Goal: Task Accomplishment & Management: Manage account settings

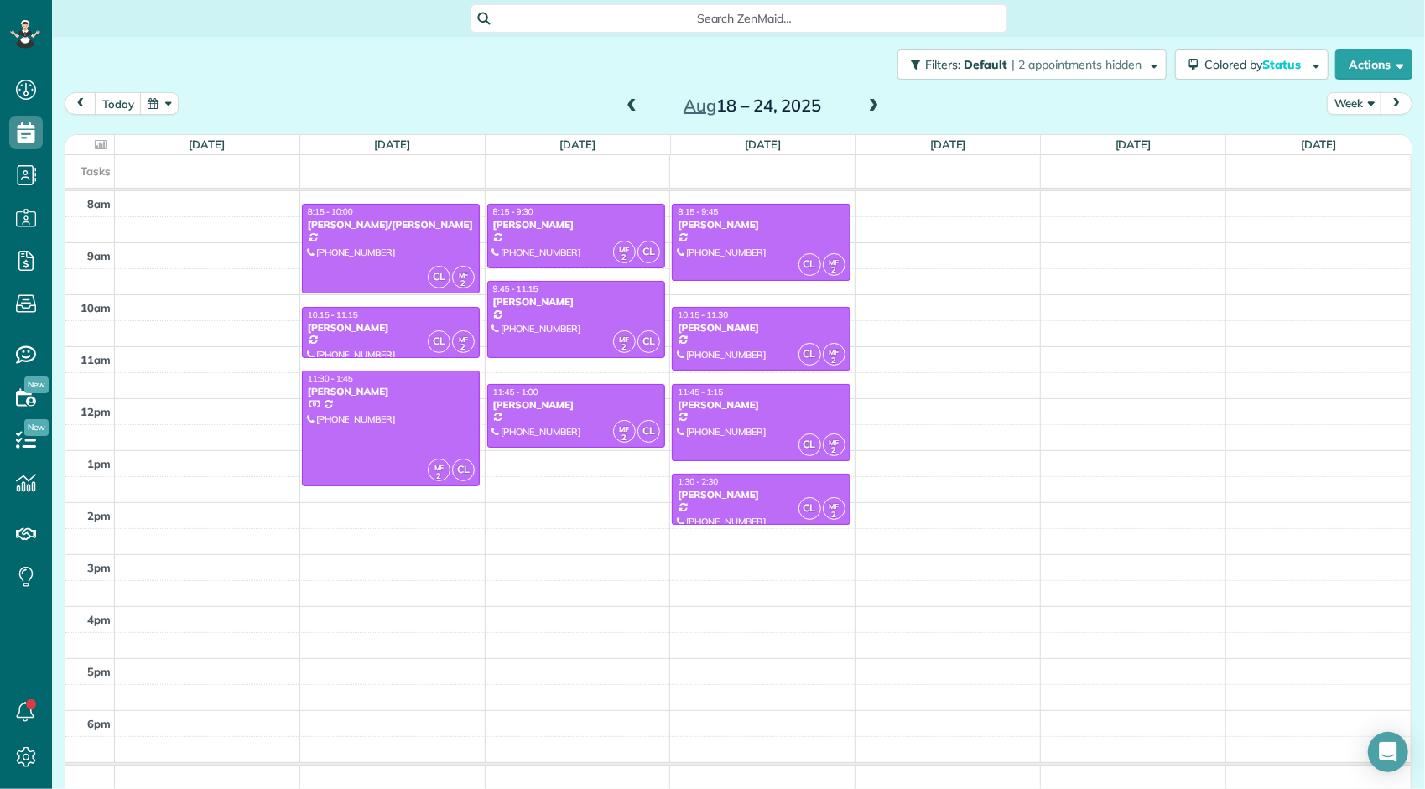
scroll to position [7, 7]
click at [765, 489] on div "[PERSON_NAME]" at bounding box center [761, 495] width 168 height 12
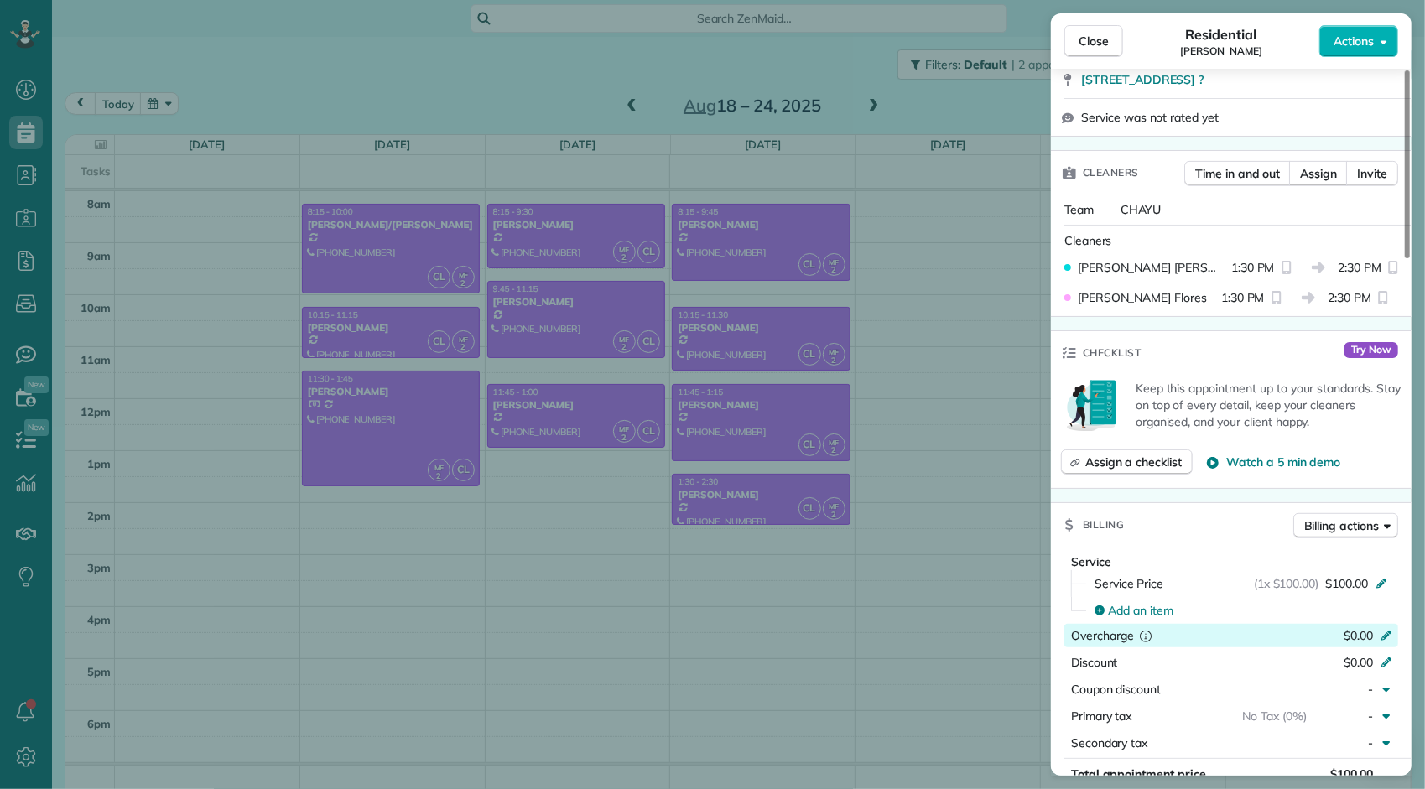
scroll to position [512, 0]
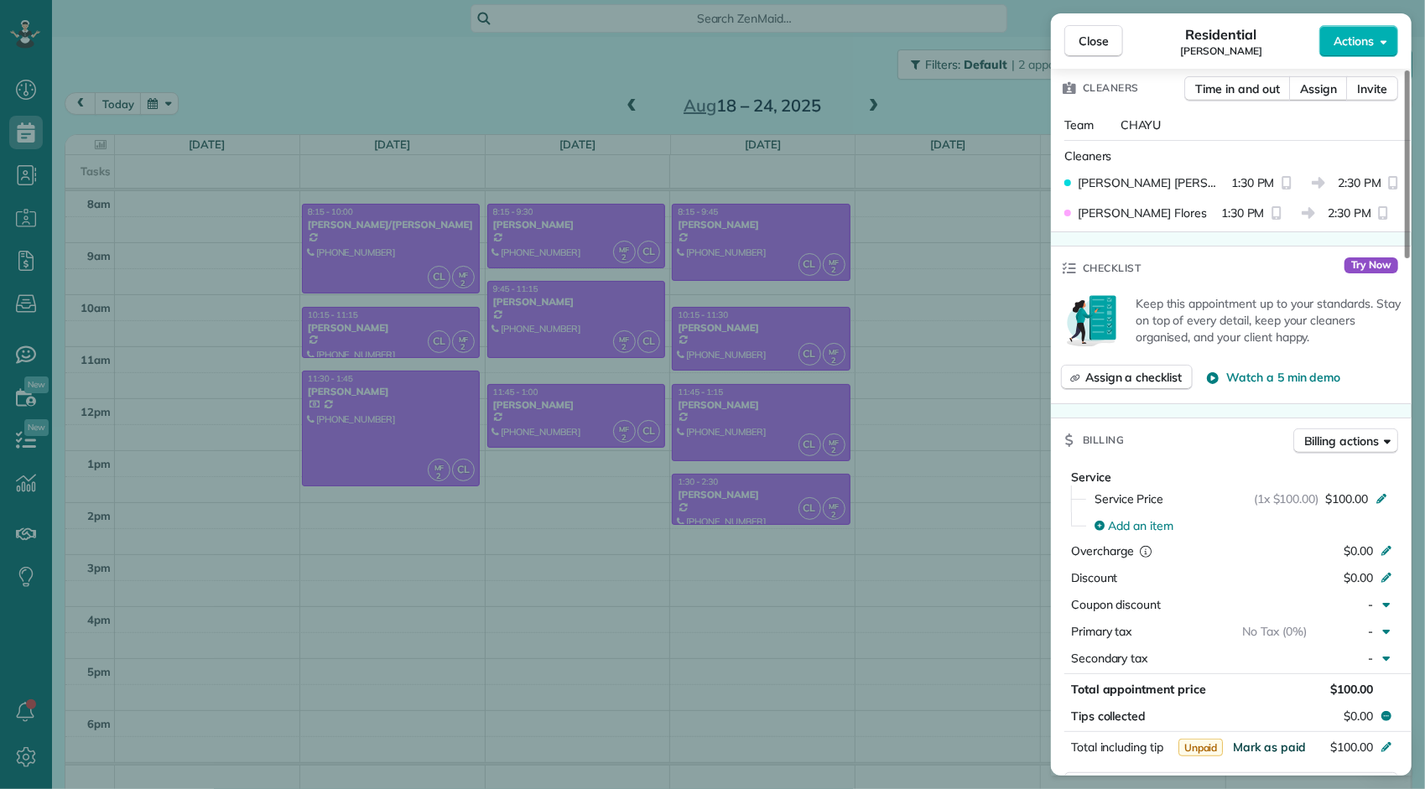
click at [1265, 750] on span "Mark as paid" at bounding box center [1269, 747] width 73 height 15
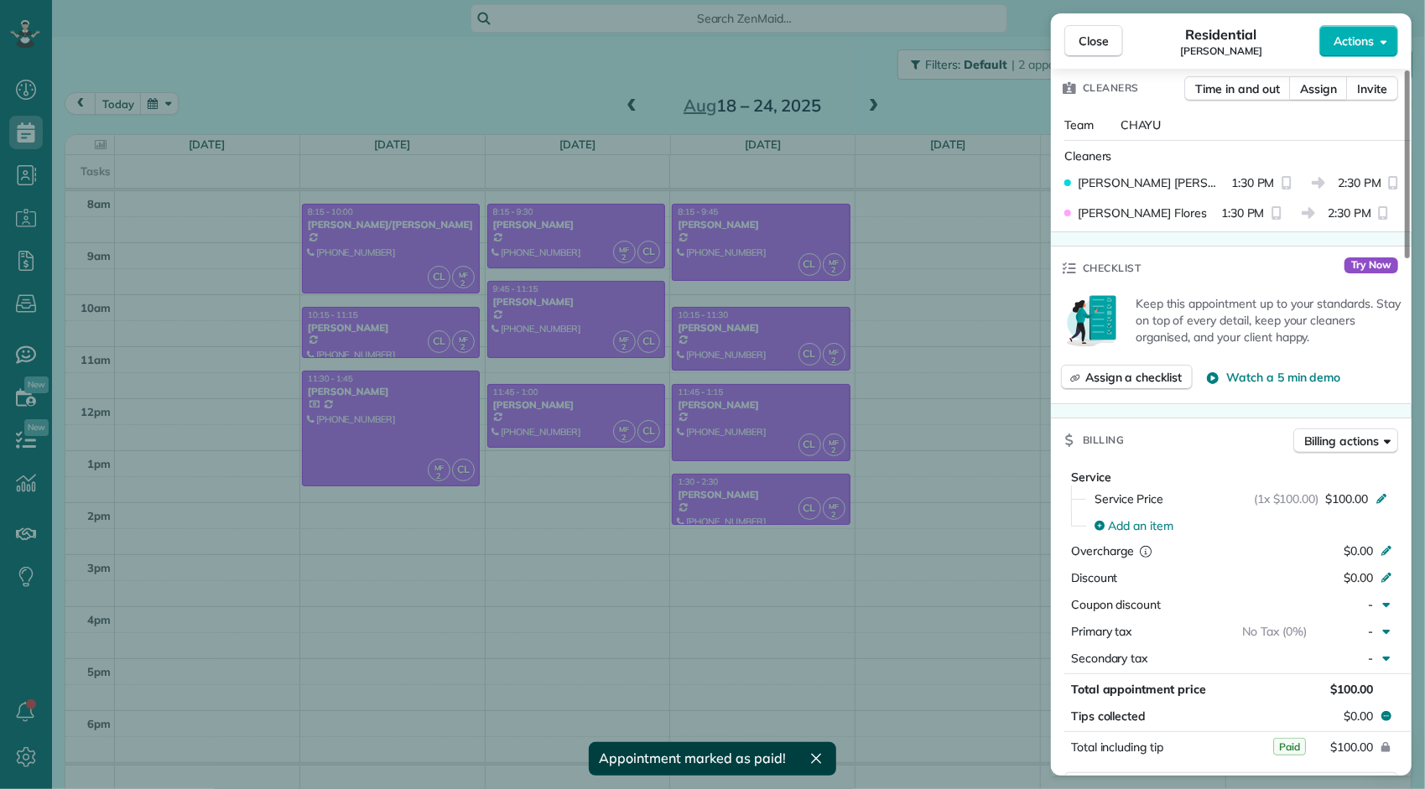
scroll to position [0, 0]
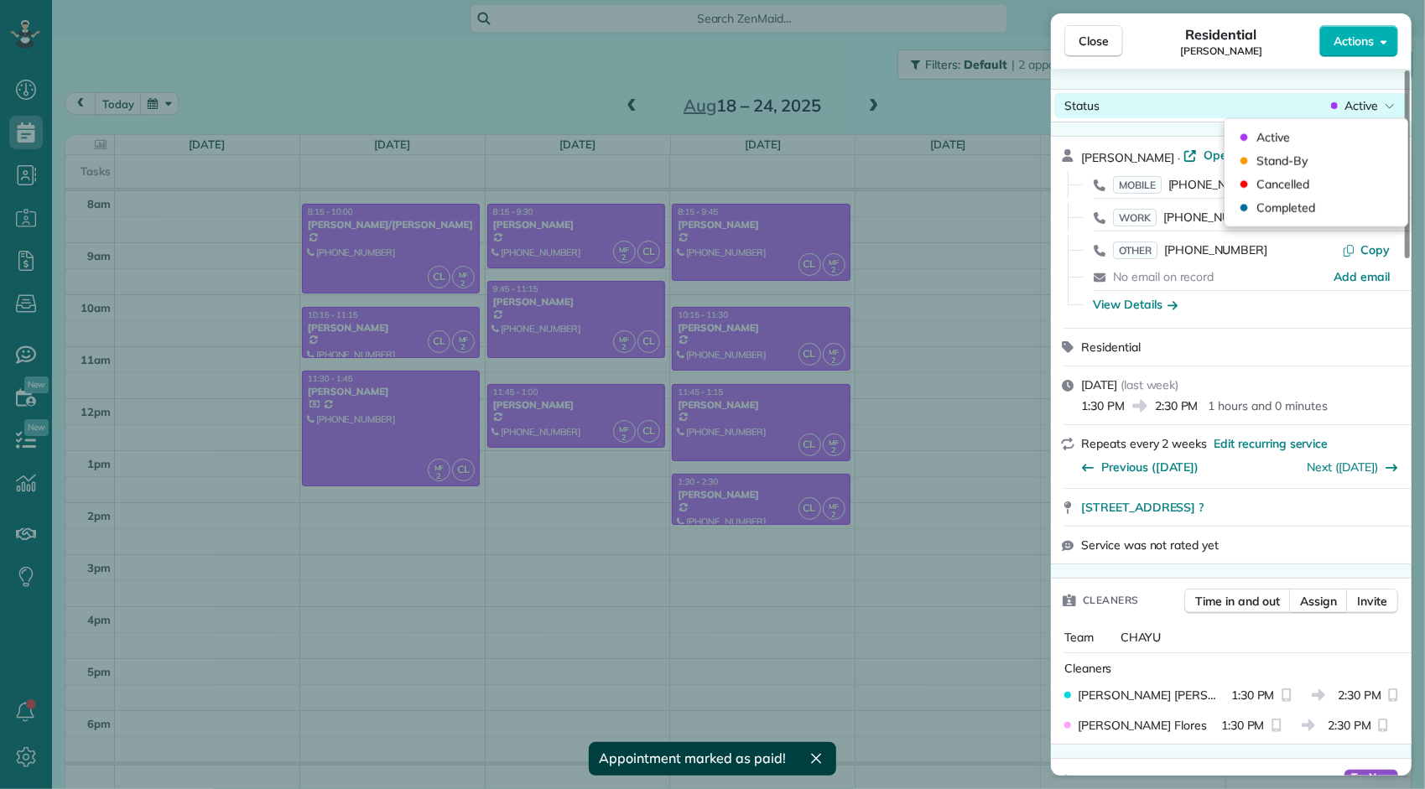
click at [1368, 111] on span "Active" at bounding box center [1361, 105] width 34 height 17
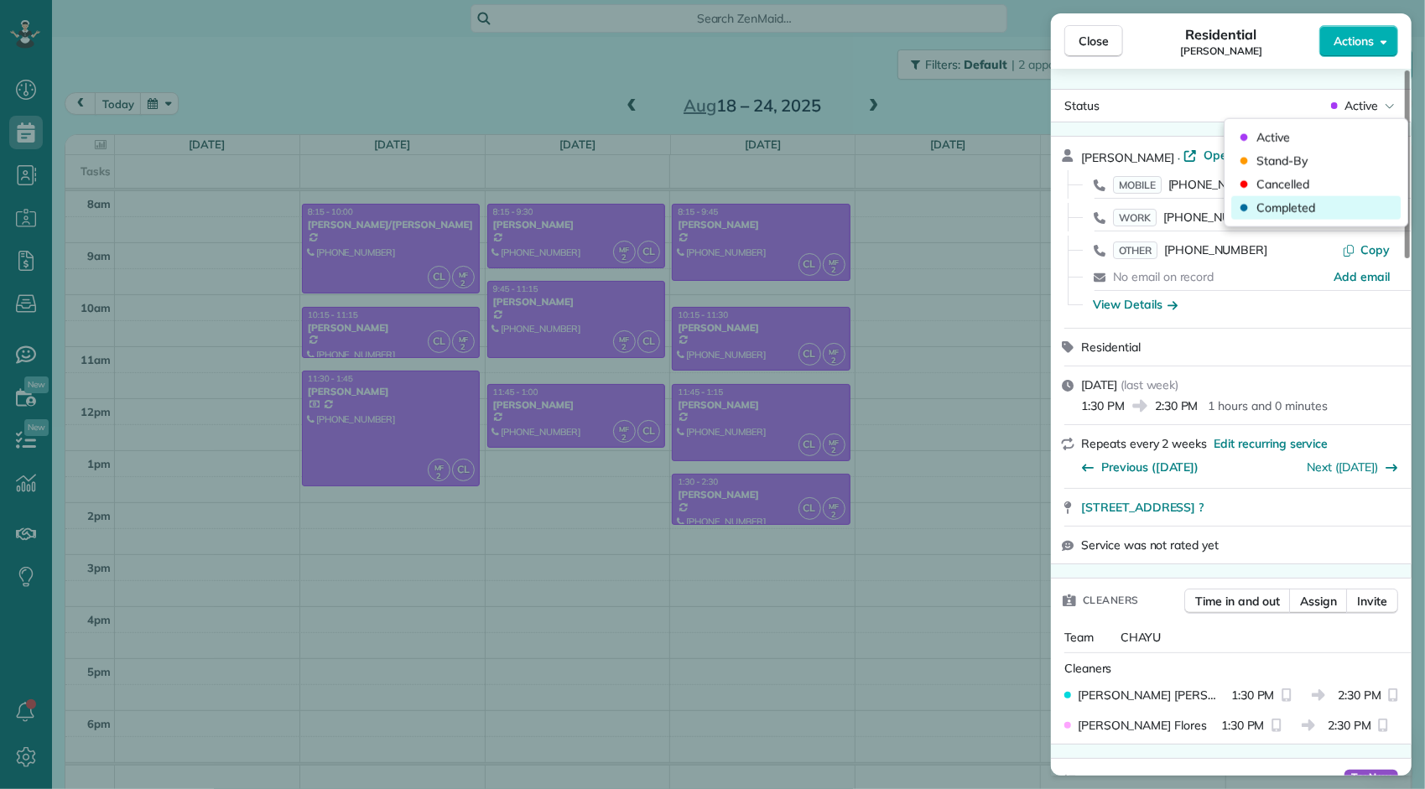
click at [1298, 206] on span "Completed" at bounding box center [1285, 208] width 59 height 17
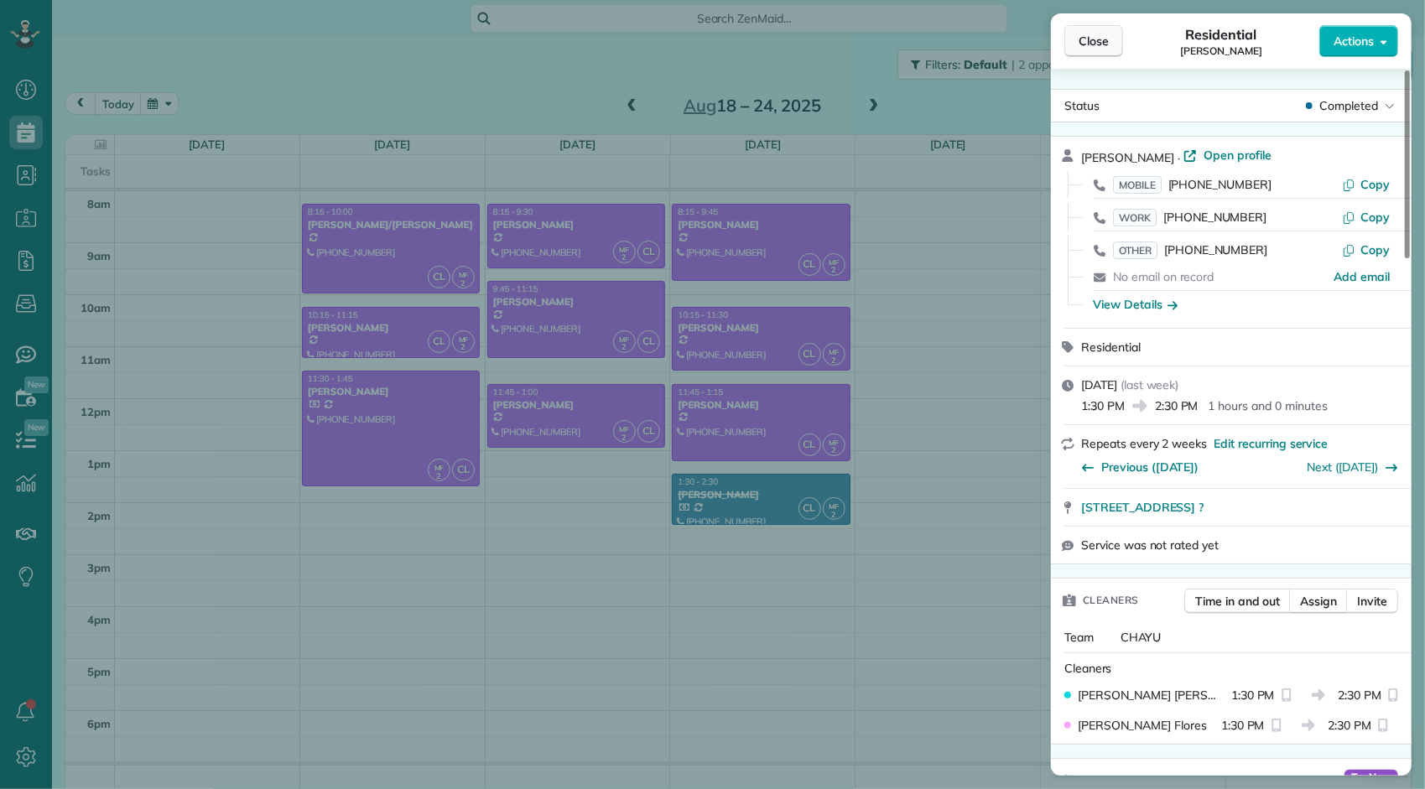
click at [1105, 42] on span "Close" at bounding box center [1093, 41] width 30 height 17
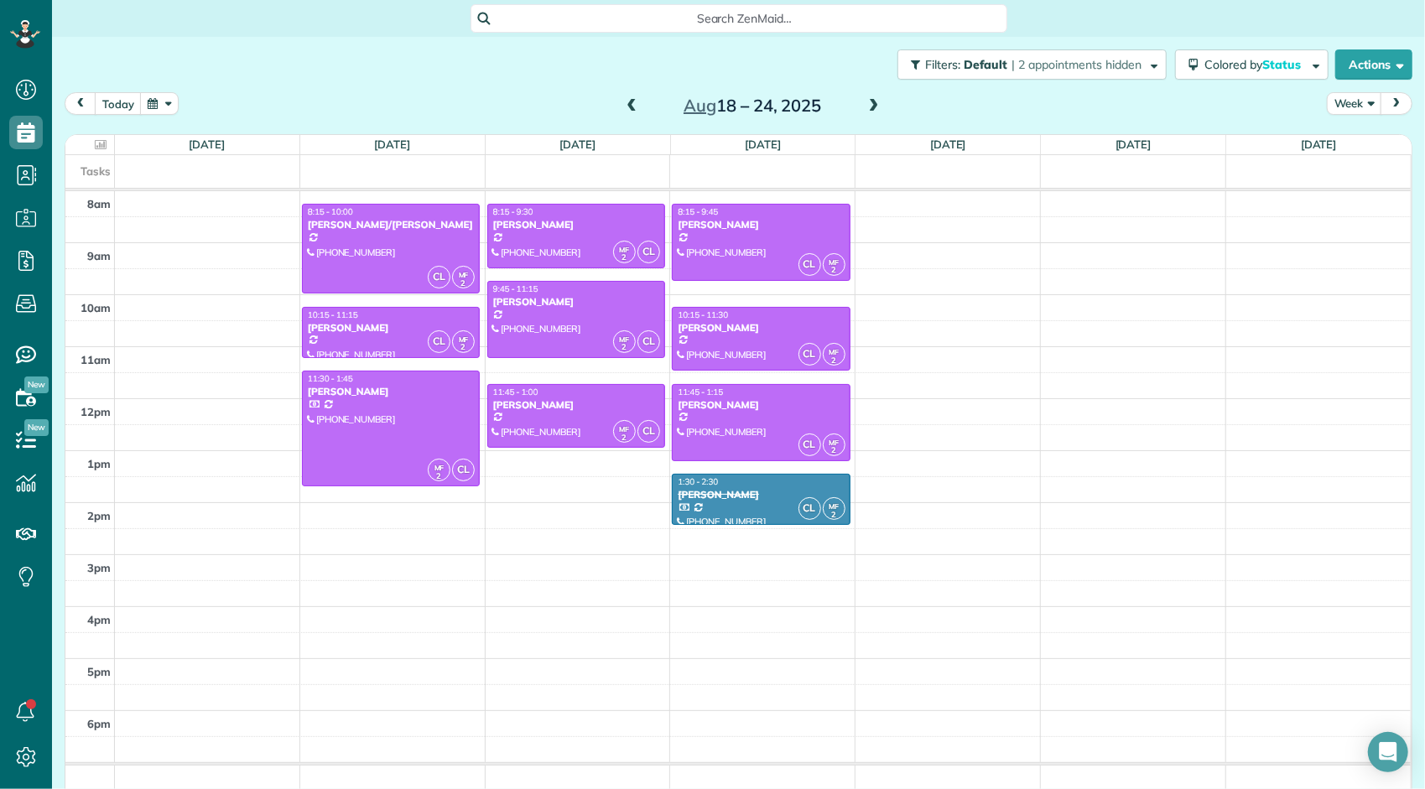
click at [627, 108] on span at bounding box center [631, 106] width 18 height 15
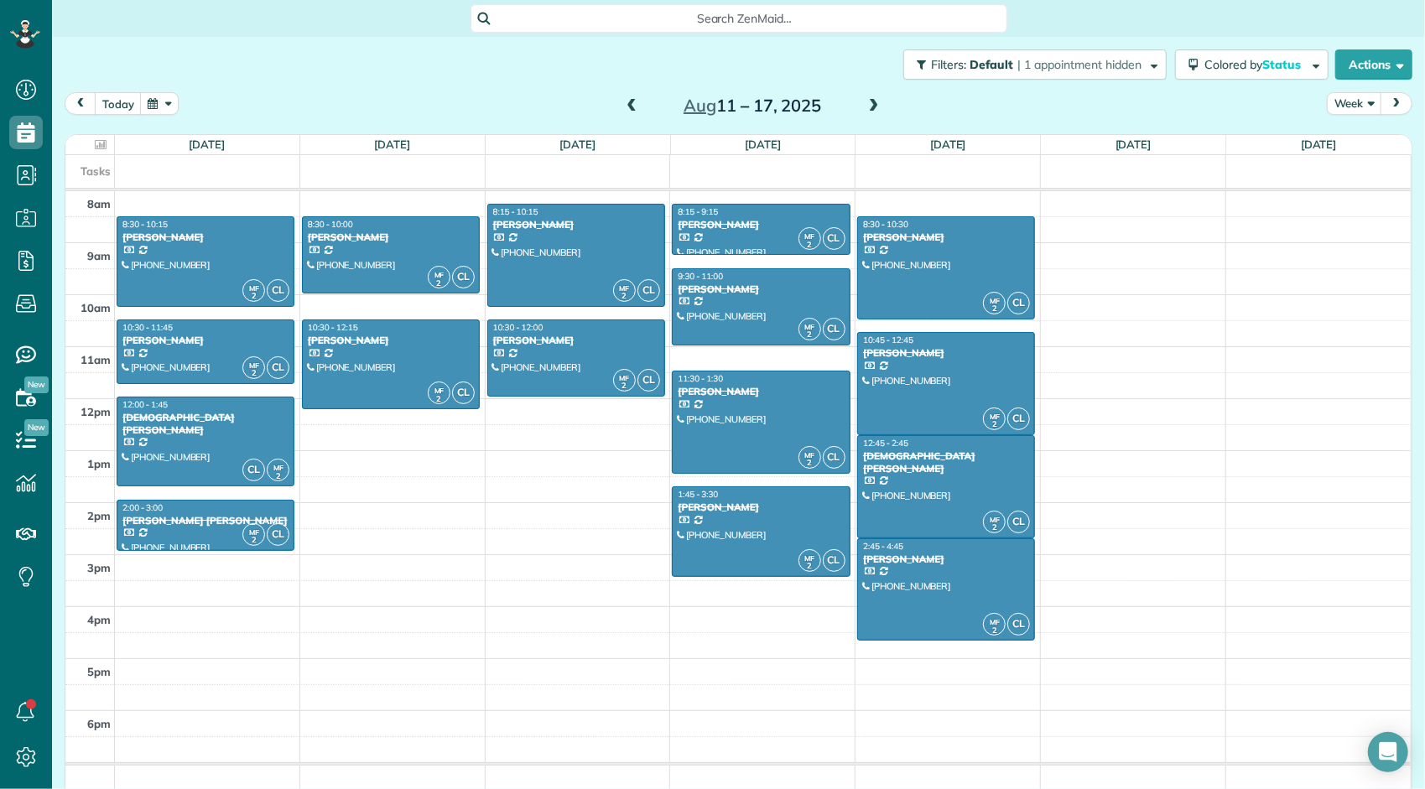
click at [627, 108] on span at bounding box center [631, 106] width 18 height 15
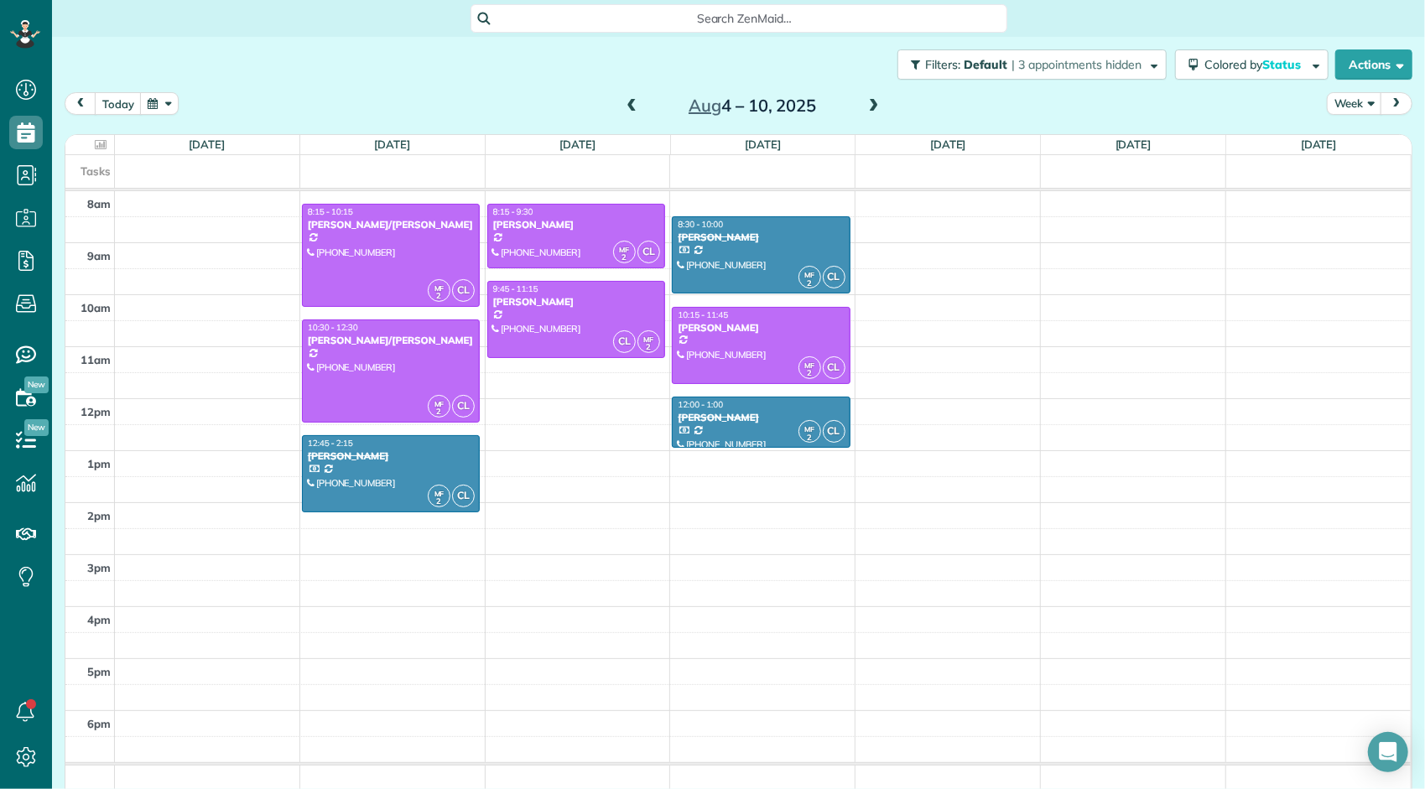
click at [865, 105] on span at bounding box center [874, 106] width 18 height 15
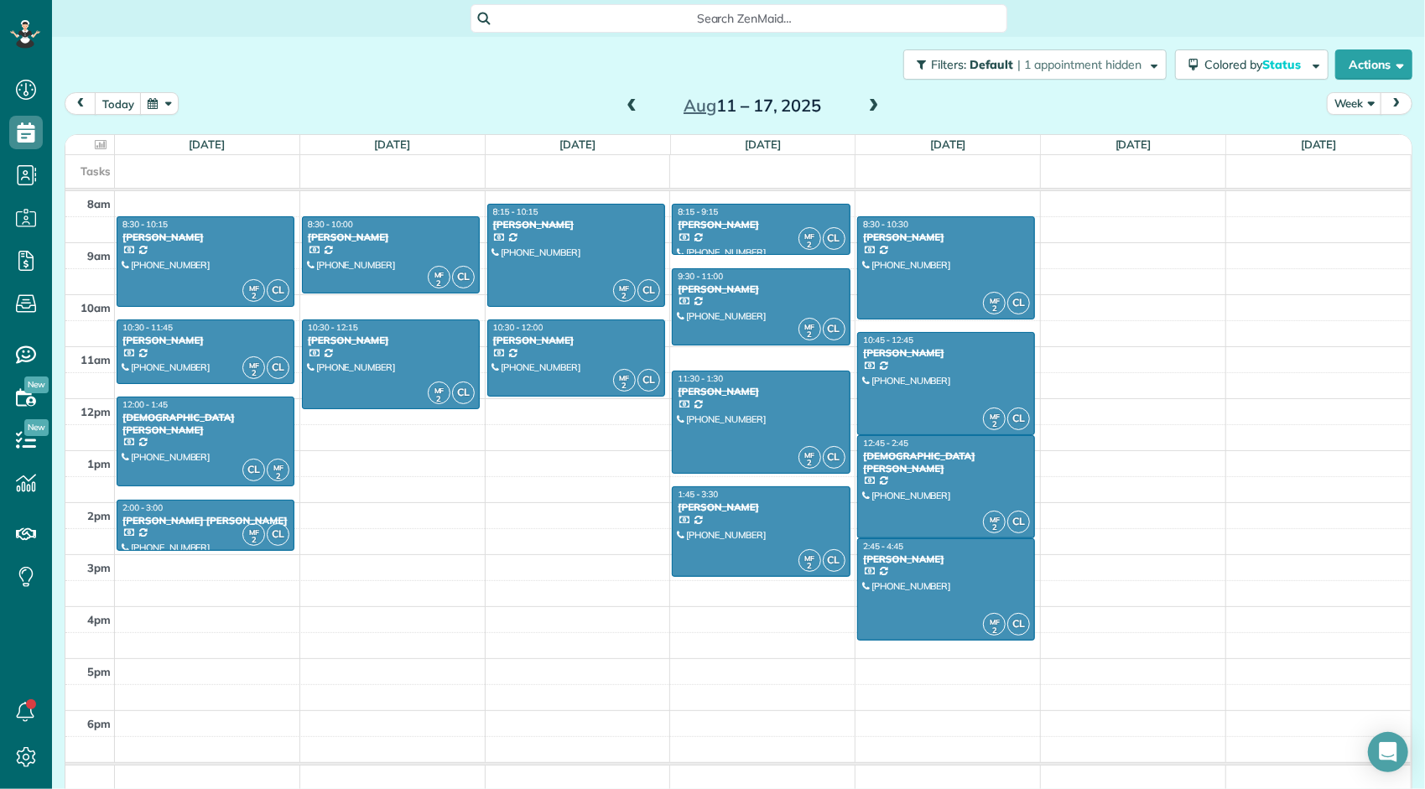
click at [865, 105] on span at bounding box center [874, 106] width 18 height 15
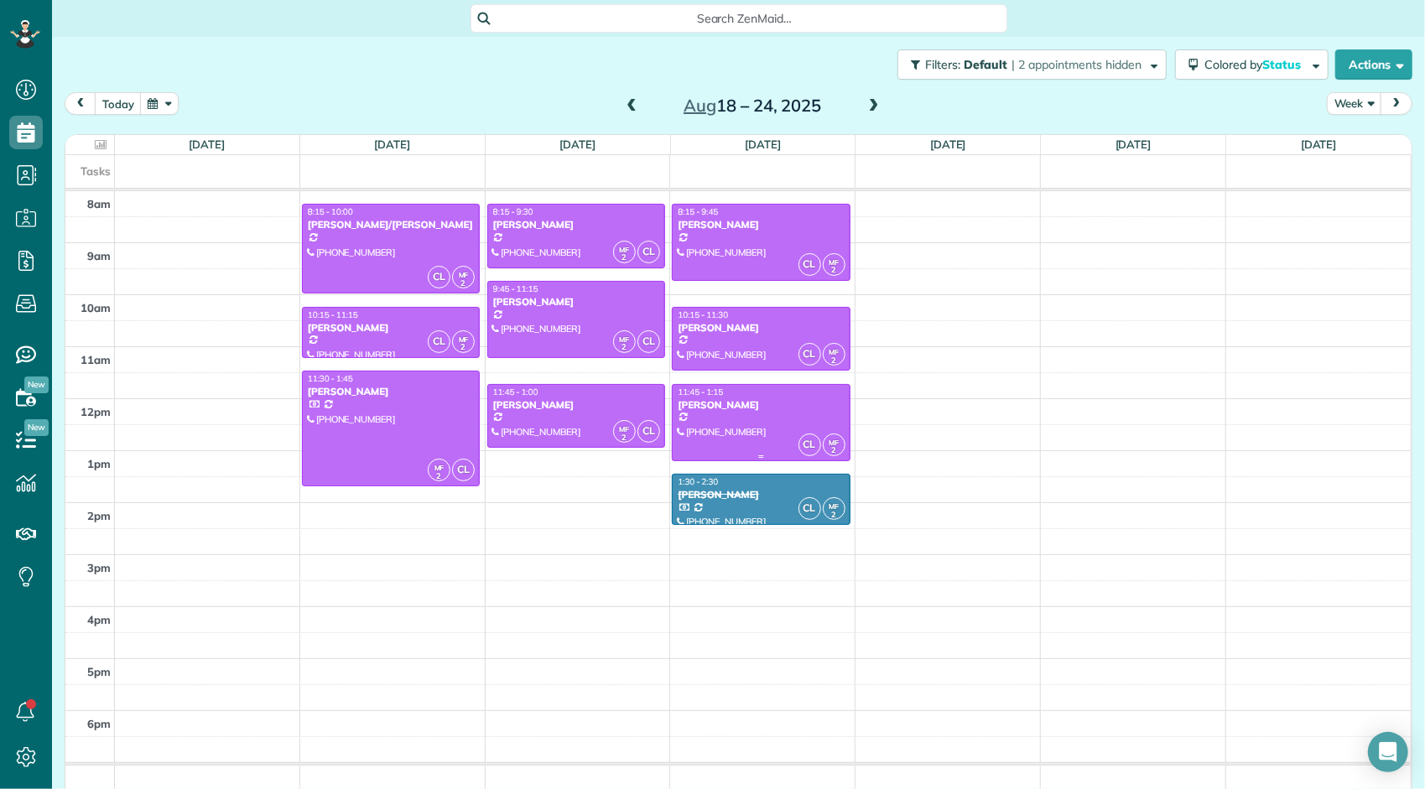
click at [762, 409] on div "[PERSON_NAME]" at bounding box center [761, 405] width 168 height 12
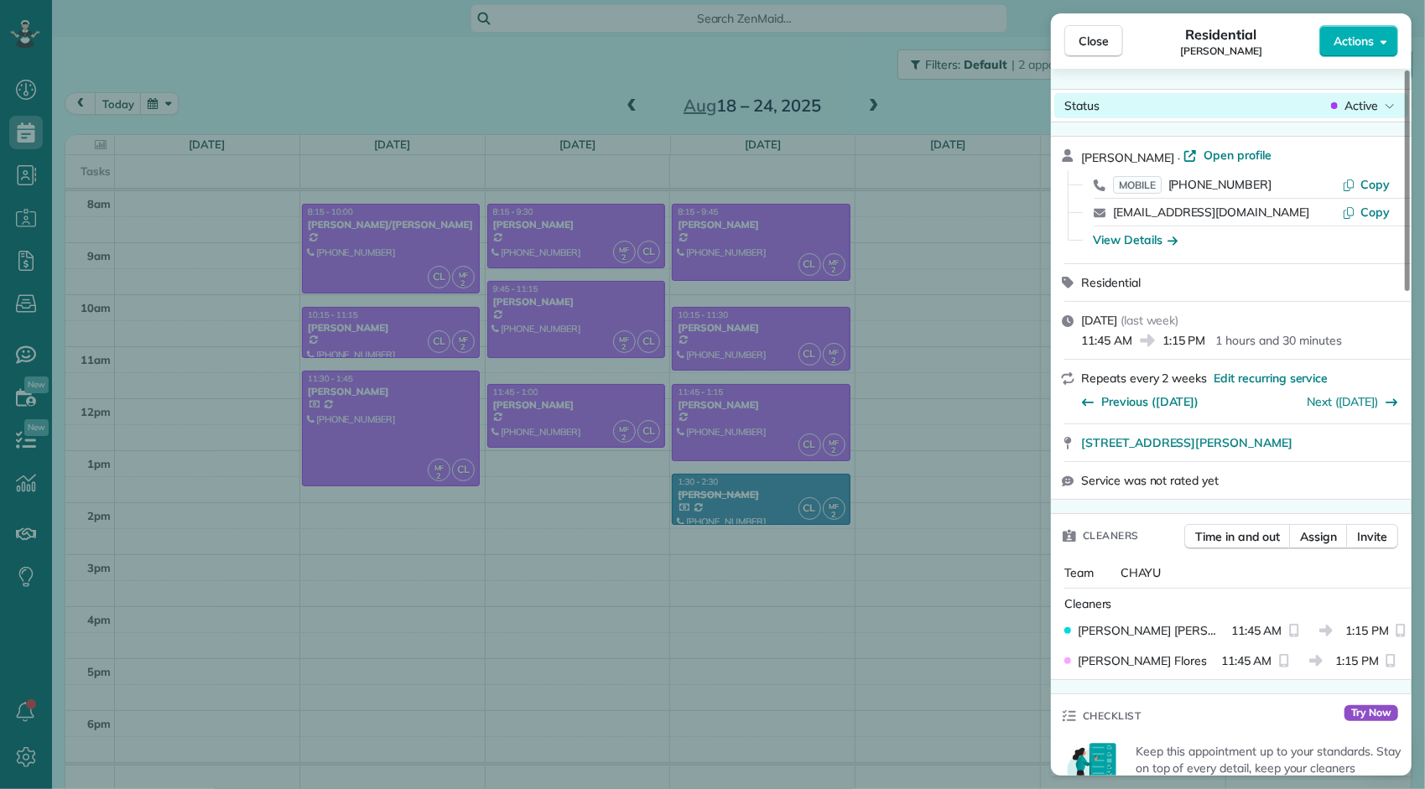
click at [1354, 105] on span "Active" at bounding box center [1361, 105] width 34 height 17
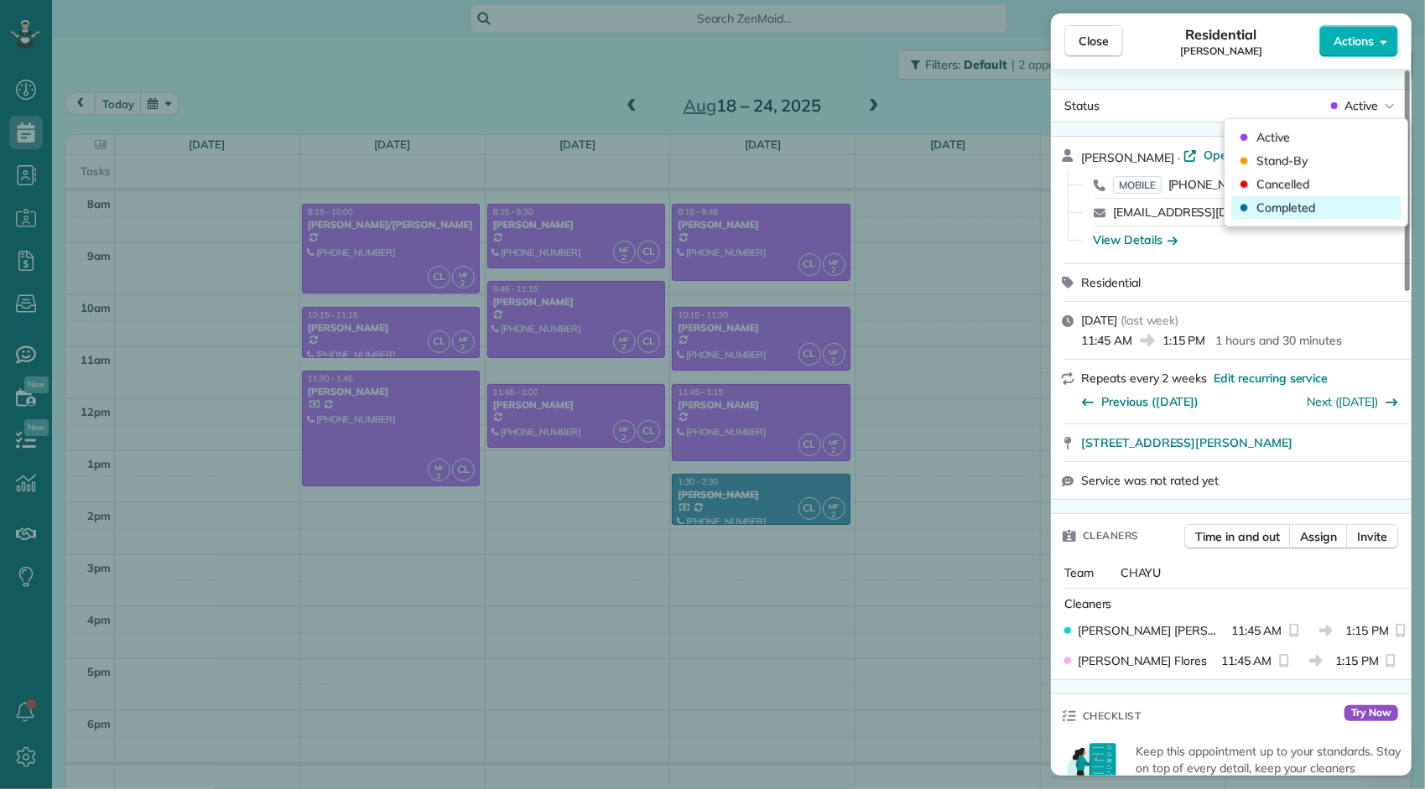
click at [1303, 204] on span "Completed" at bounding box center [1285, 208] width 59 height 17
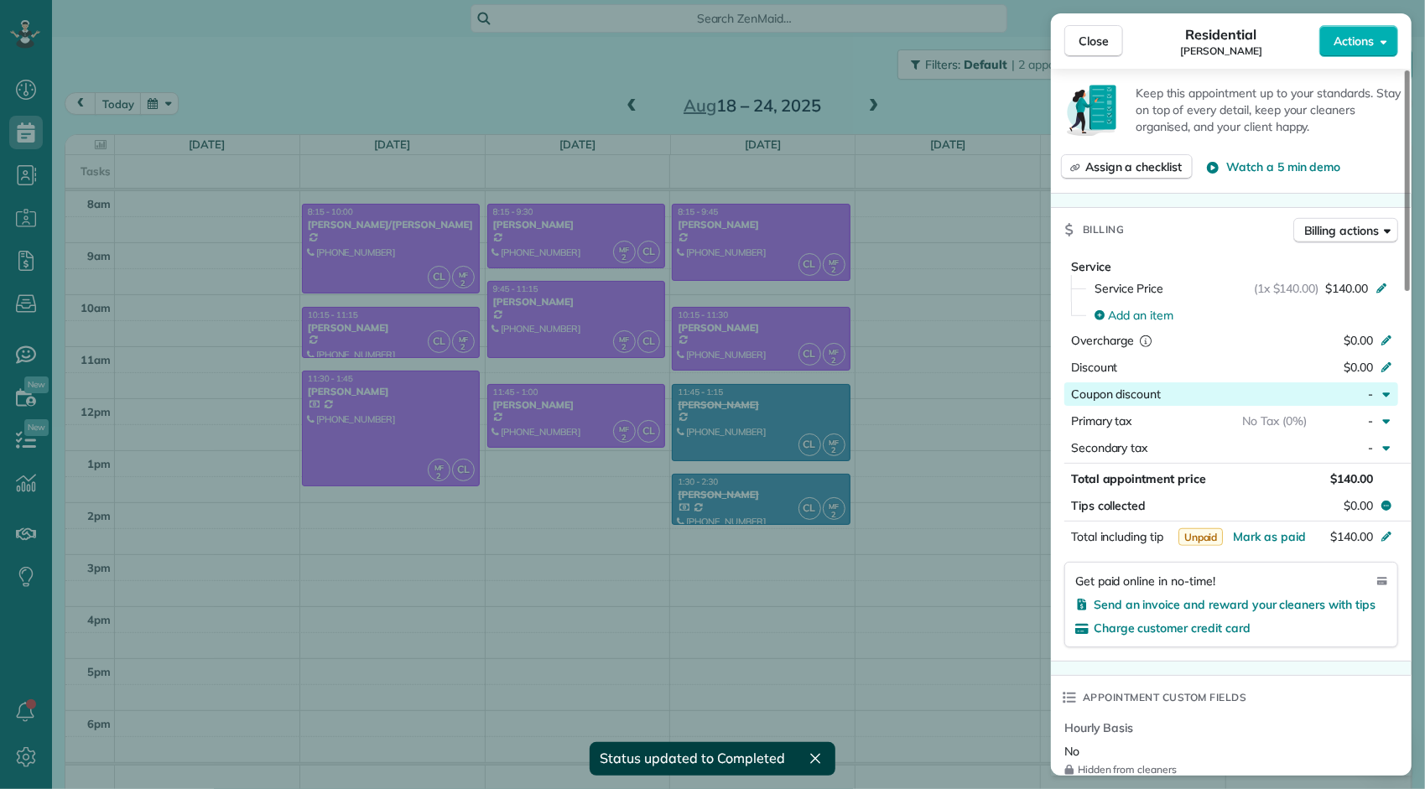
scroll to position [672, 0]
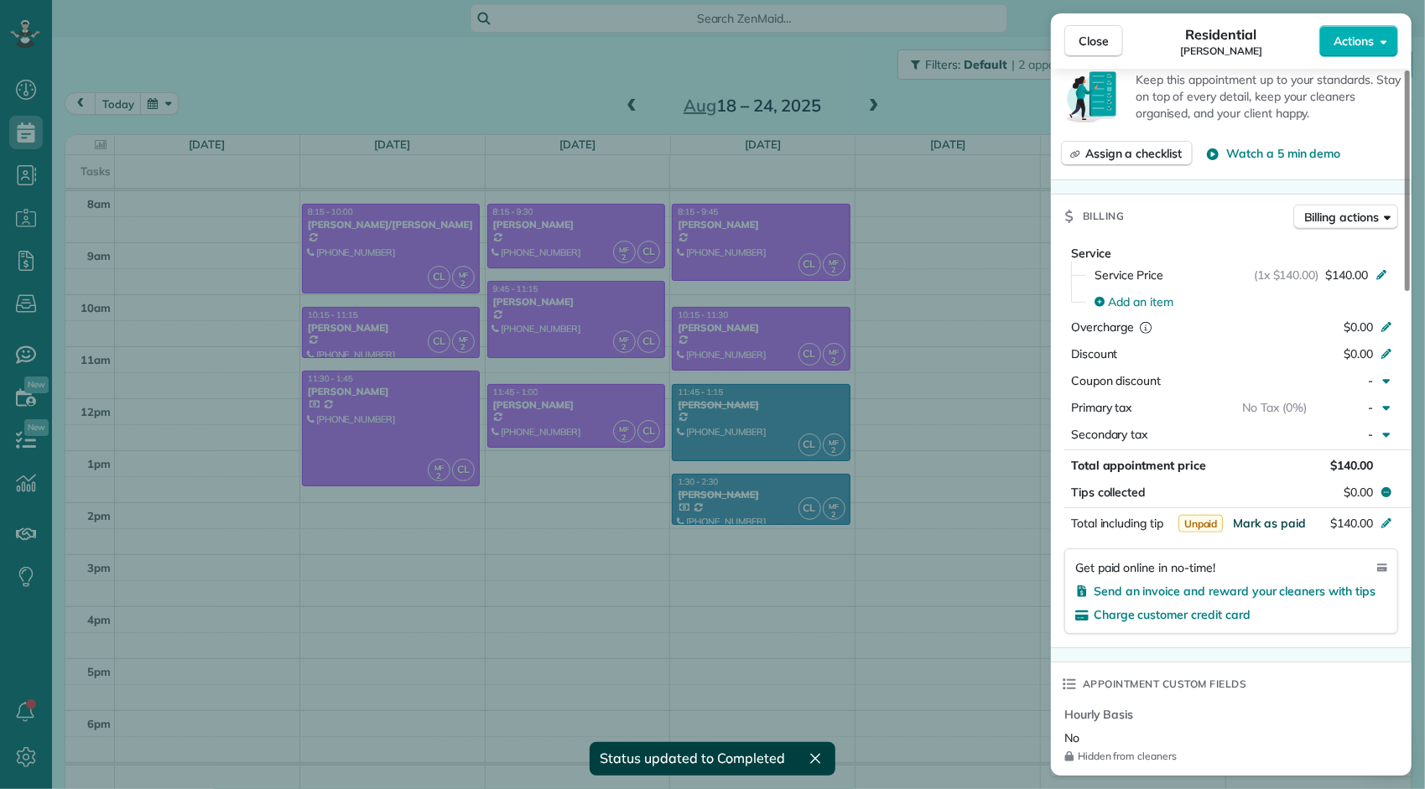
click at [1270, 523] on span "Mark as paid" at bounding box center [1269, 523] width 73 height 15
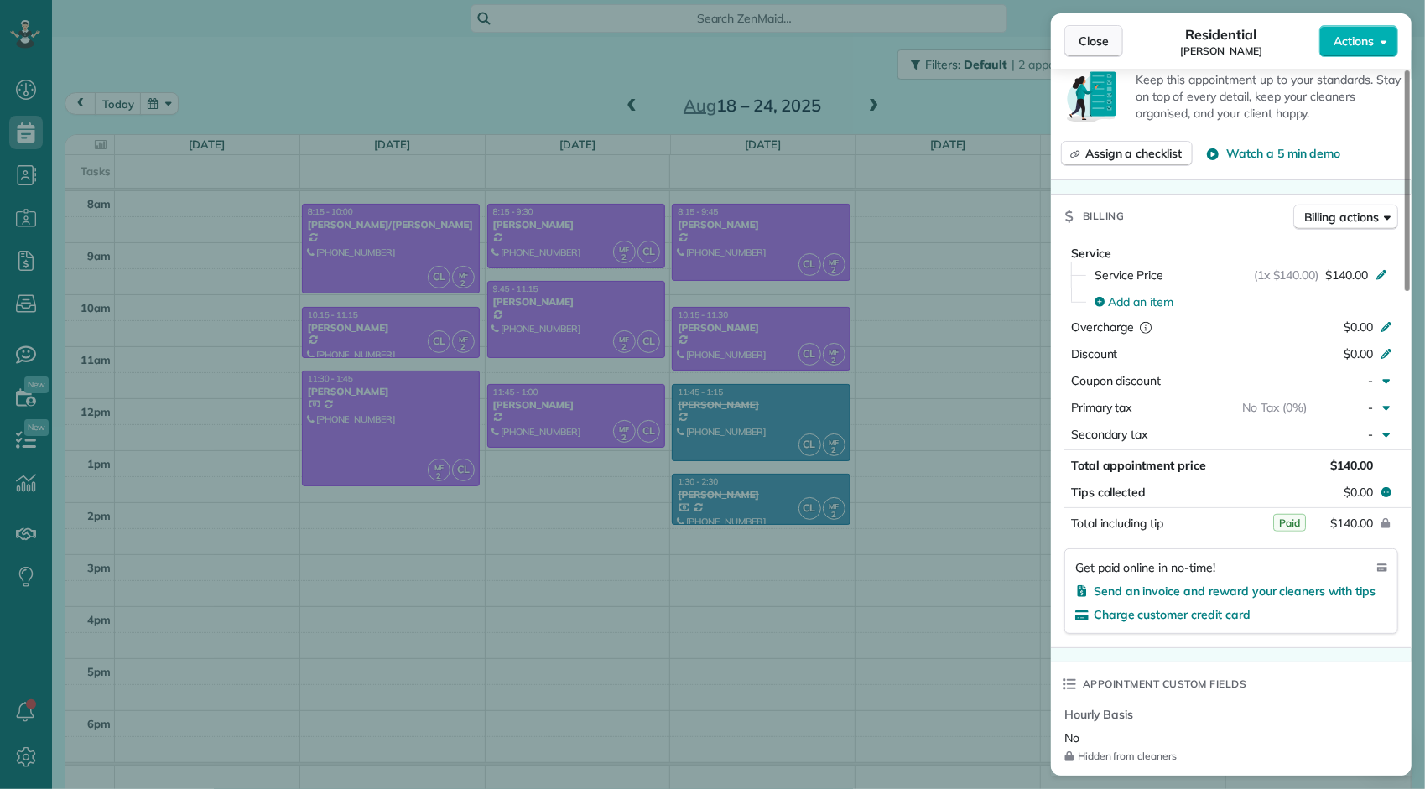
click at [1076, 39] on button "Close" at bounding box center [1093, 41] width 59 height 32
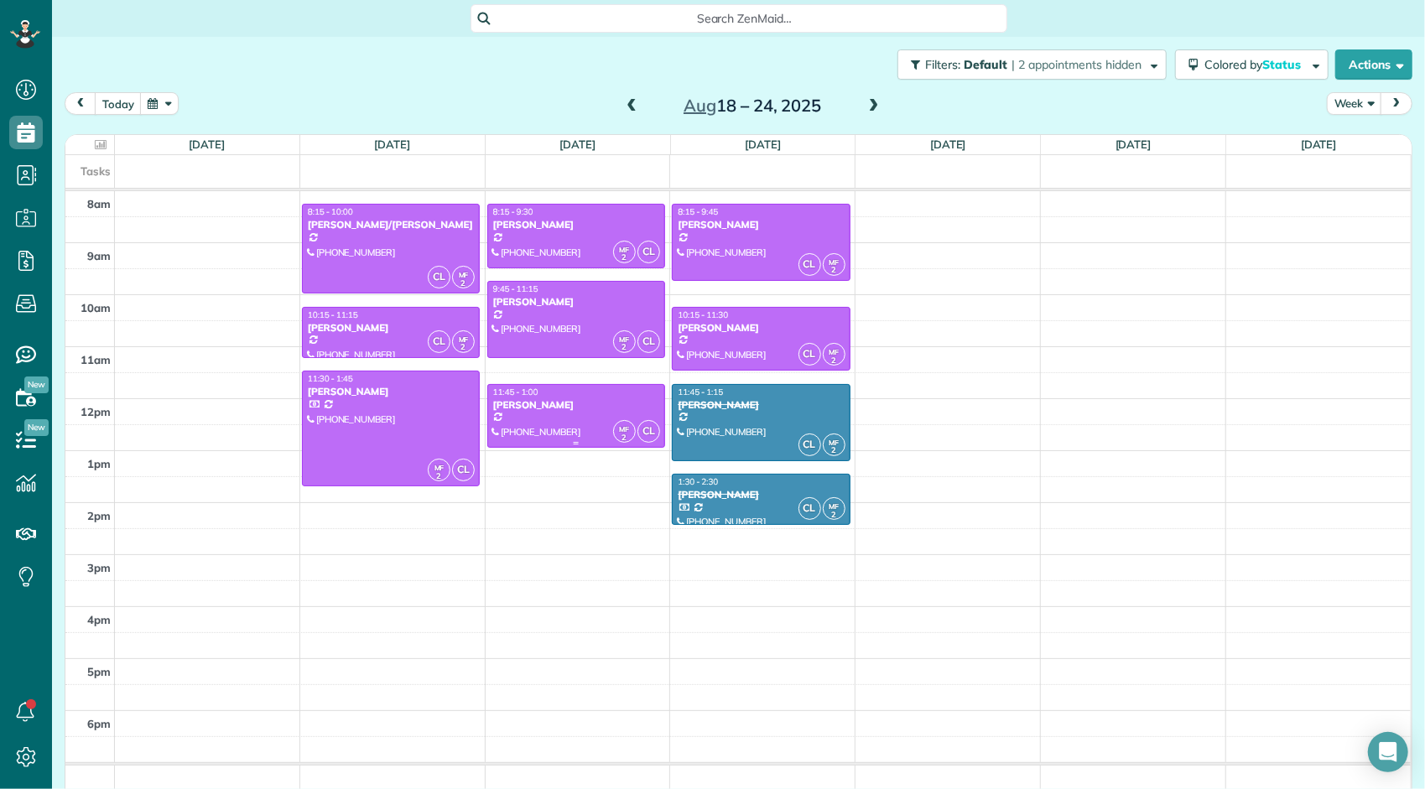
click at [567, 428] on div at bounding box center [576, 416] width 176 height 63
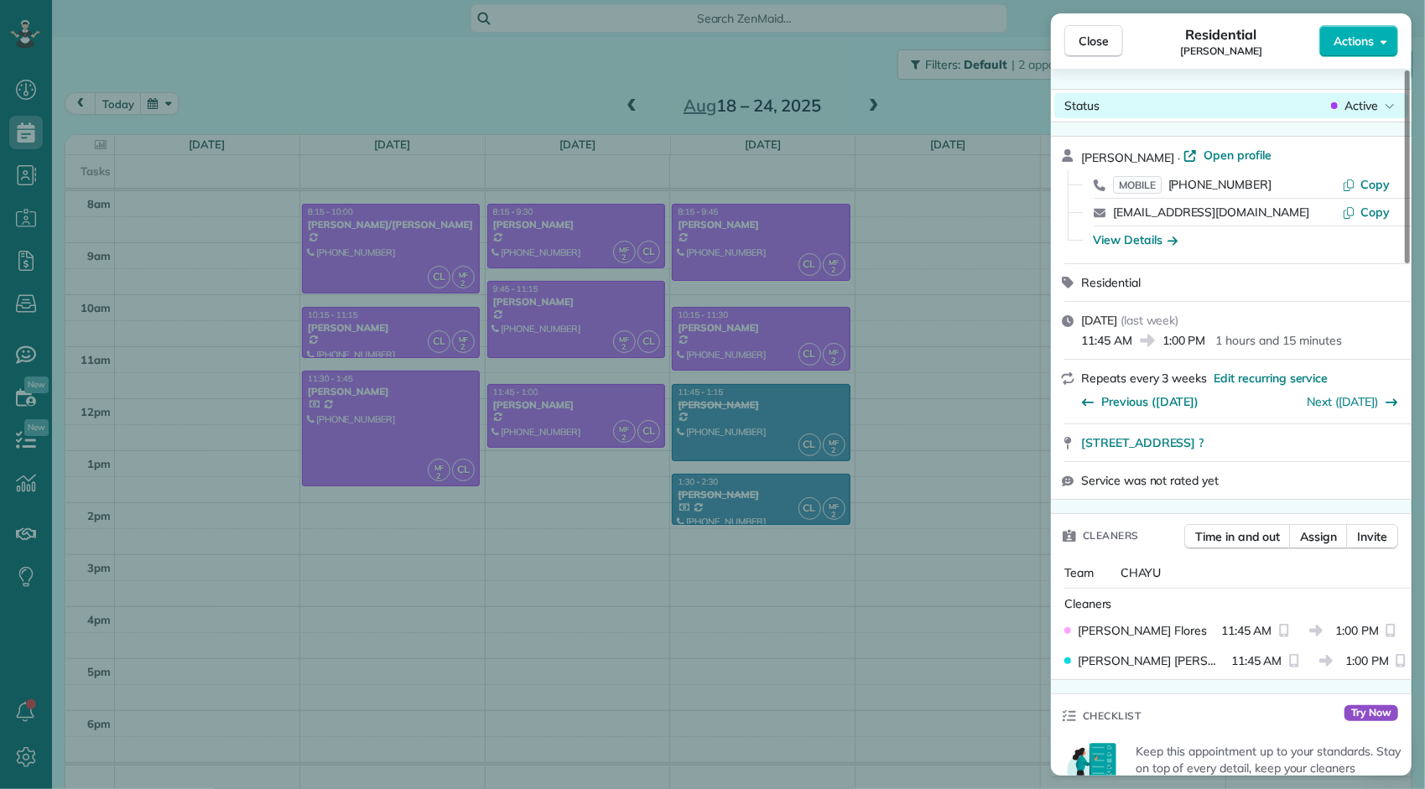
click at [1340, 112] on div "Active" at bounding box center [1362, 105] width 70 height 17
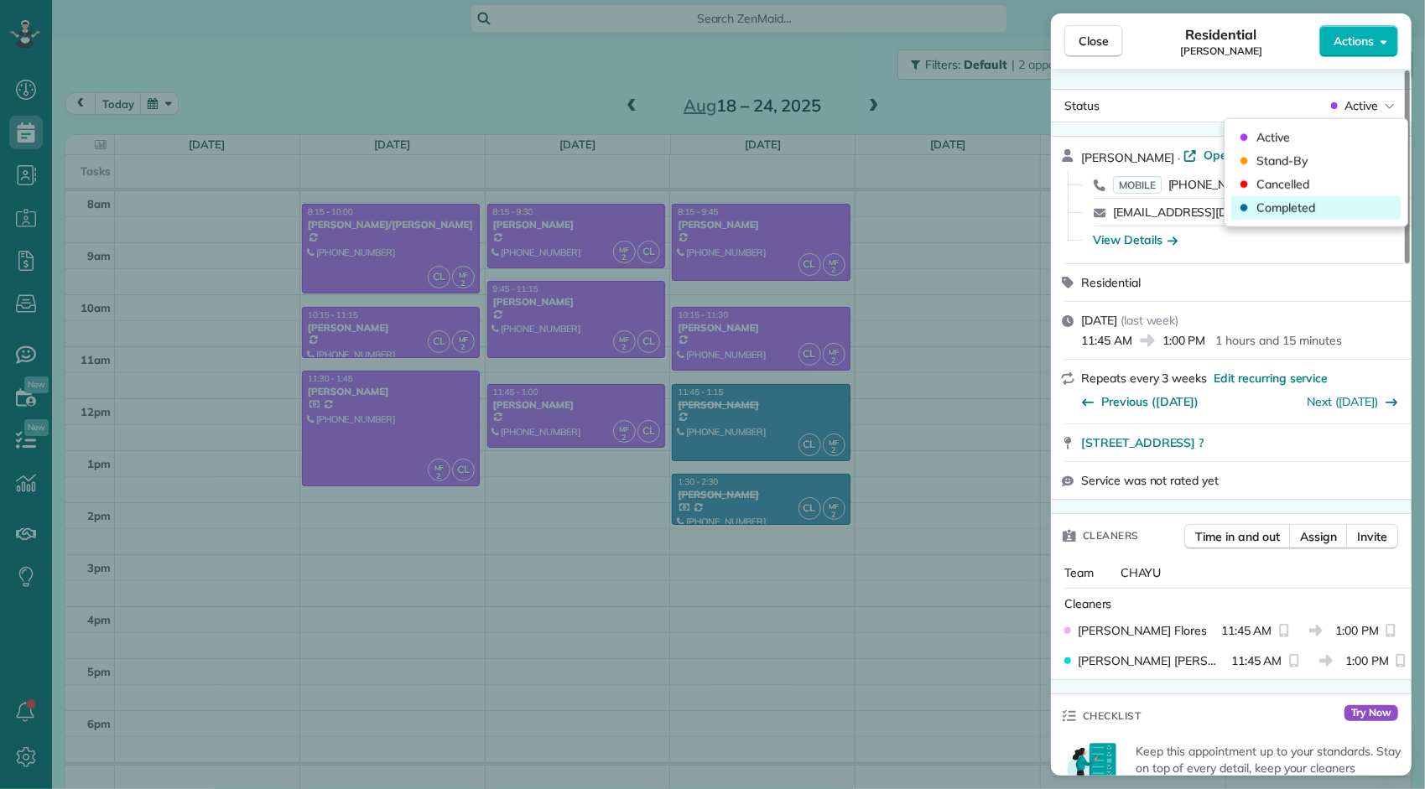
click at [1312, 205] on span "Completed" at bounding box center [1285, 208] width 59 height 17
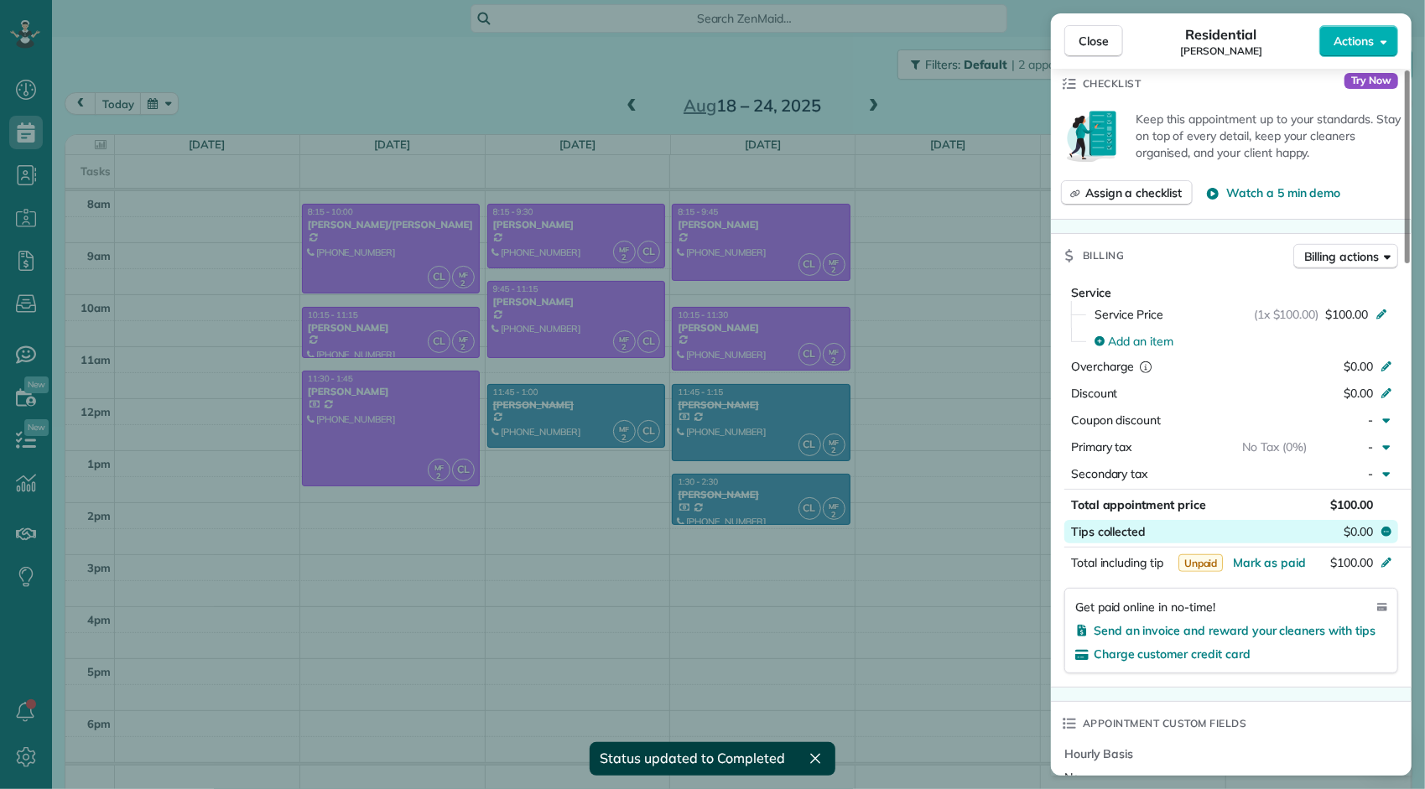
scroll to position [671, 0]
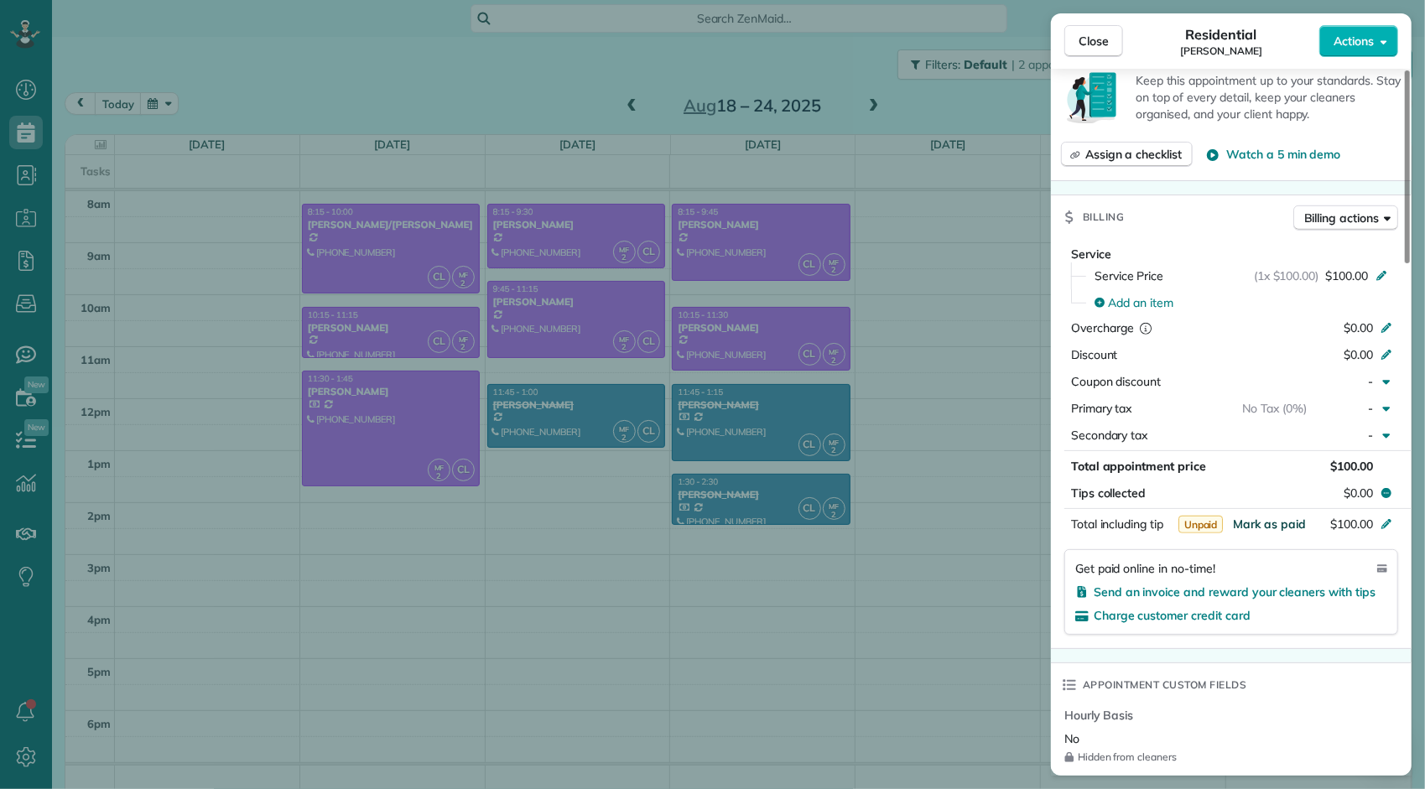
click at [1278, 522] on span "Mark as paid" at bounding box center [1269, 524] width 73 height 15
click at [1080, 44] on span "Close" at bounding box center [1093, 41] width 30 height 17
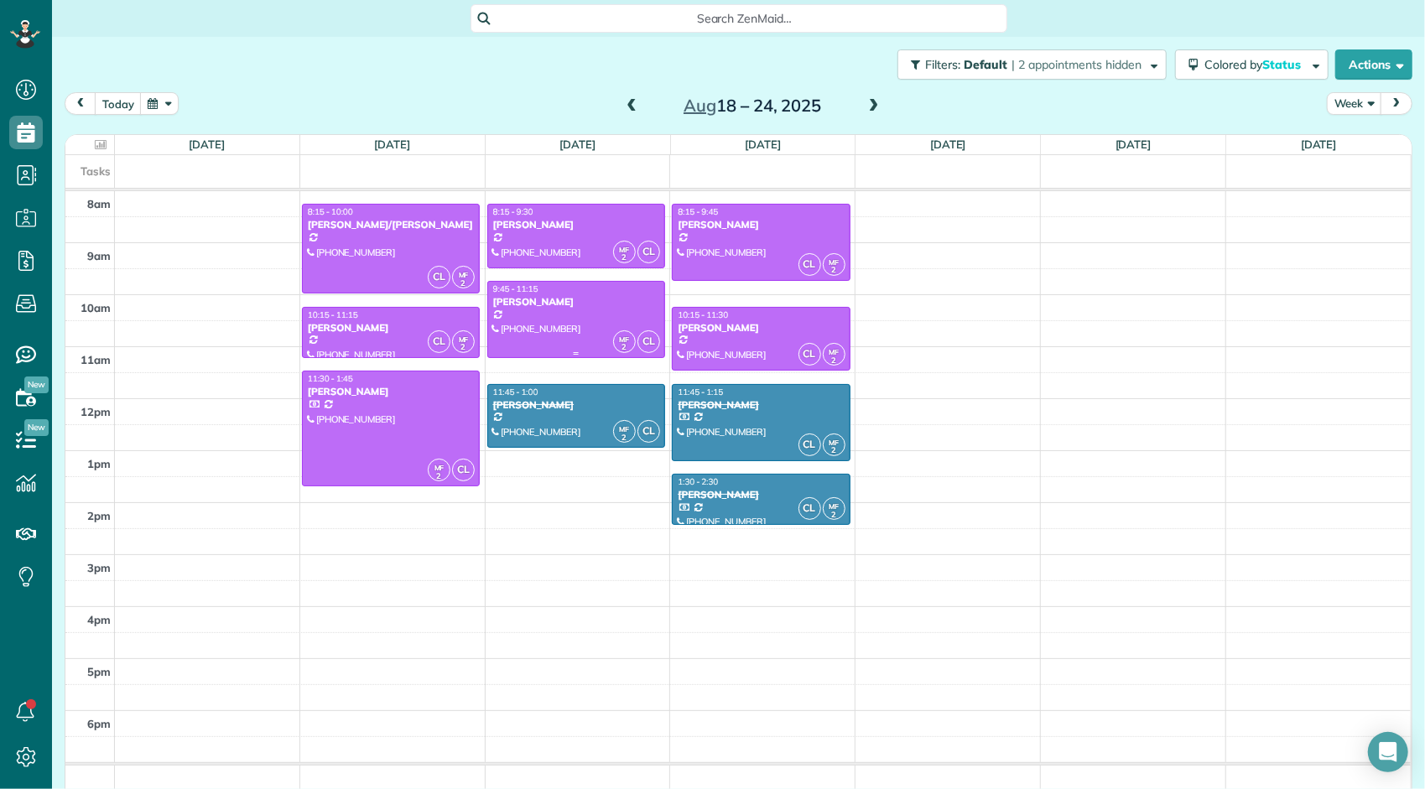
click at [610, 306] on div "[PERSON_NAME]" at bounding box center [576, 302] width 168 height 12
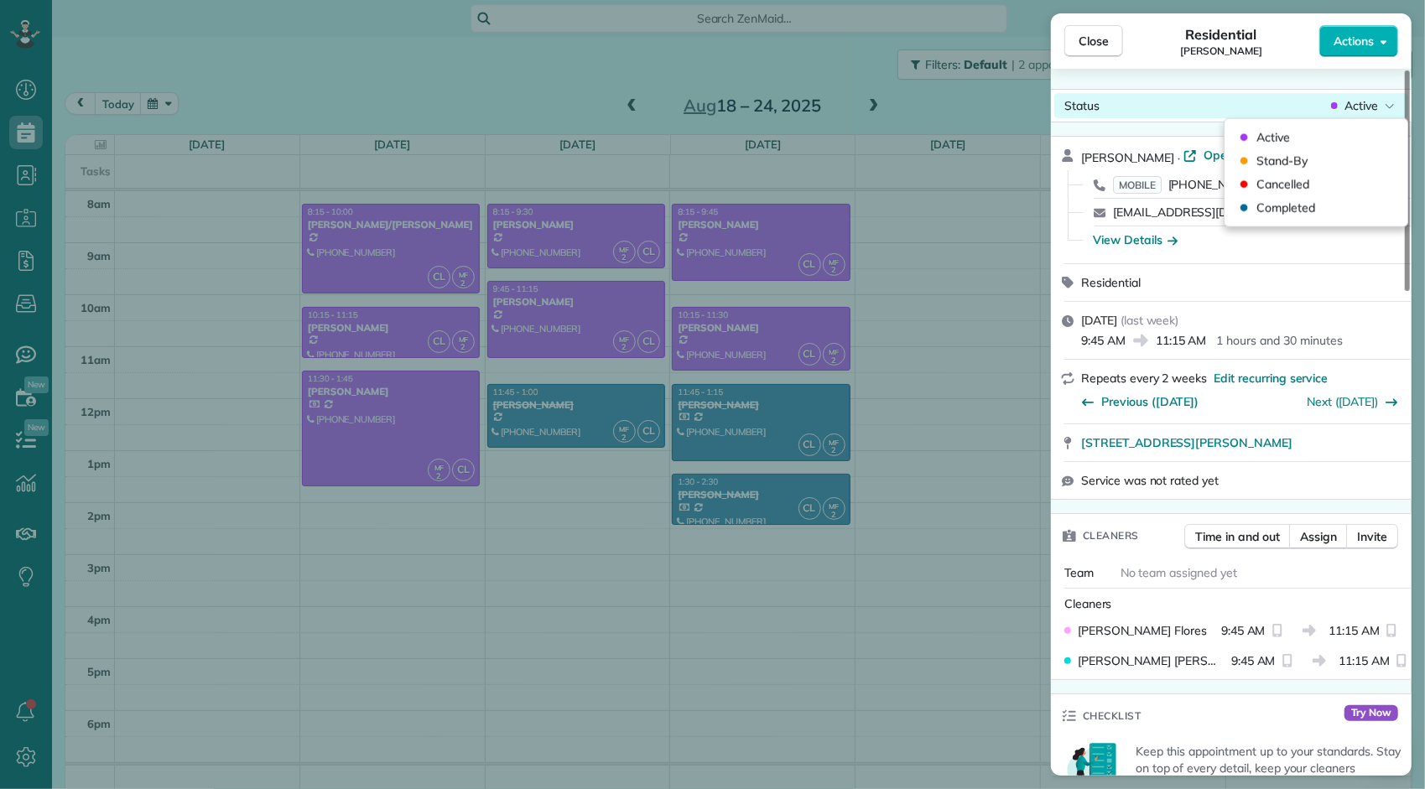
click at [1344, 108] on span "Active" at bounding box center [1361, 105] width 34 height 17
click at [1304, 205] on span "Completed" at bounding box center [1285, 208] width 59 height 17
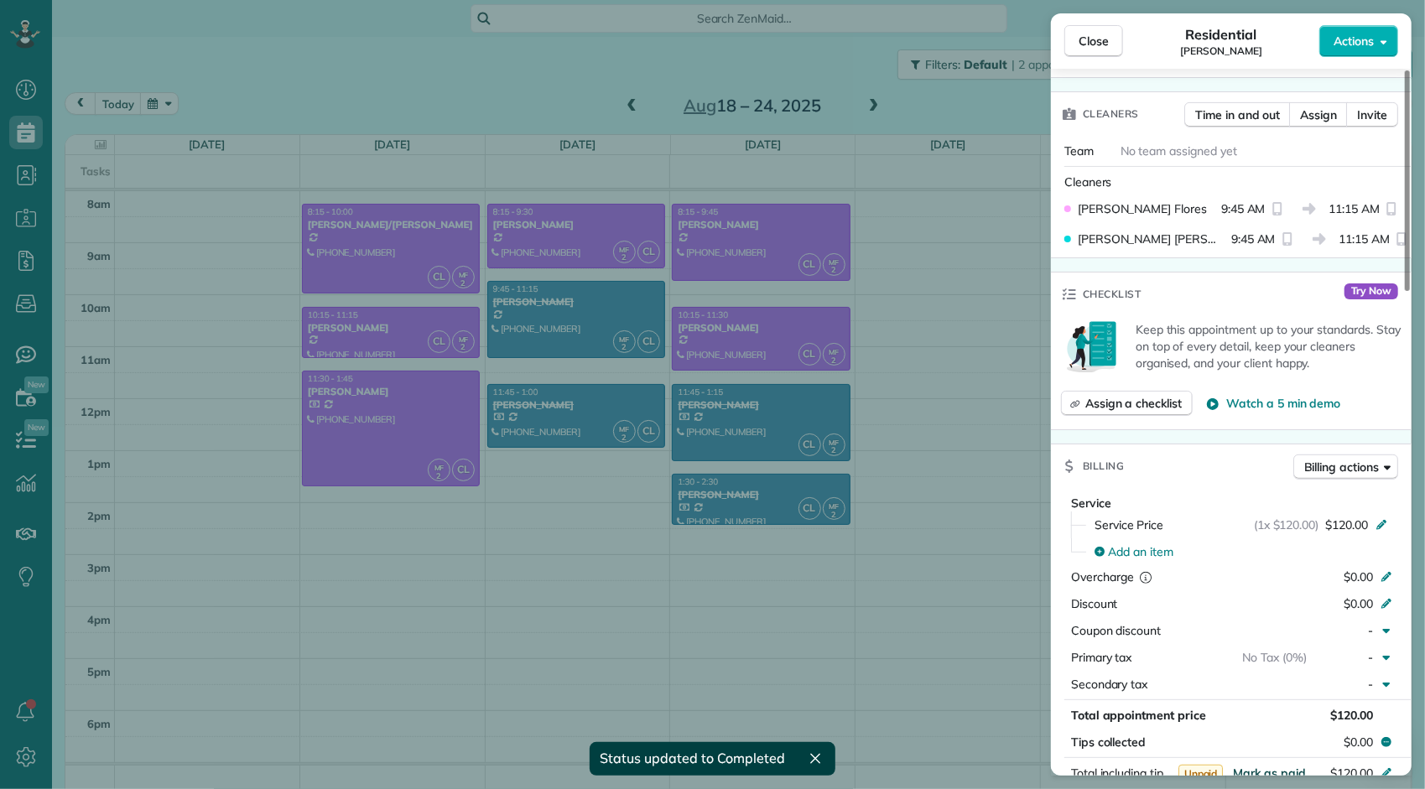
scroll to position [506, 0]
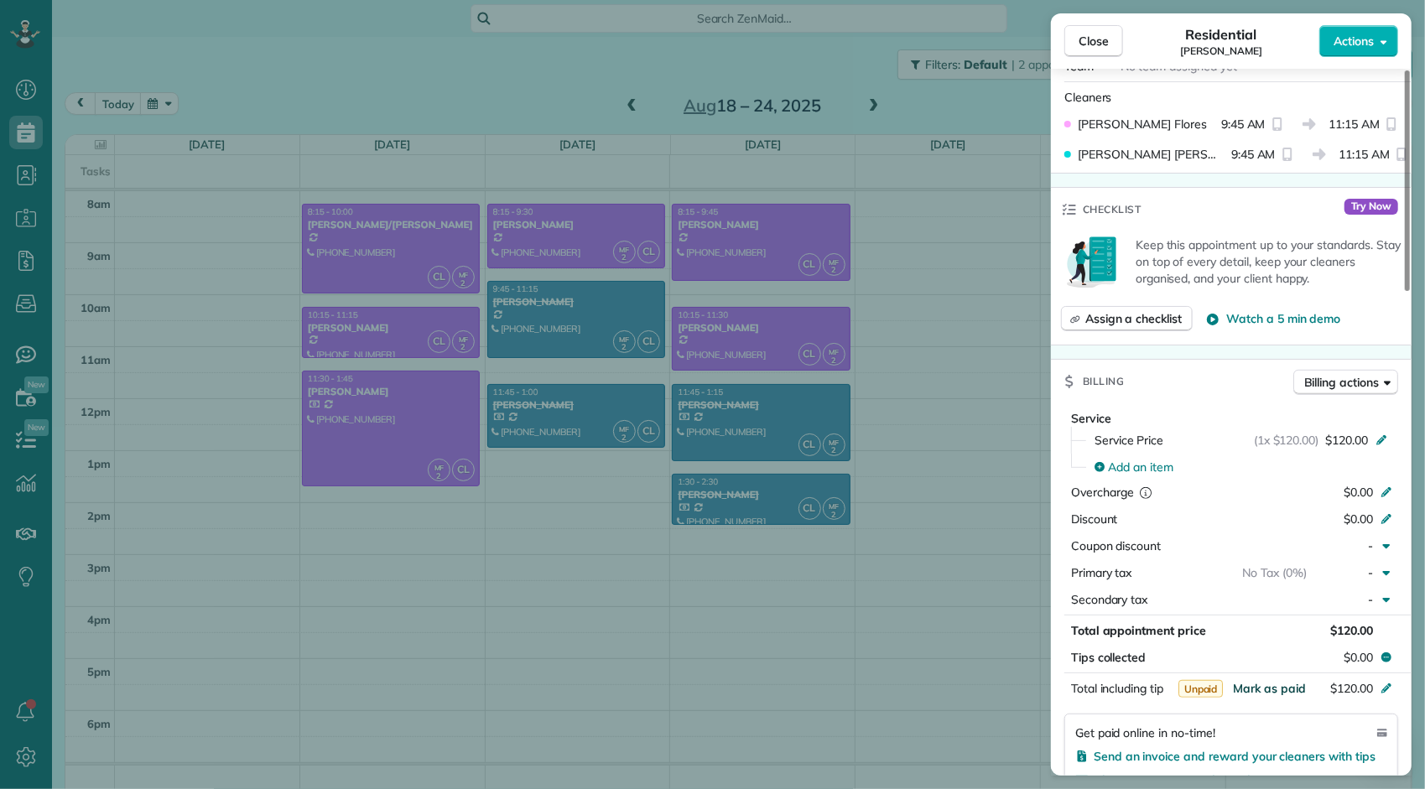
click at [1273, 688] on span "Mark as paid" at bounding box center [1269, 688] width 73 height 15
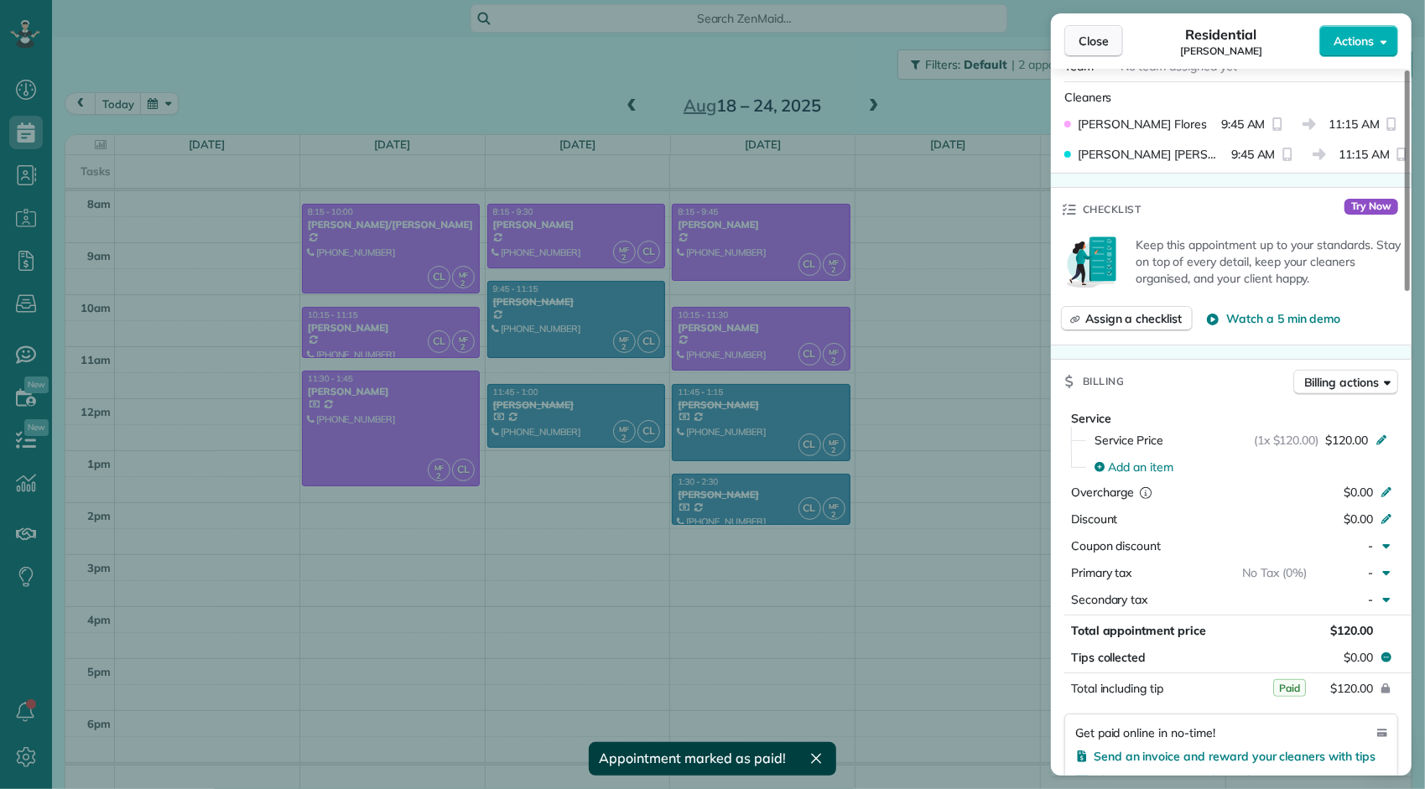
click at [1098, 44] on span "Close" at bounding box center [1093, 41] width 30 height 17
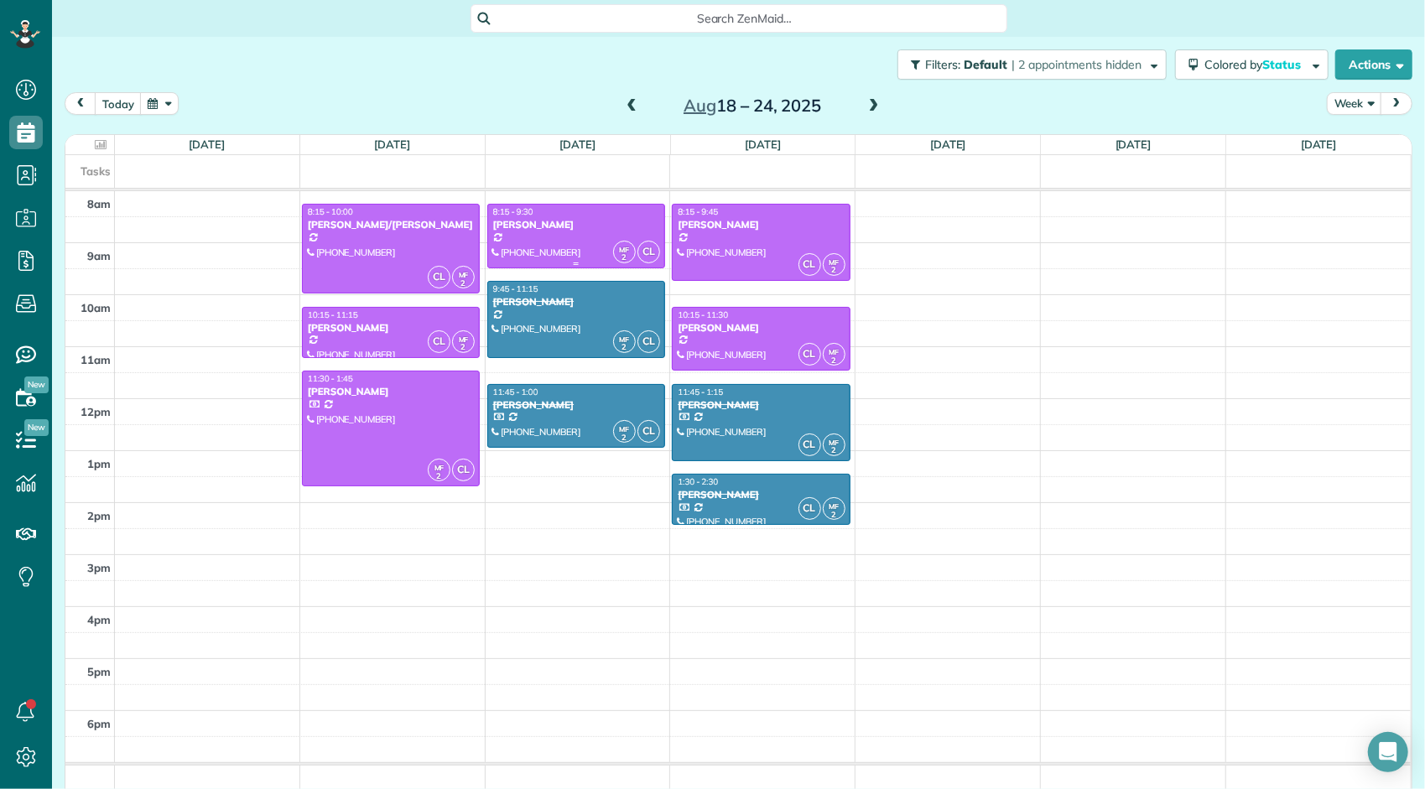
click at [583, 227] on div "[PERSON_NAME]" at bounding box center [576, 225] width 168 height 12
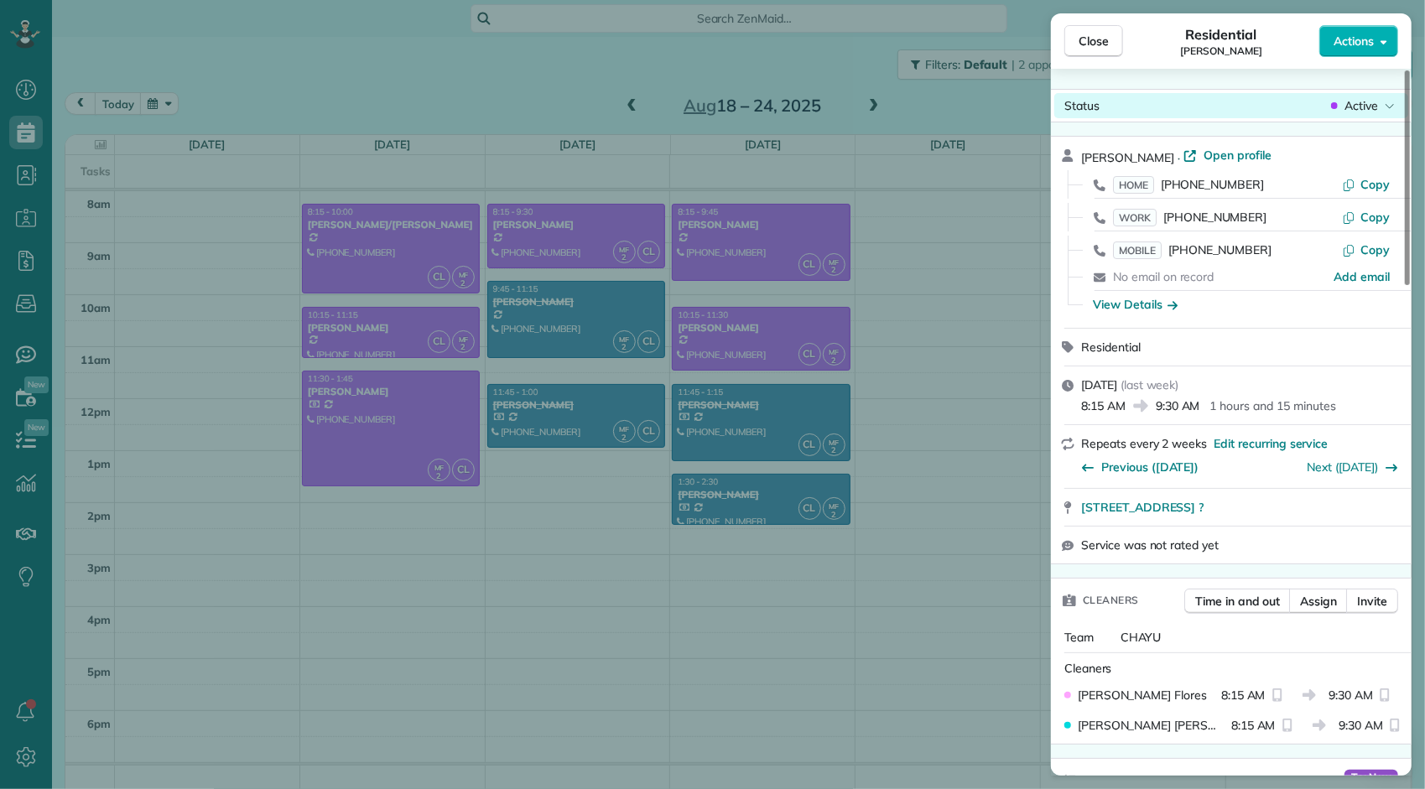
click at [1356, 111] on span "Active" at bounding box center [1361, 105] width 34 height 17
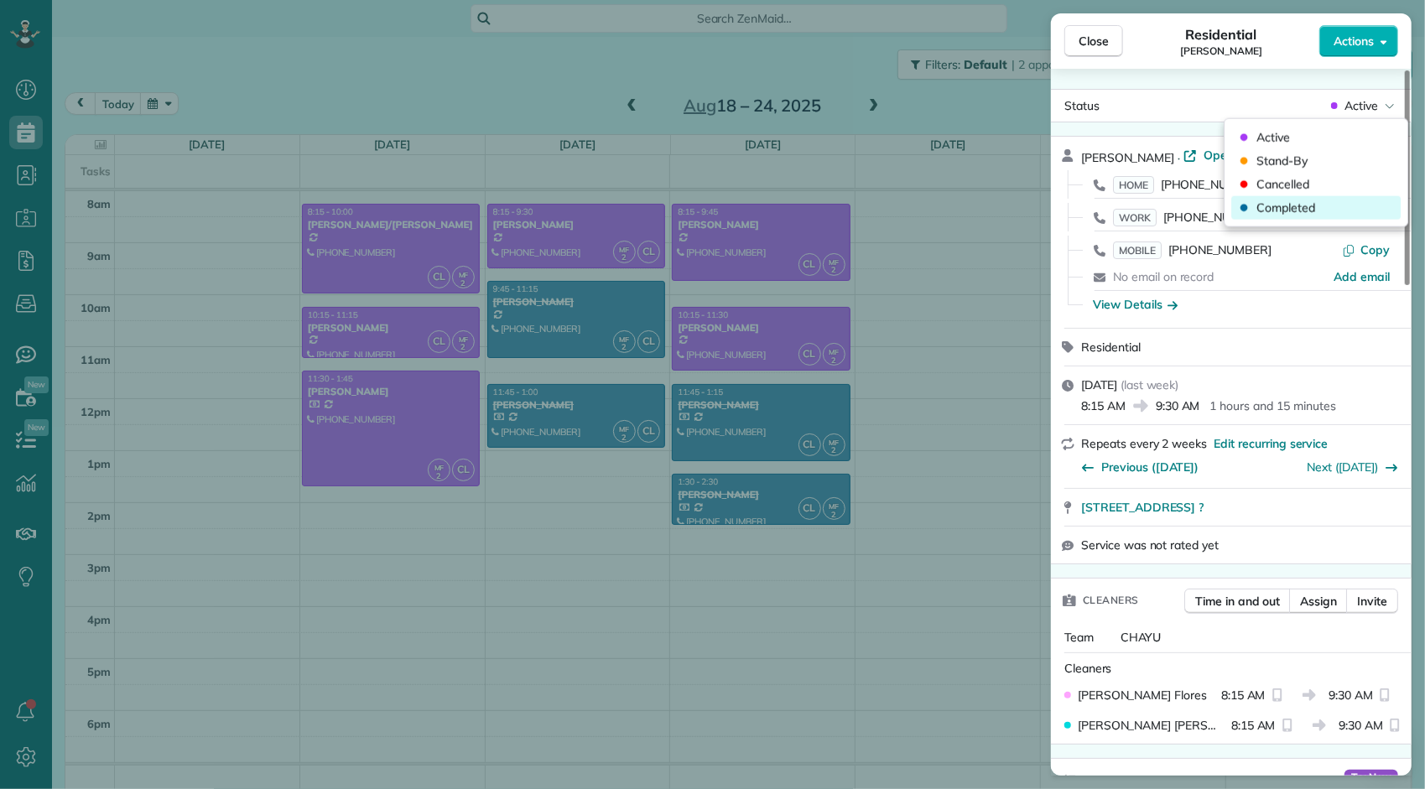
click at [1310, 205] on span "Completed" at bounding box center [1285, 208] width 59 height 17
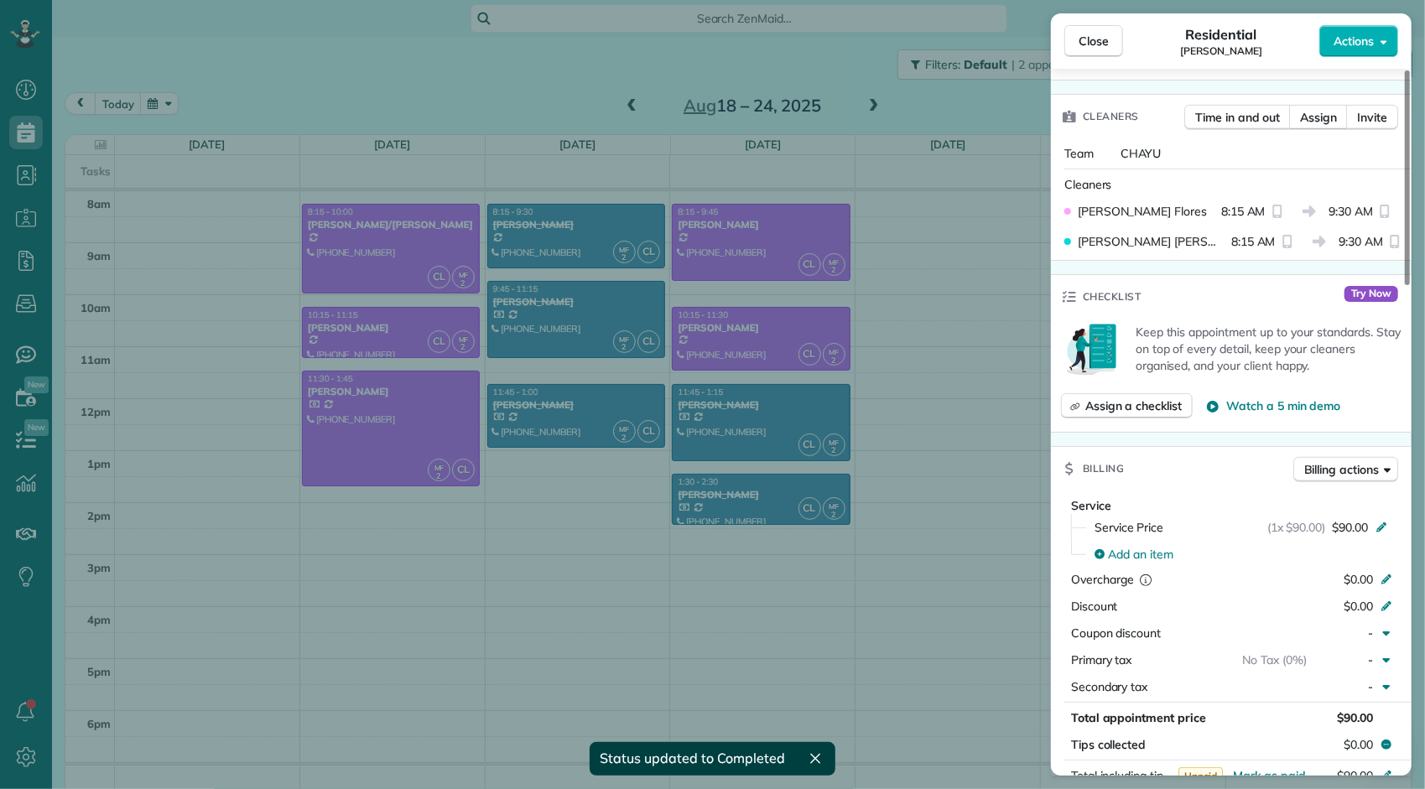
scroll to position [590, 0]
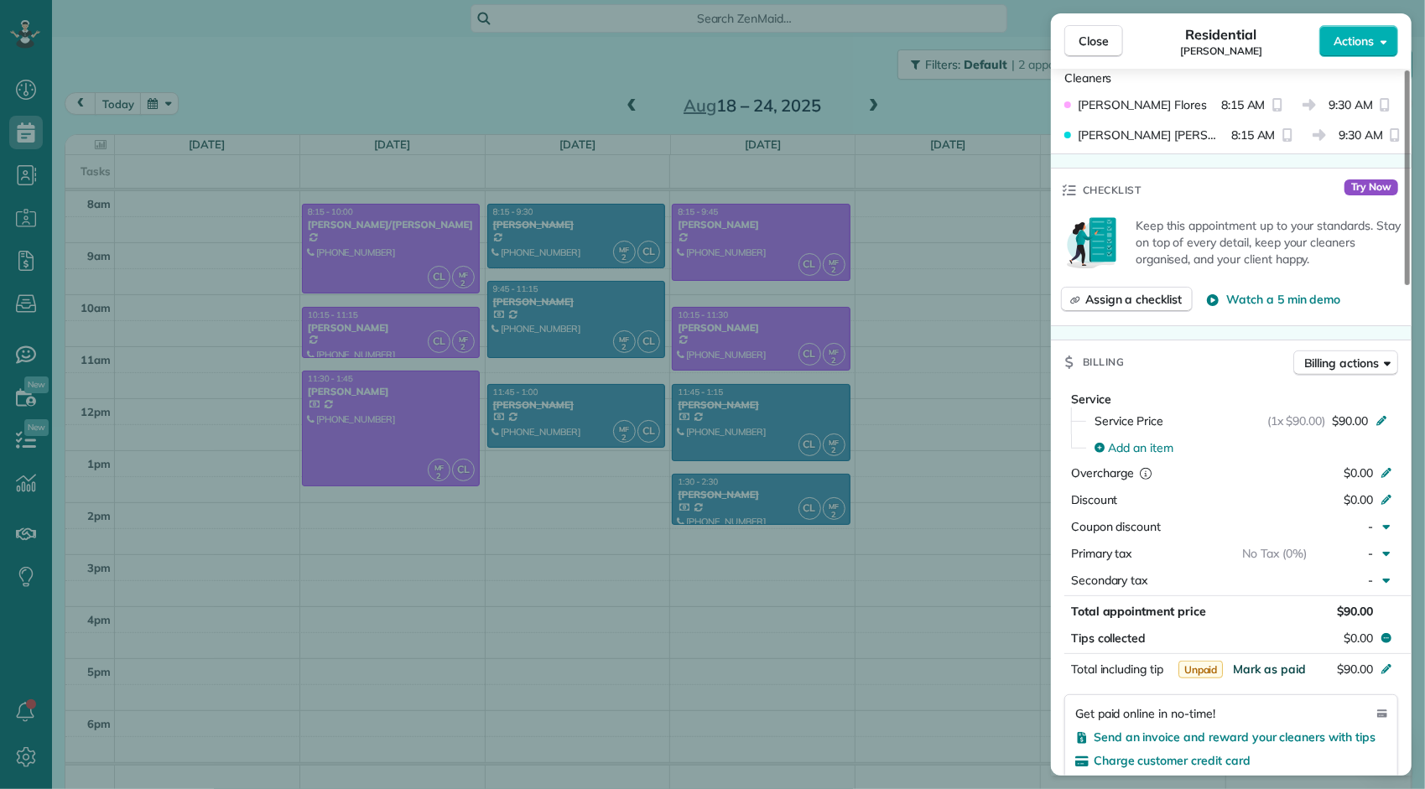
click at [1282, 669] on span "Mark as paid" at bounding box center [1269, 669] width 73 height 15
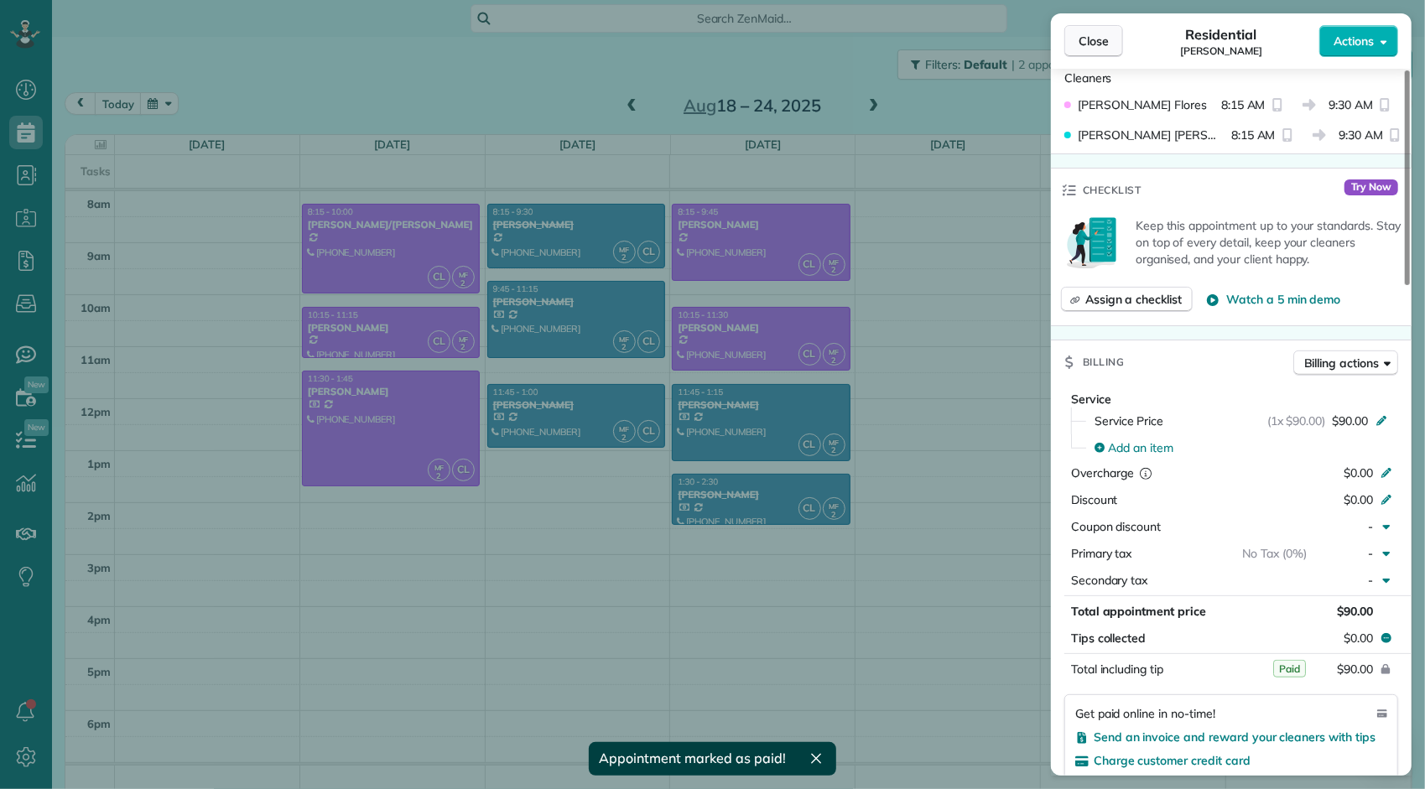
click at [1097, 35] on span "Close" at bounding box center [1093, 41] width 30 height 17
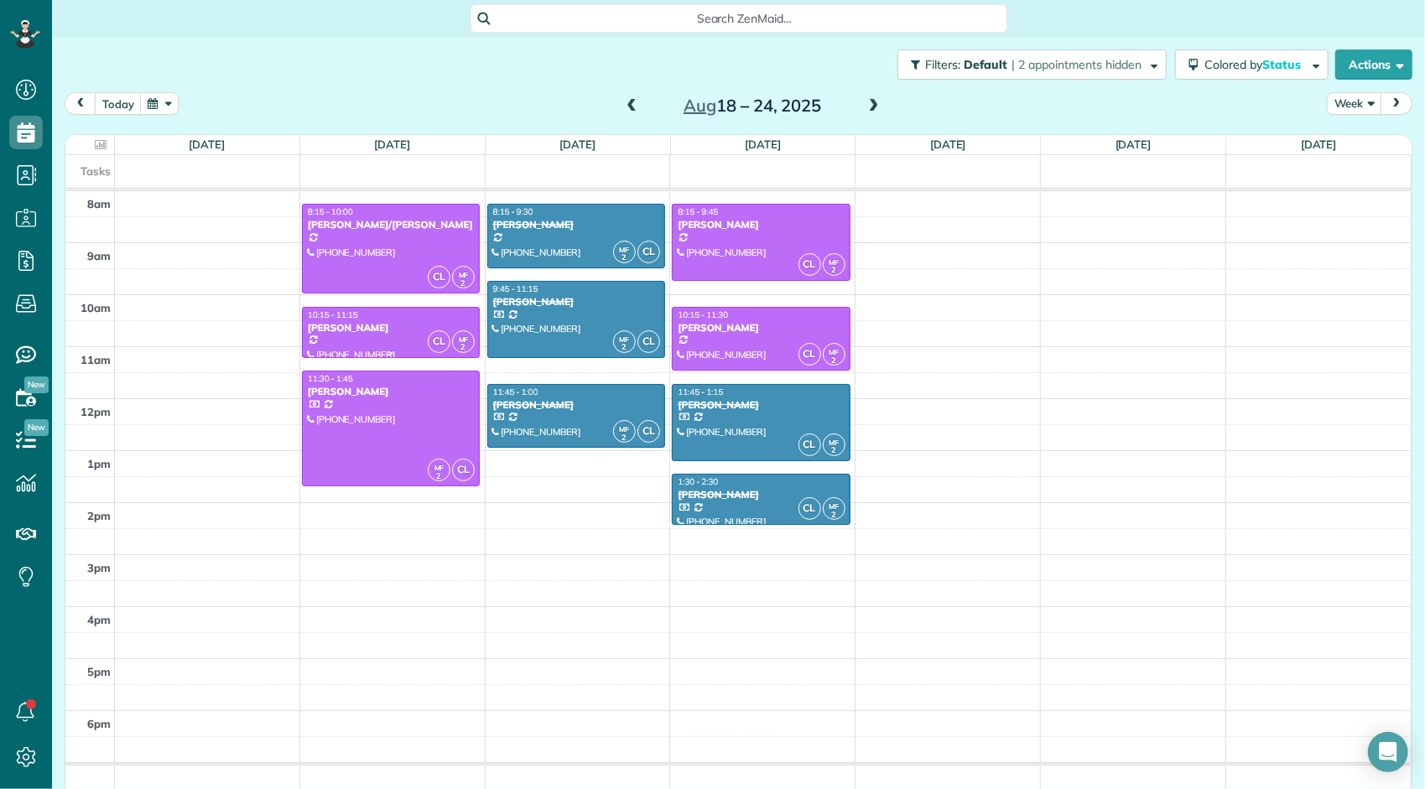
click at [379, 327] on div "[PERSON_NAME]" at bounding box center [391, 328] width 168 height 12
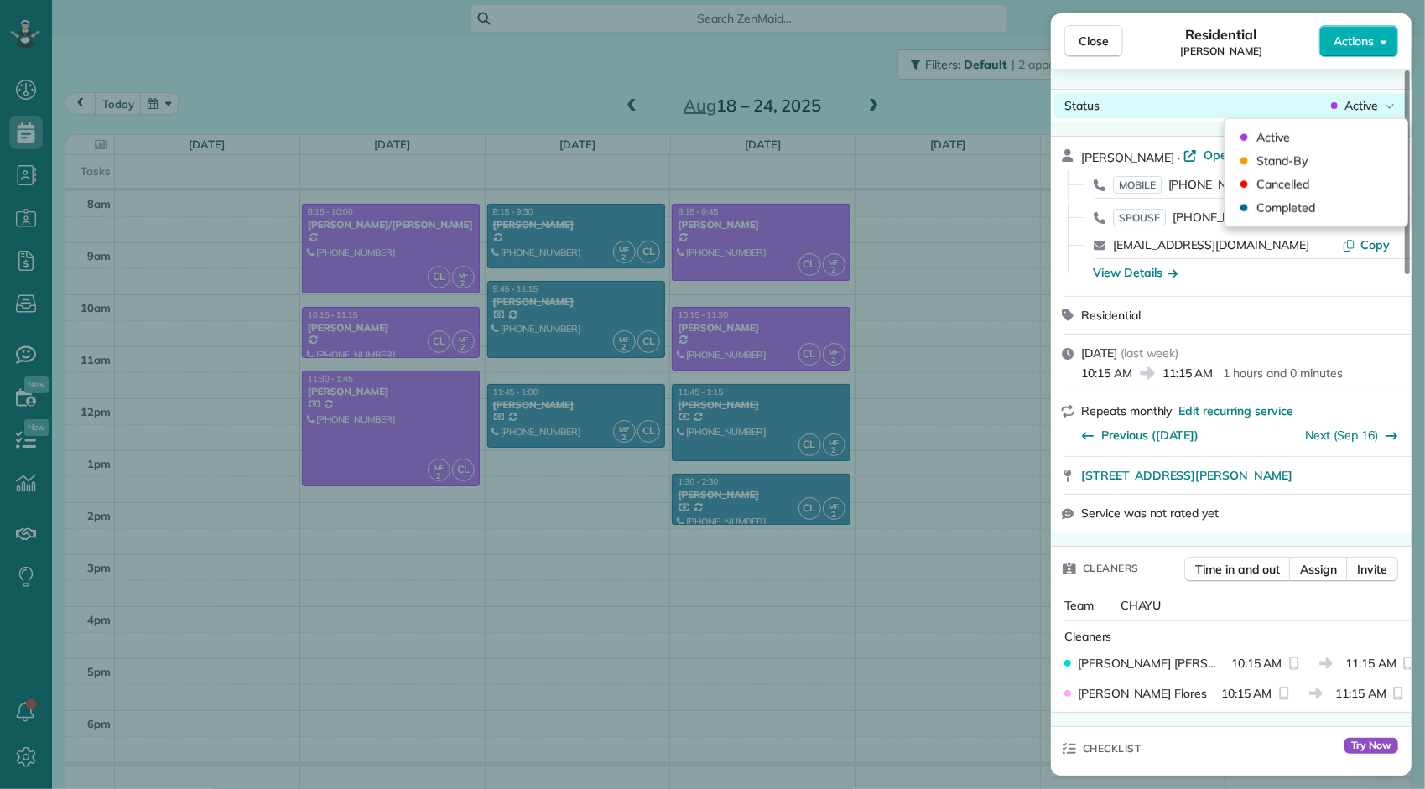
click at [1367, 105] on span "Active" at bounding box center [1361, 105] width 34 height 17
click at [1315, 206] on div "Completed" at bounding box center [1315, 207] width 169 height 23
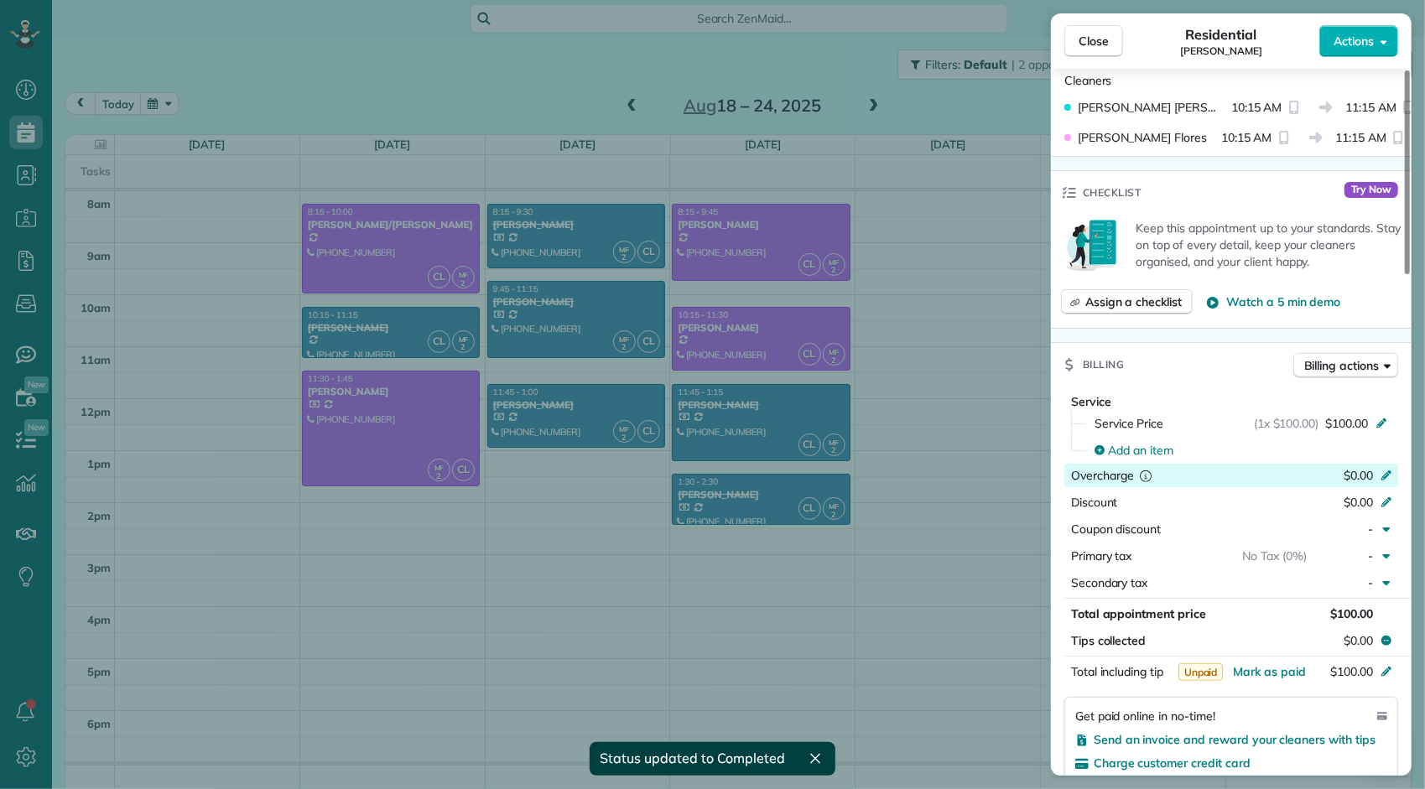
scroll to position [594, 0]
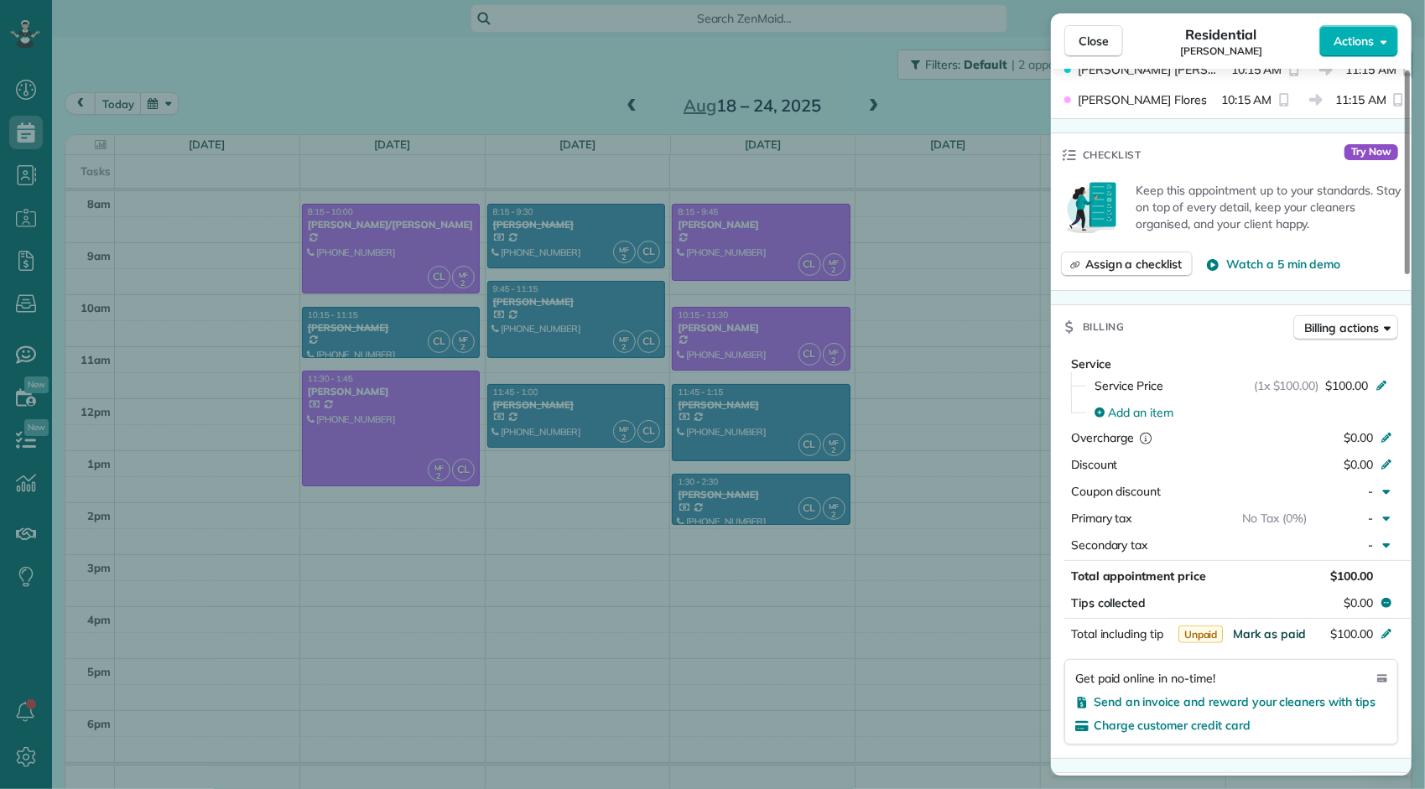
click at [1279, 639] on span "Mark as paid" at bounding box center [1269, 633] width 73 height 15
click at [1093, 36] on span "Close" at bounding box center [1093, 41] width 30 height 17
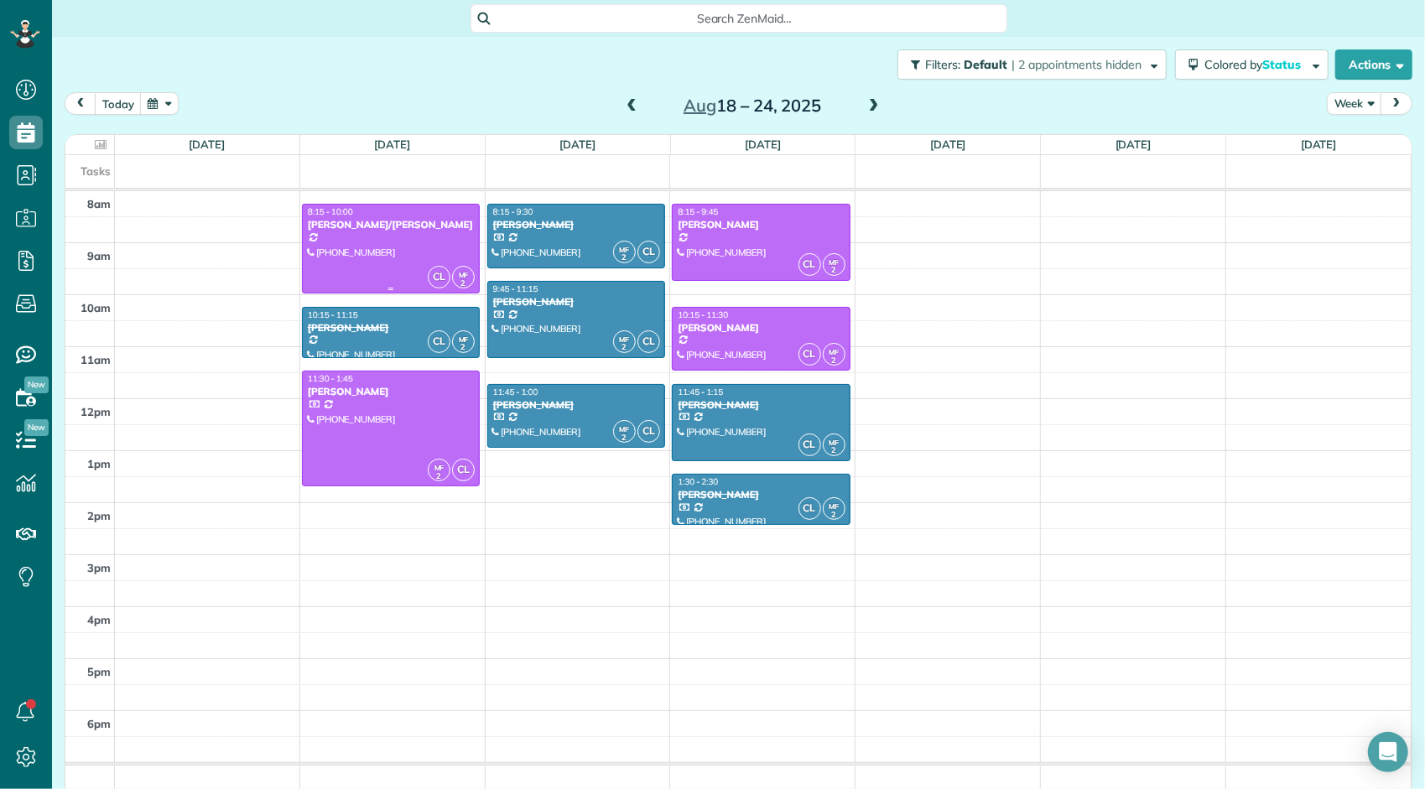
click at [431, 231] on div at bounding box center [391, 249] width 176 height 88
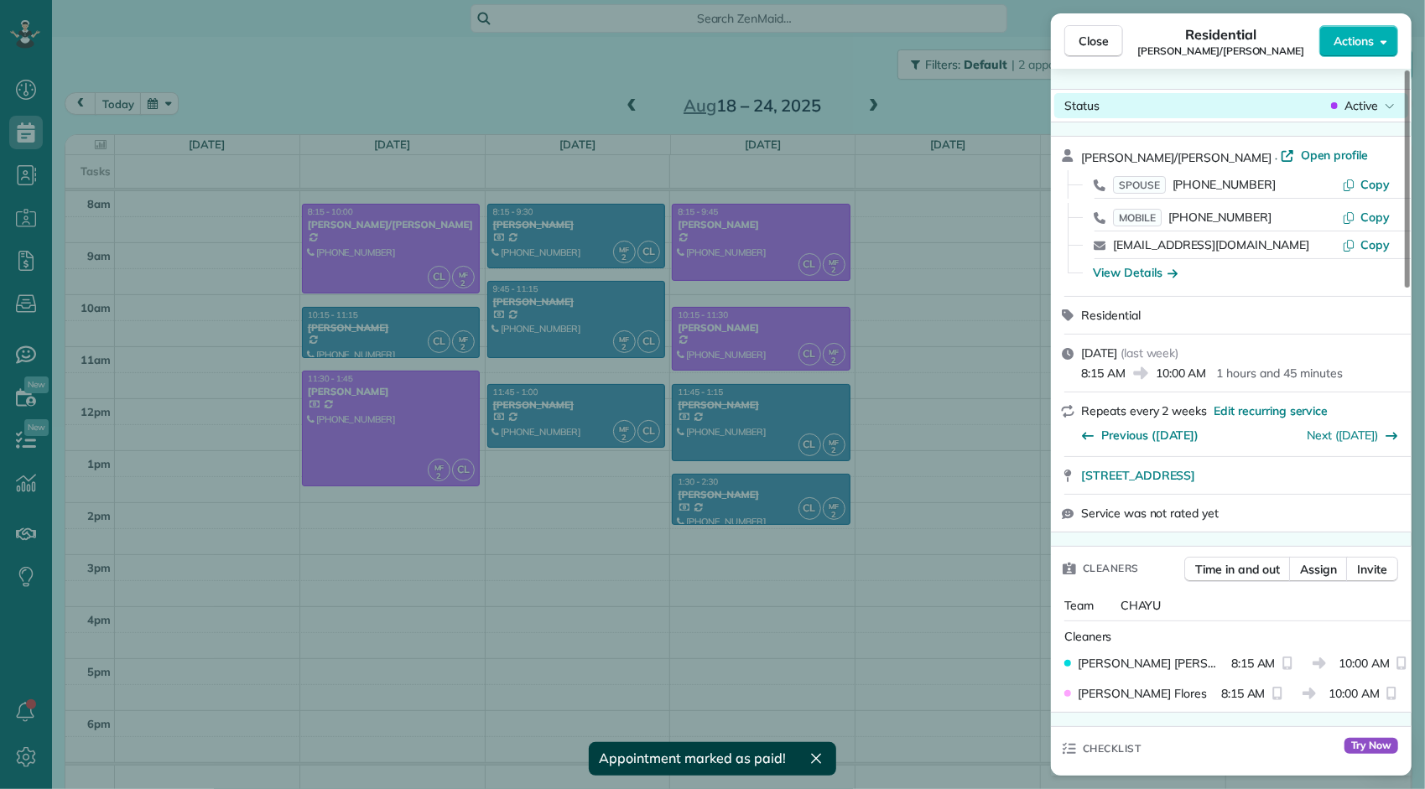
click at [1361, 102] on span "Active" at bounding box center [1361, 105] width 34 height 17
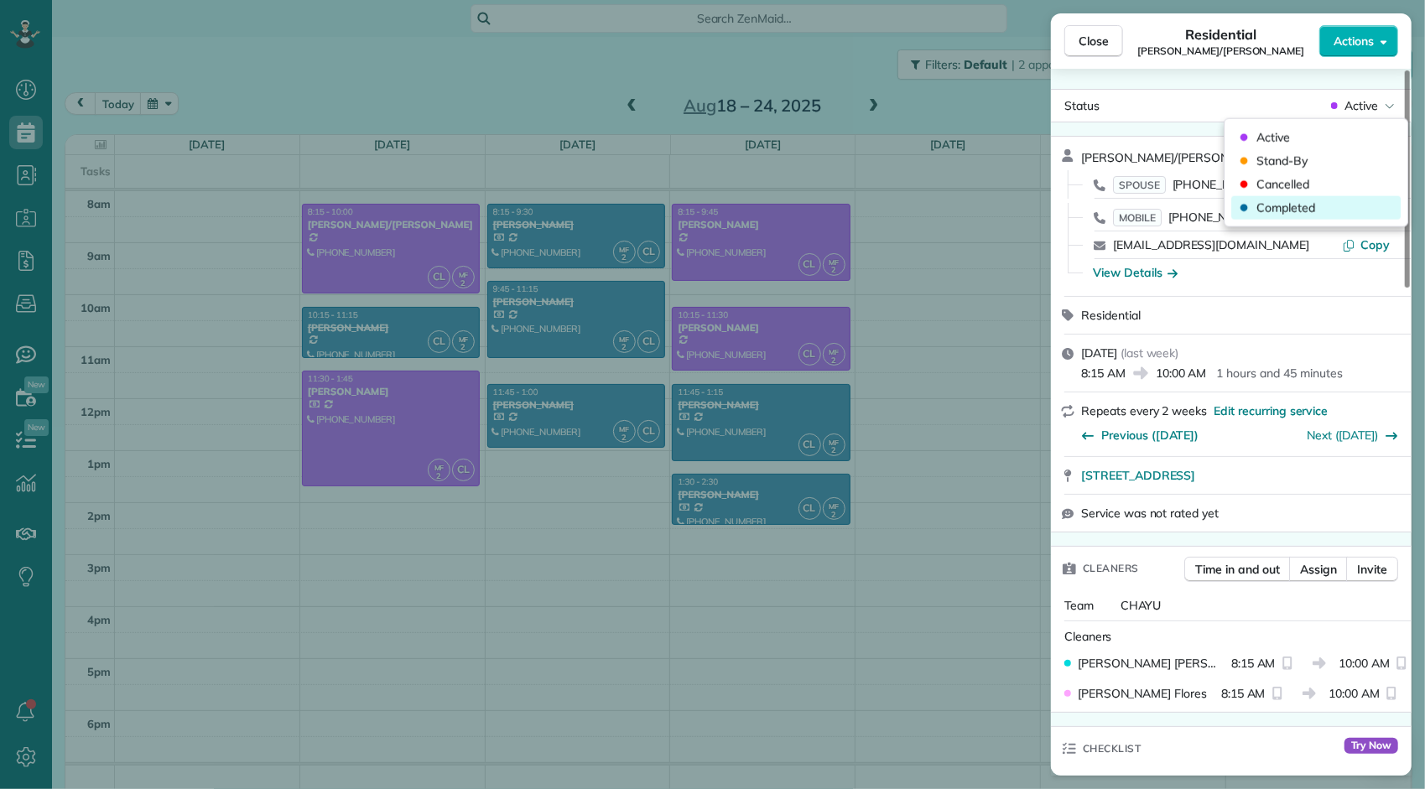
click at [1300, 205] on span "Completed" at bounding box center [1285, 208] width 59 height 17
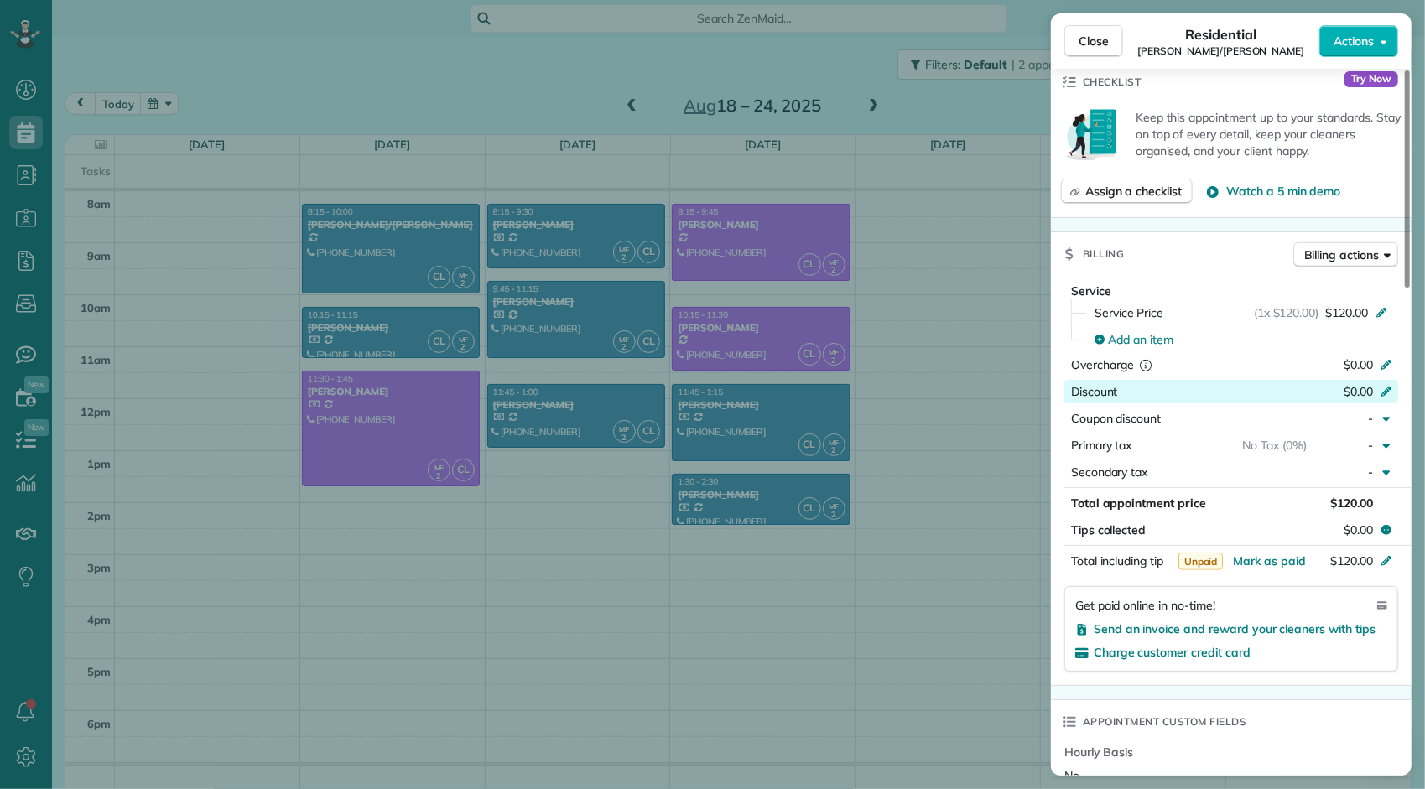
scroll to position [671, 0]
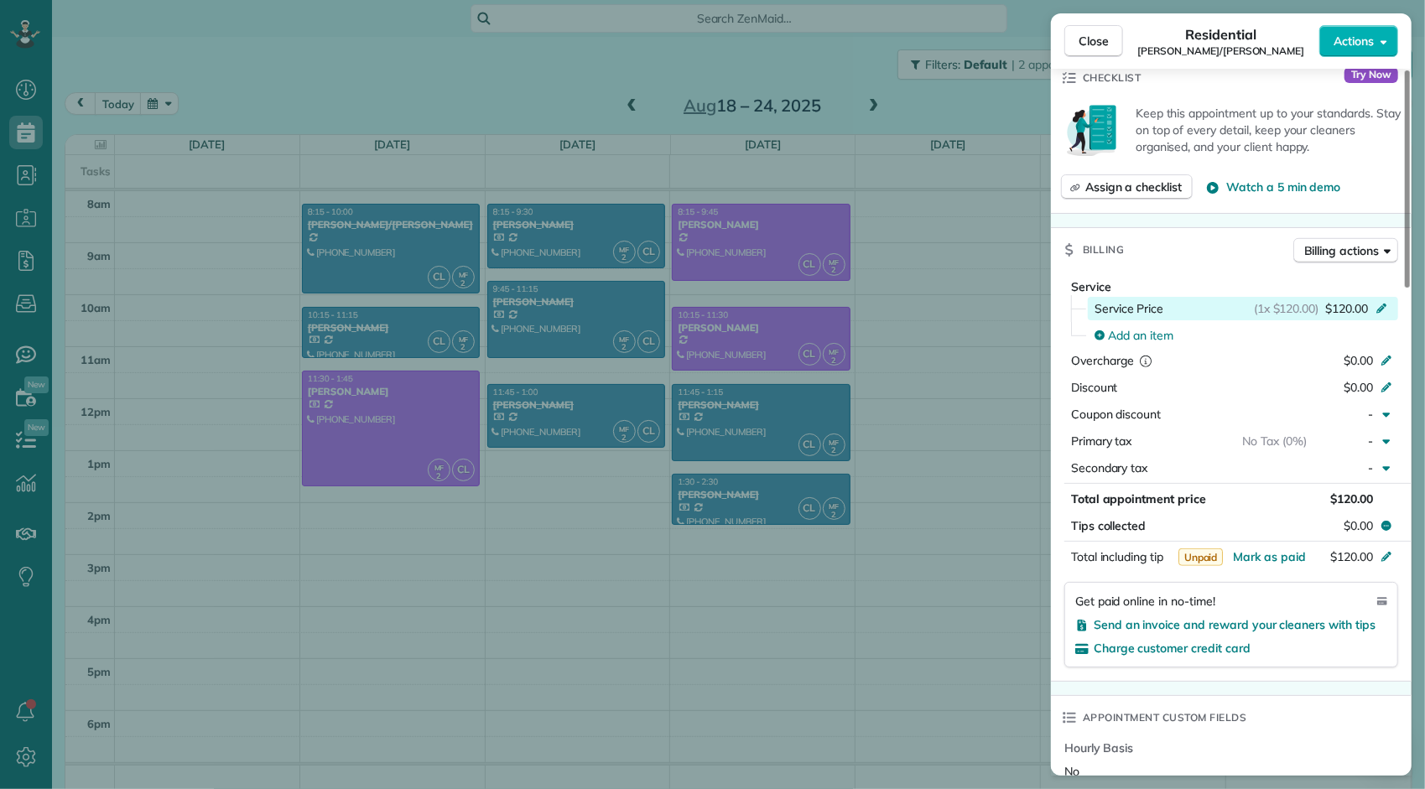
click at [1322, 308] on div "(1x $120.00) $120.00" at bounding box center [1323, 308] width 139 height 17
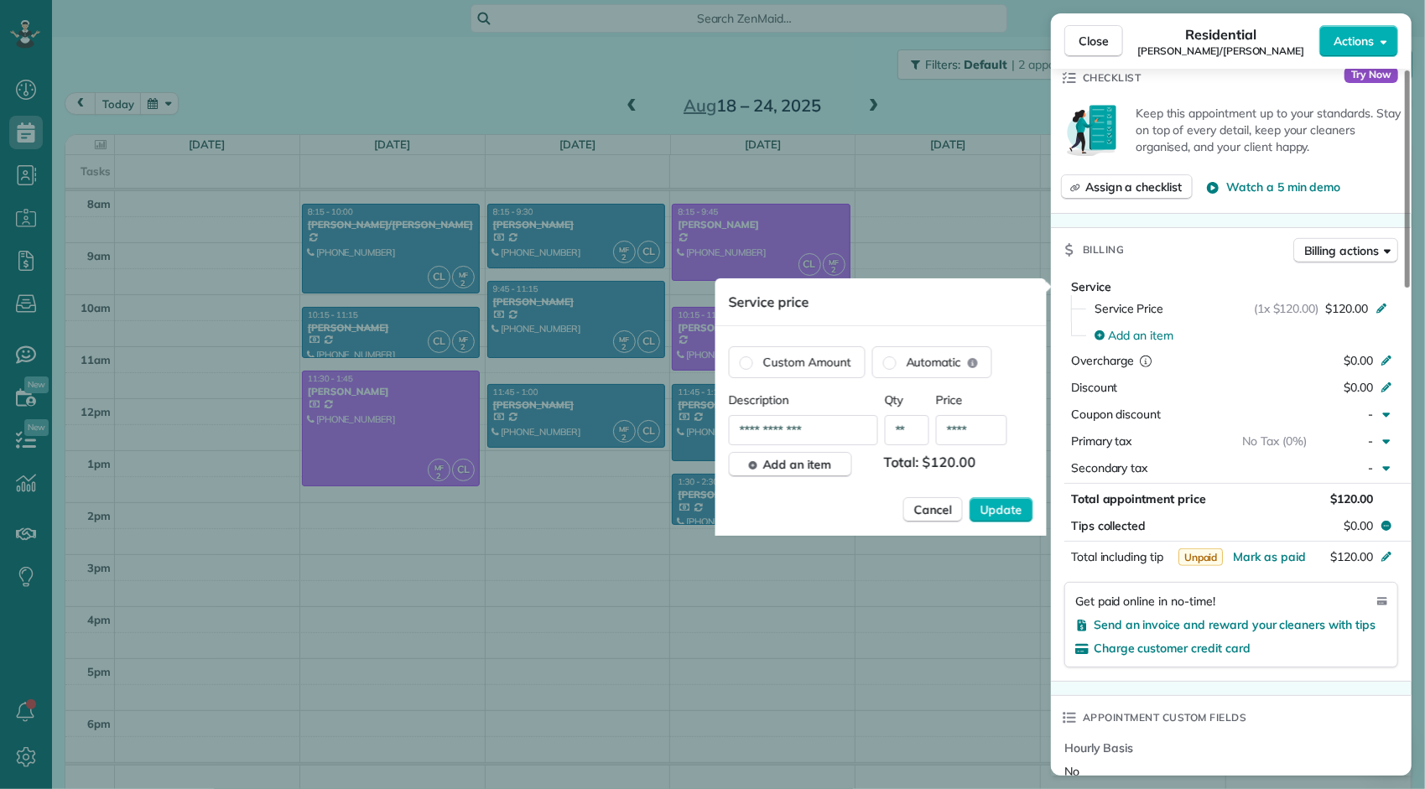
click at [976, 431] on input "****" at bounding box center [971, 430] width 71 height 30
type input "*******"
click at [999, 506] on span "Update" at bounding box center [1001, 509] width 42 height 17
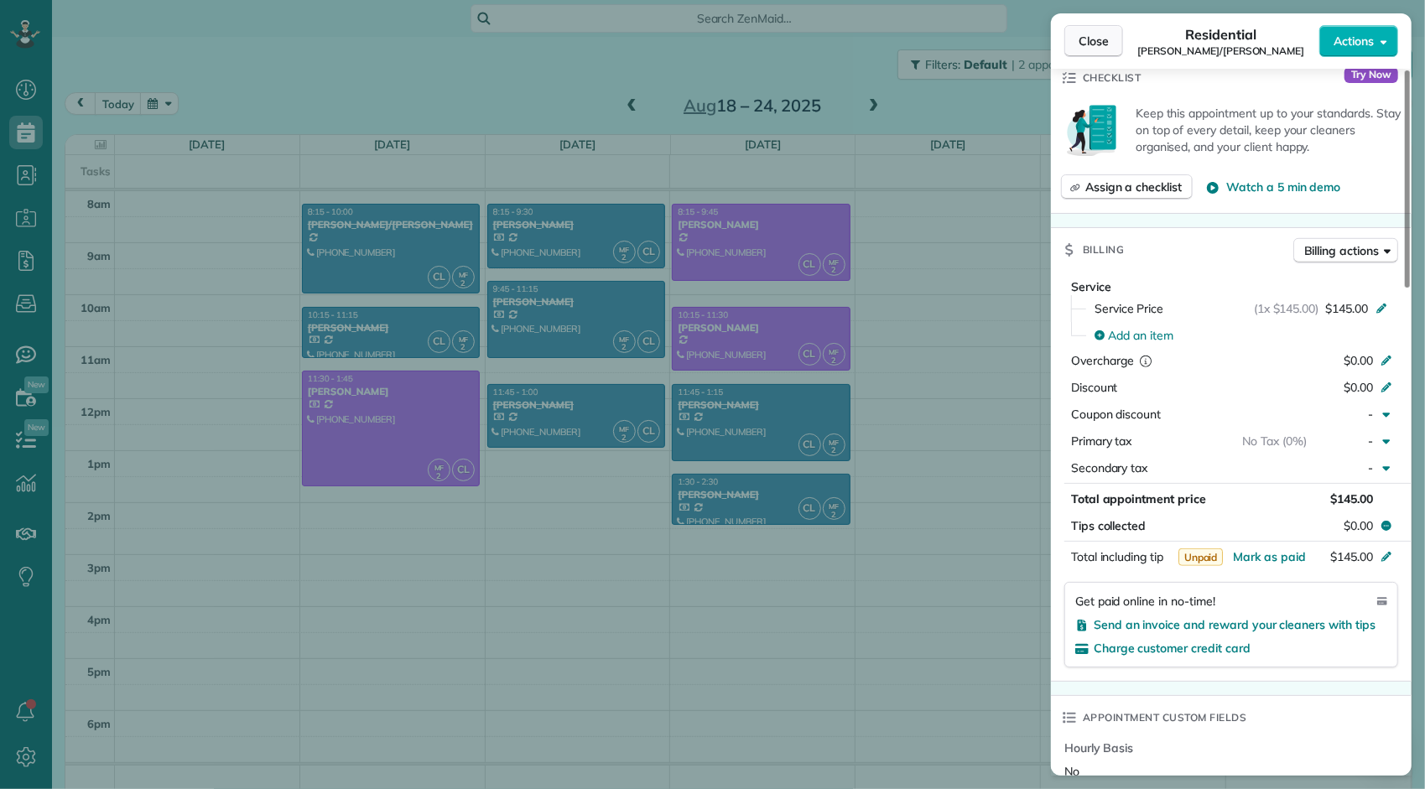
click at [1108, 39] on span "Close" at bounding box center [1093, 41] width 30 height 17
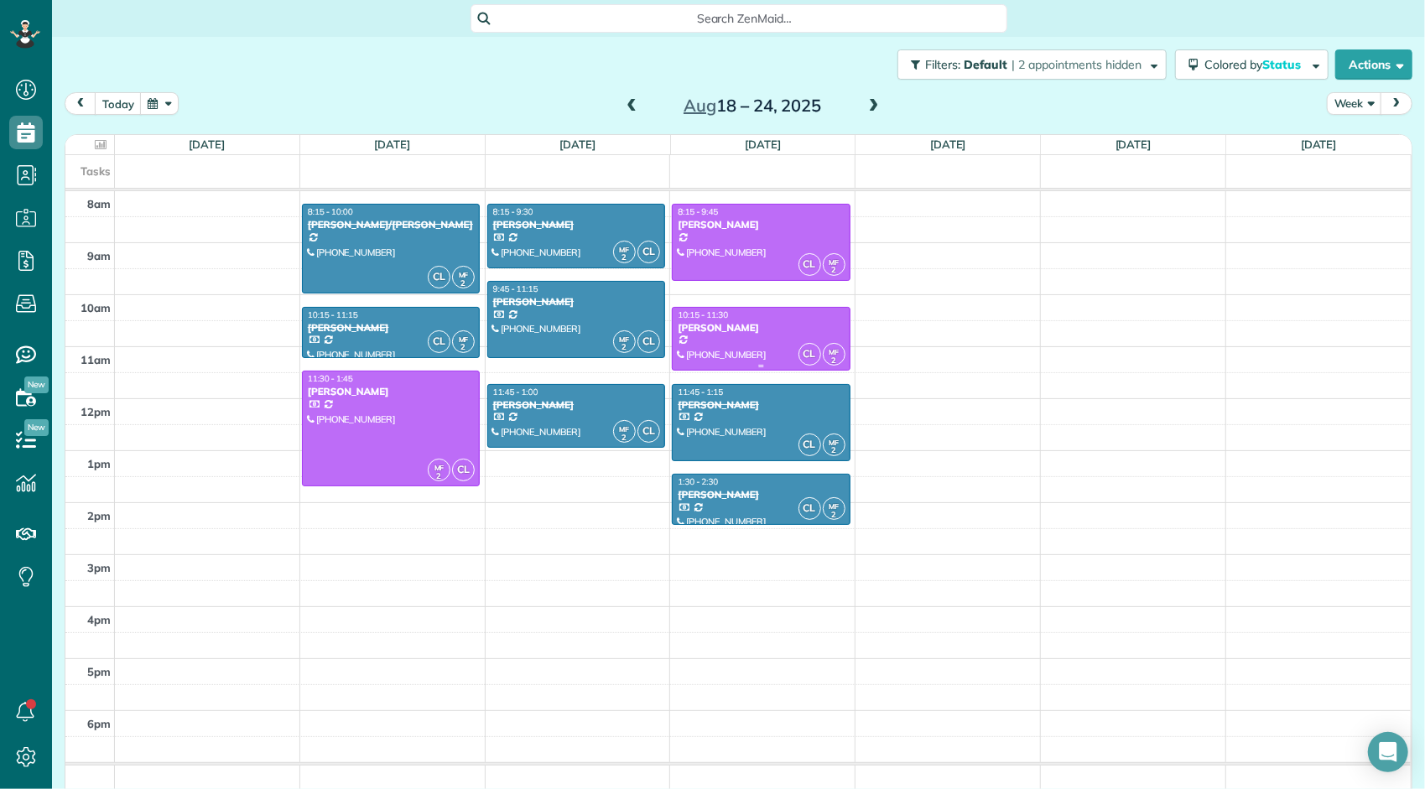
click at [795, 327] on div "[PERSON_NAME]" at bounding box center [761, 328] width 168 height 12
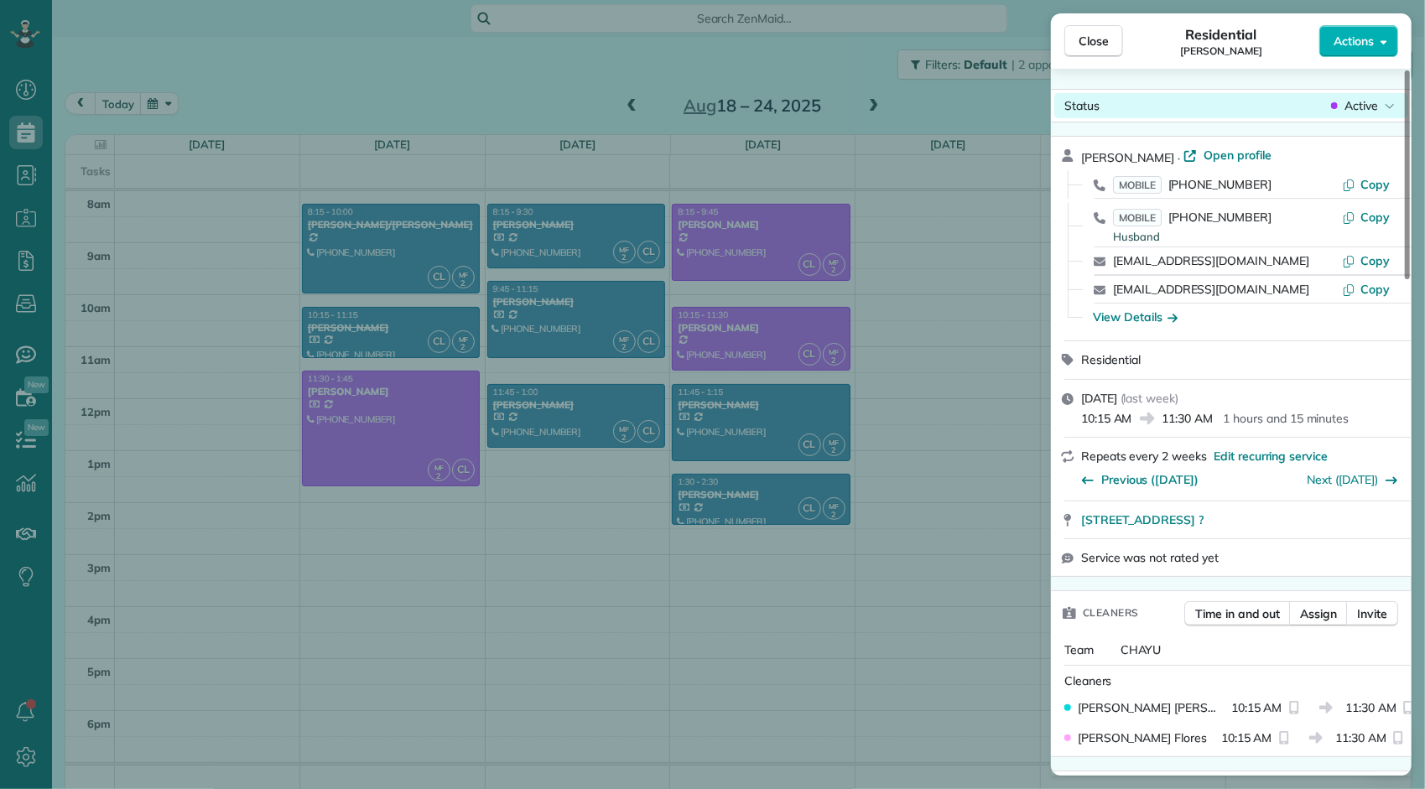
click at [1374, 115] on div "Status Active" at bounding box center [1231, 105] width 354 height 25
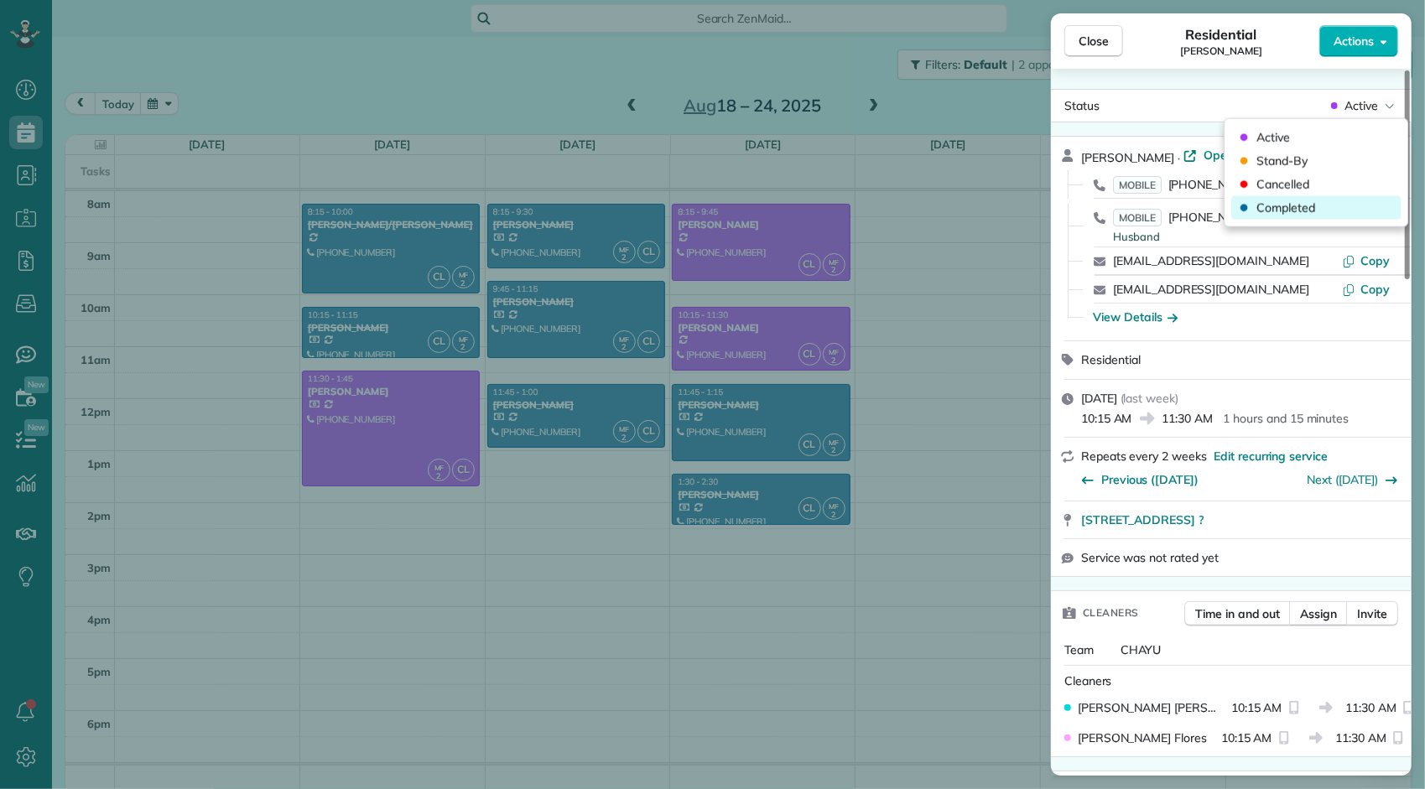
click at [1307, 206] on span "Completed" at bounding box center [1285, 208] width 59 height 17
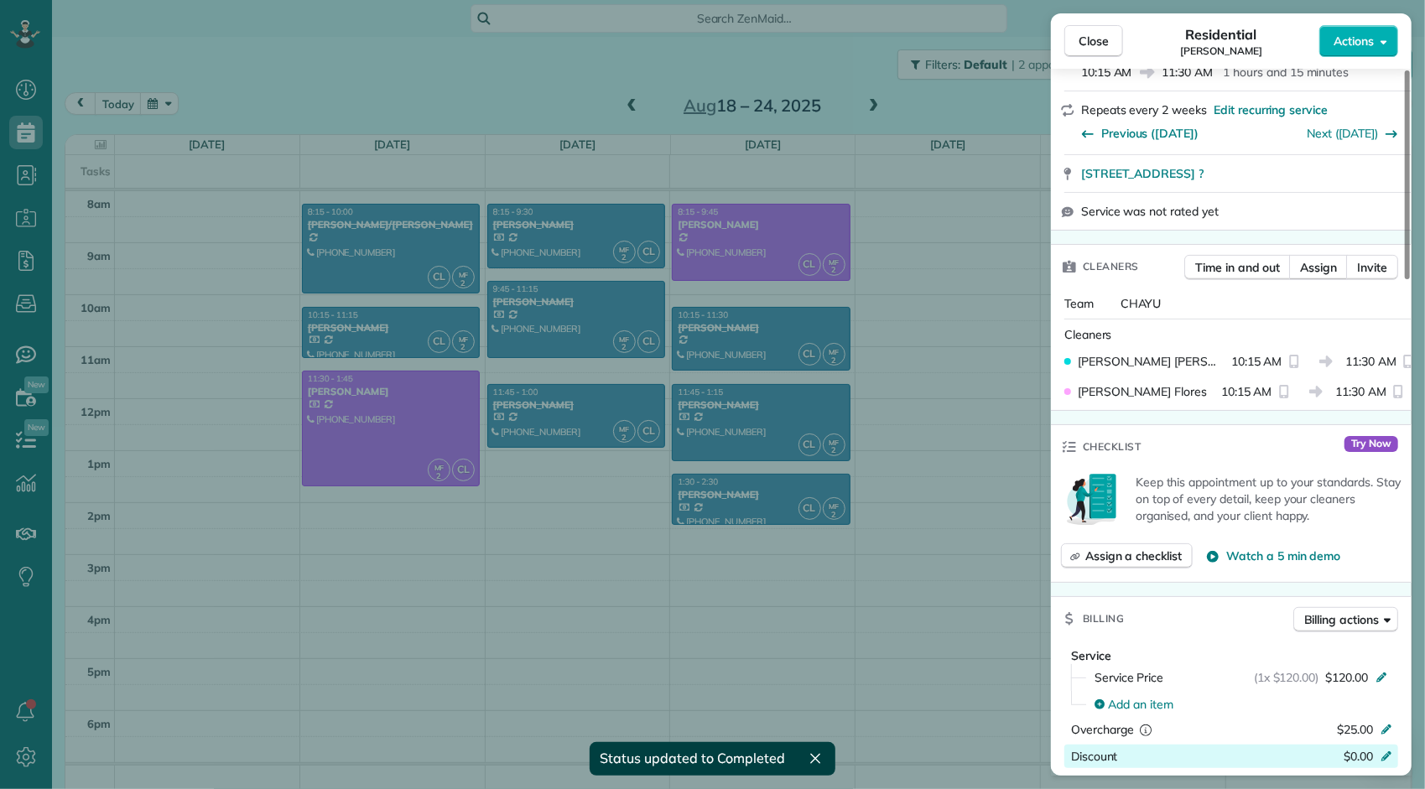
scroll to position [671, 0]
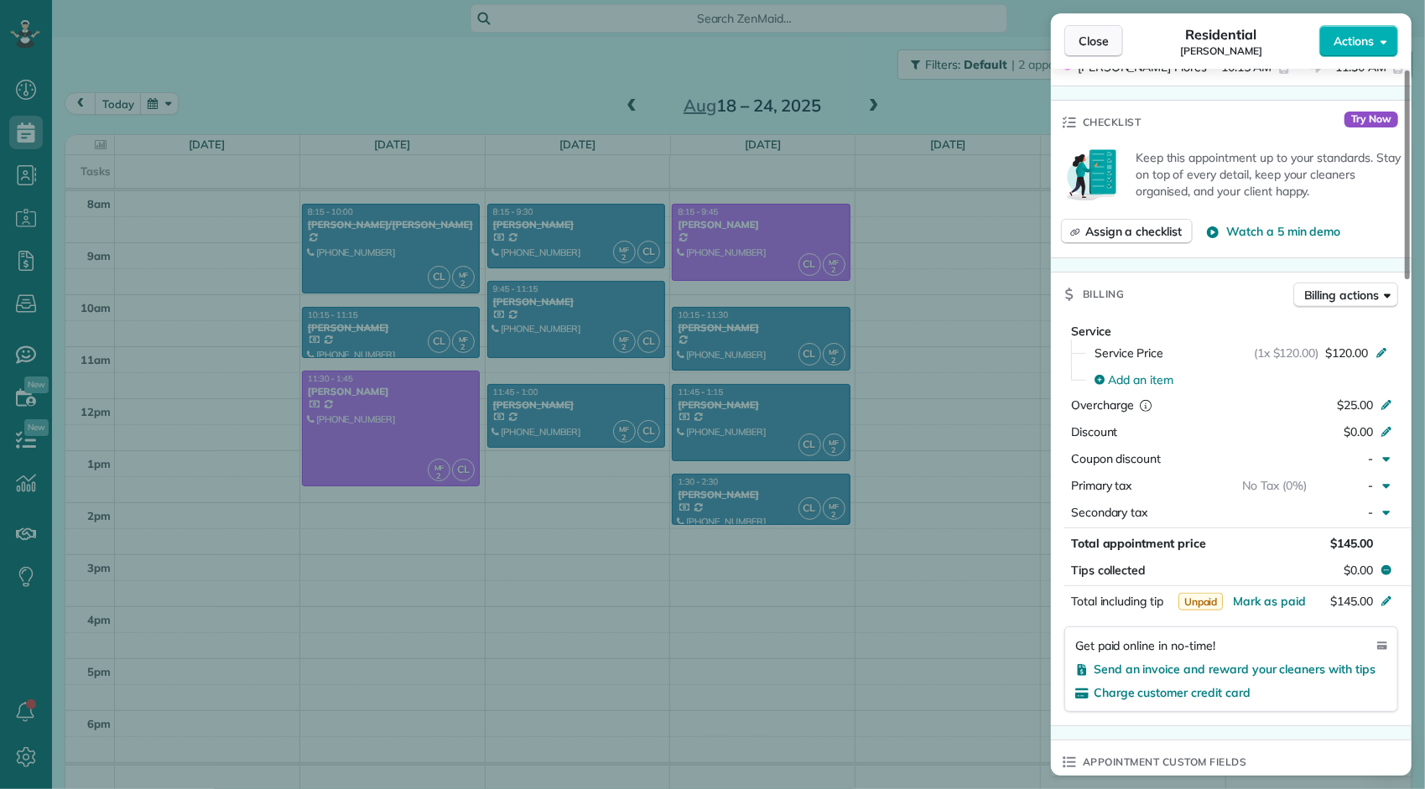
click at [1087, 45] on span "Close" at bounding box center [1093, 41] width 30 height 17
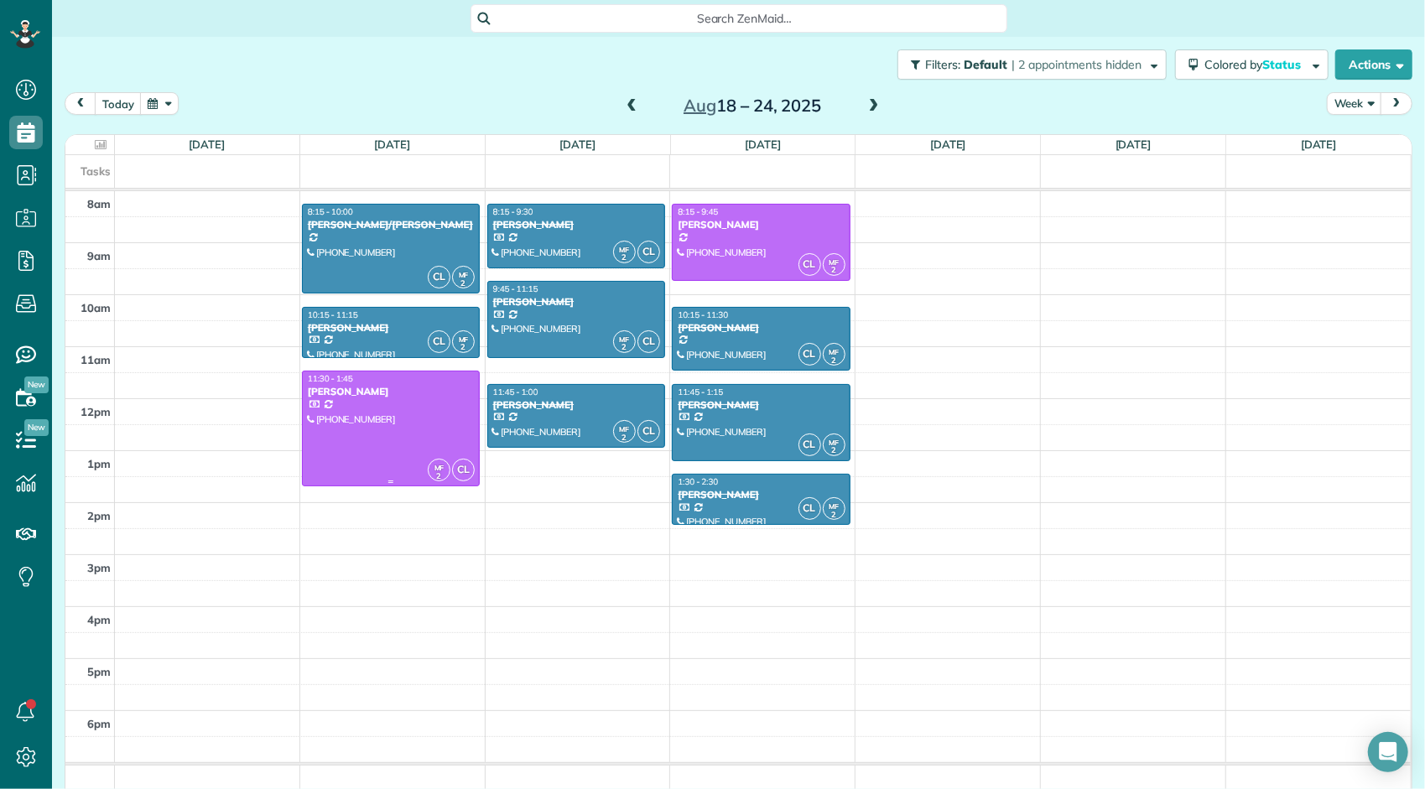
click at [405, 425] on div at bounding box center [391, 428] width 176 height 114
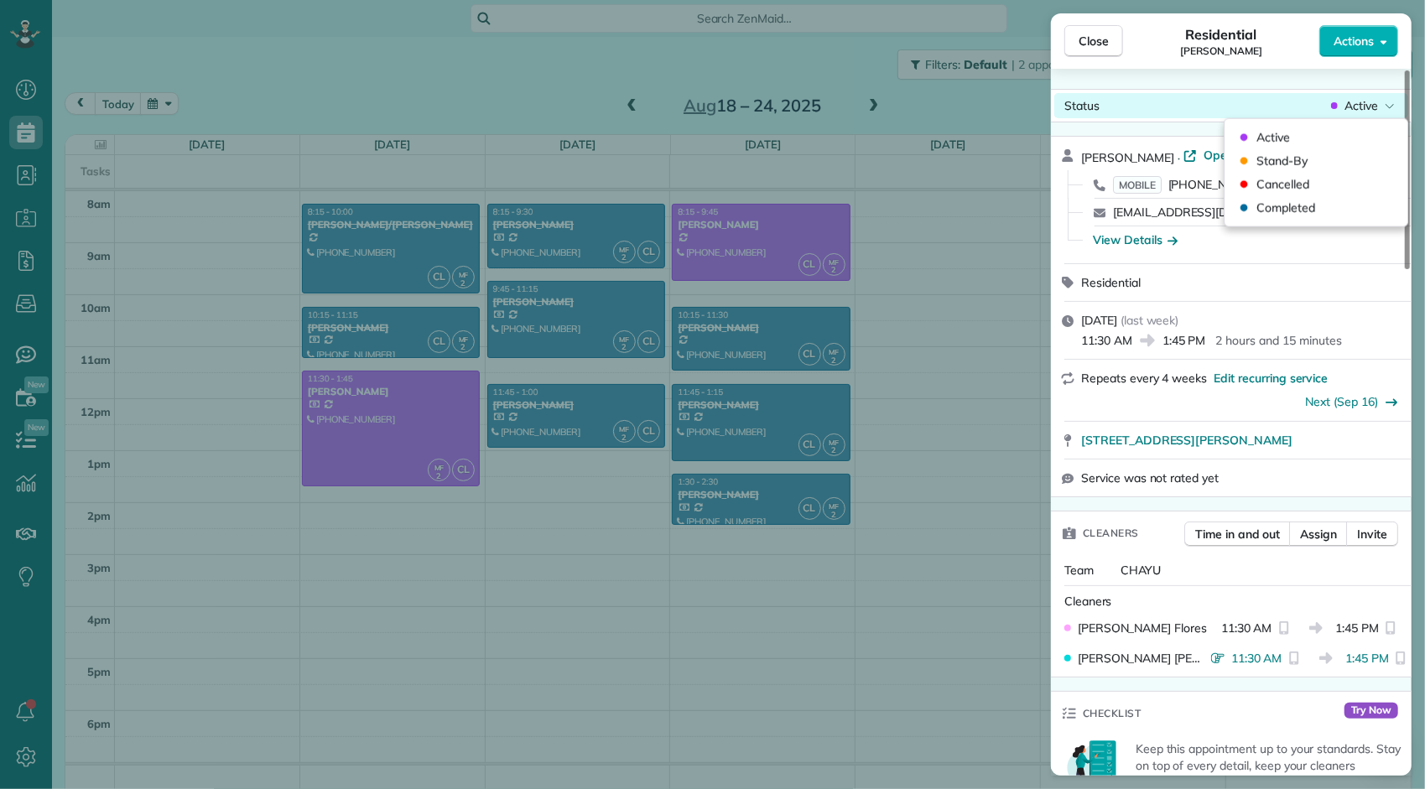
click at [1354, 106] on span "Active" at bounding box center [1361, 105] width 34 height 17
click at [1311, 208] on span "Completed" at bounding box center [1285, 208] width 59 height 17
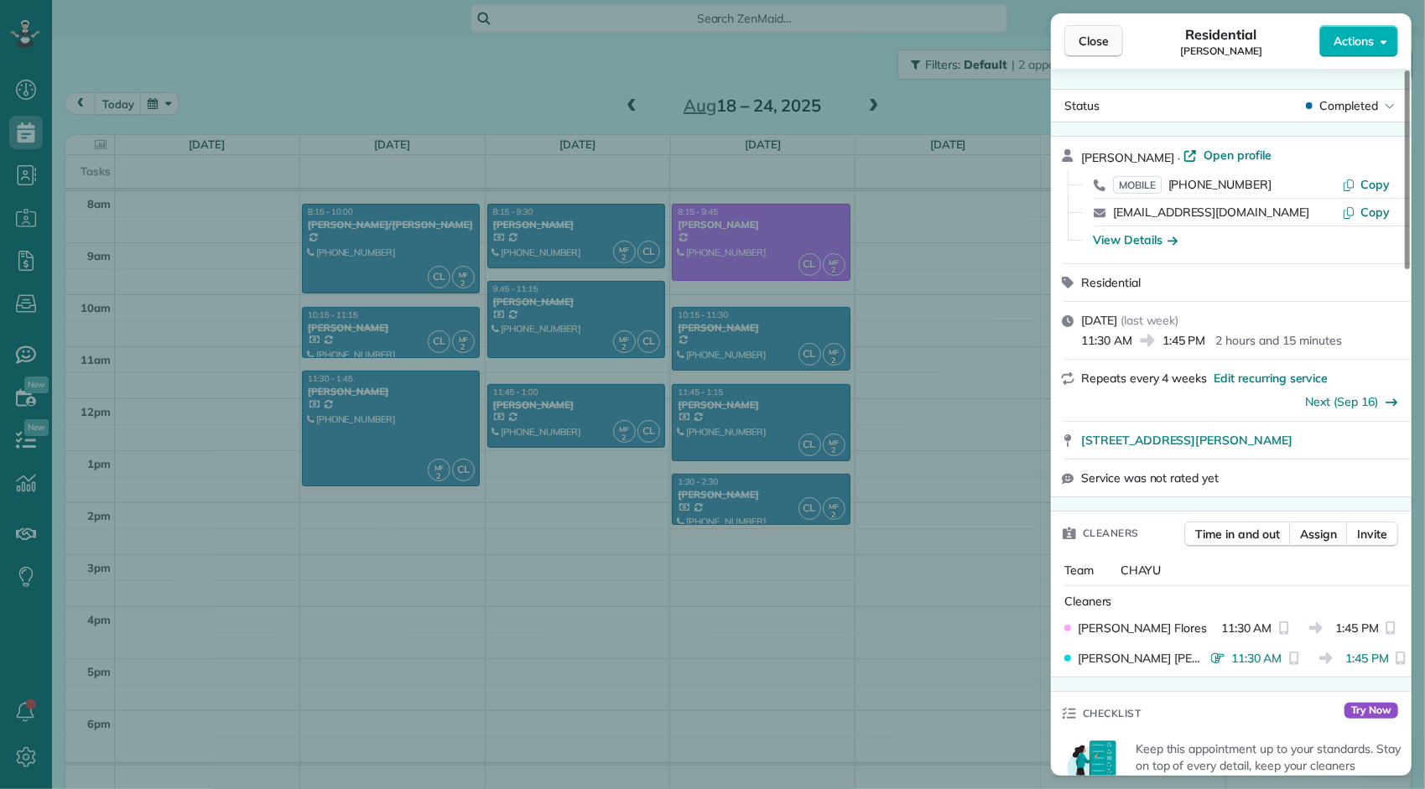
click at [1104, 48] on span "Close" at bounding box center [1093, 41] width 30 height 17
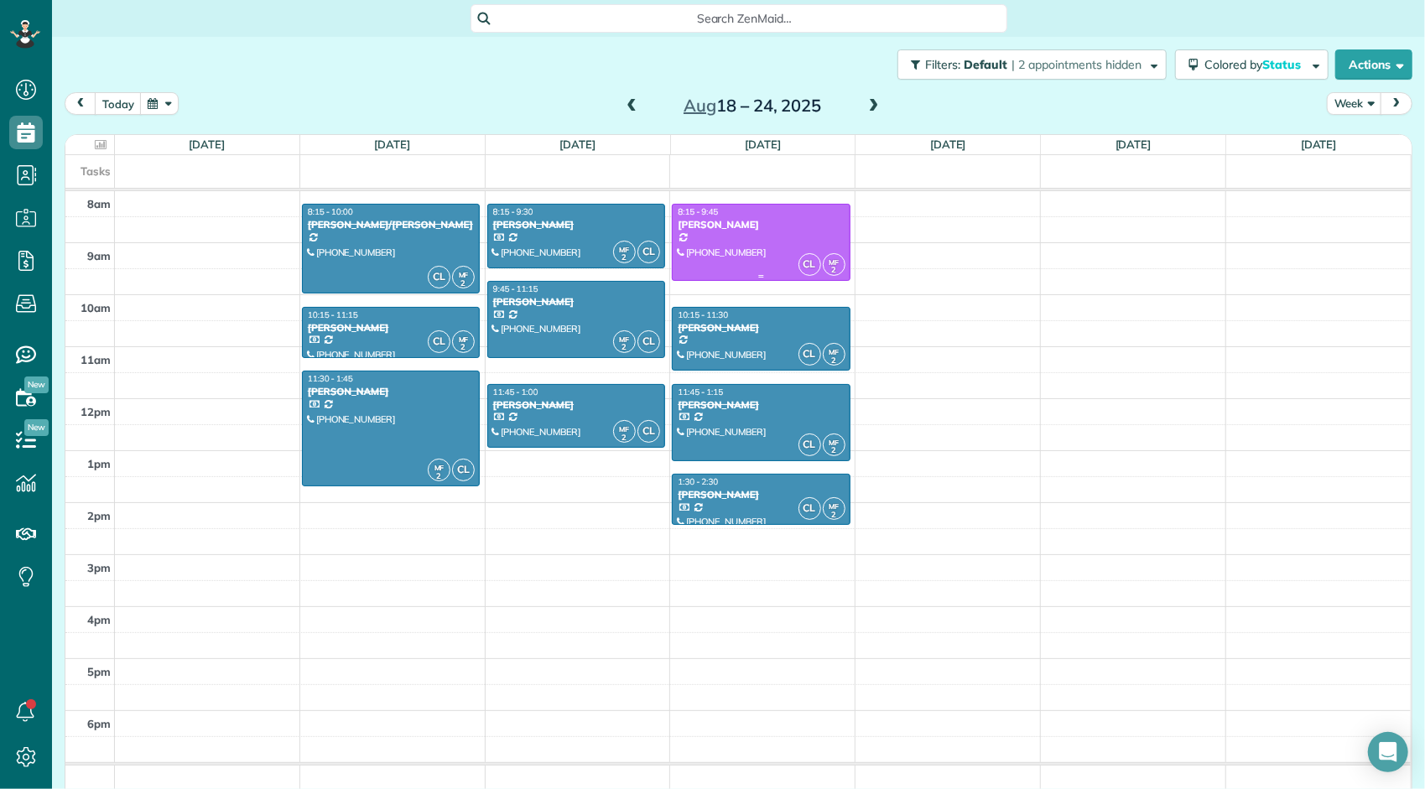
click at [756, 241] on div at bounding box center [761, 242] width 176 height 75
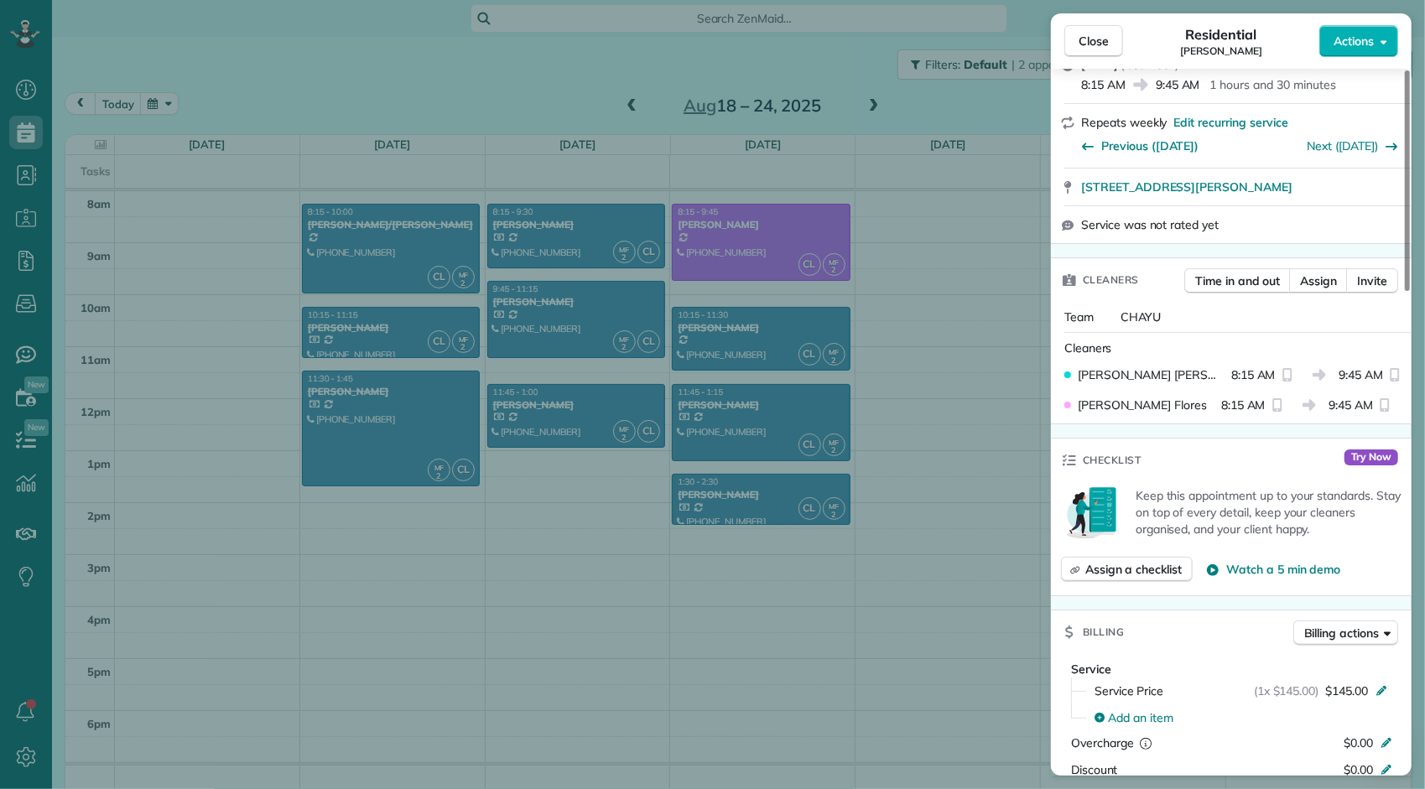
scroll to position [340, 0]
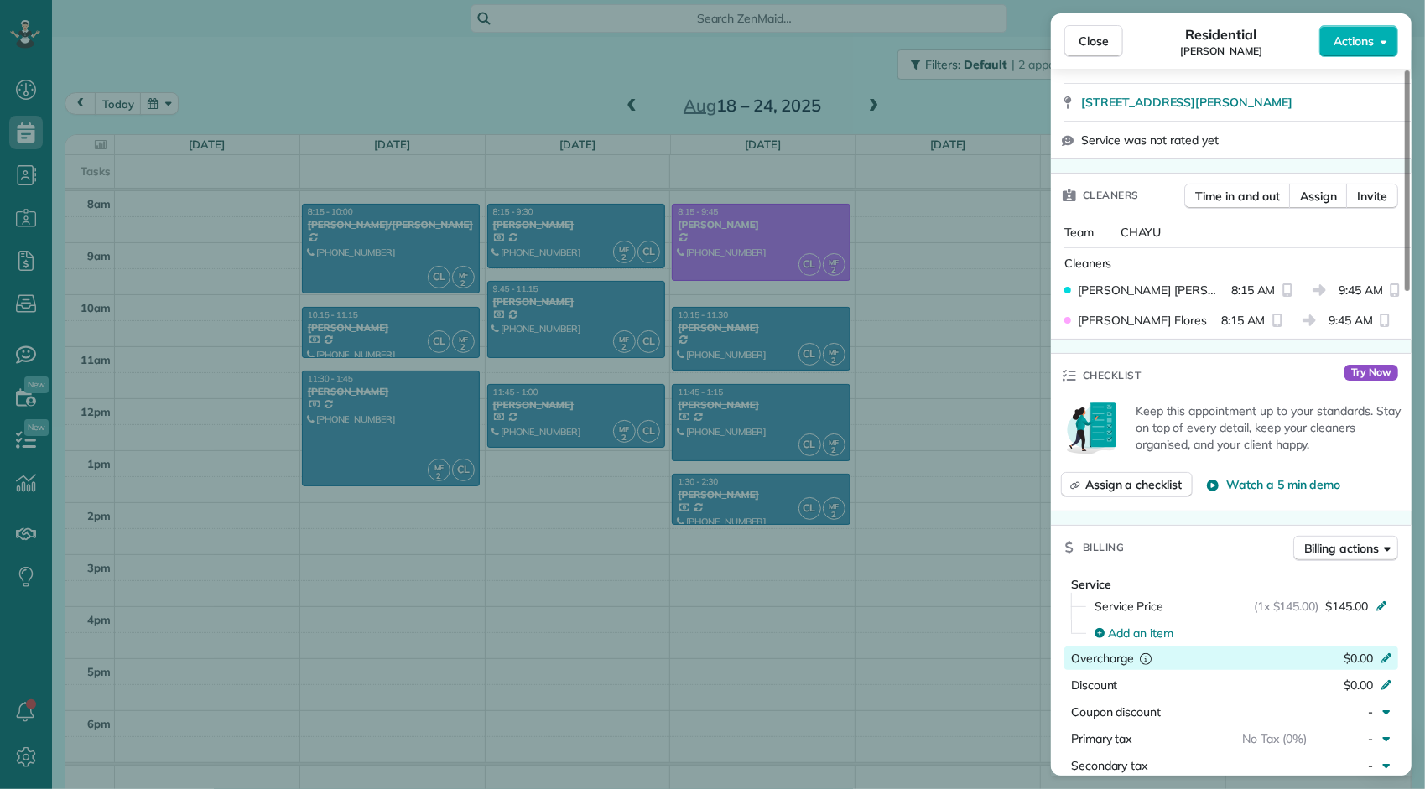
click at [1353, 655] on span "$0.00" at bounding box center [1357, 658] width 29 height 15
type input "****"
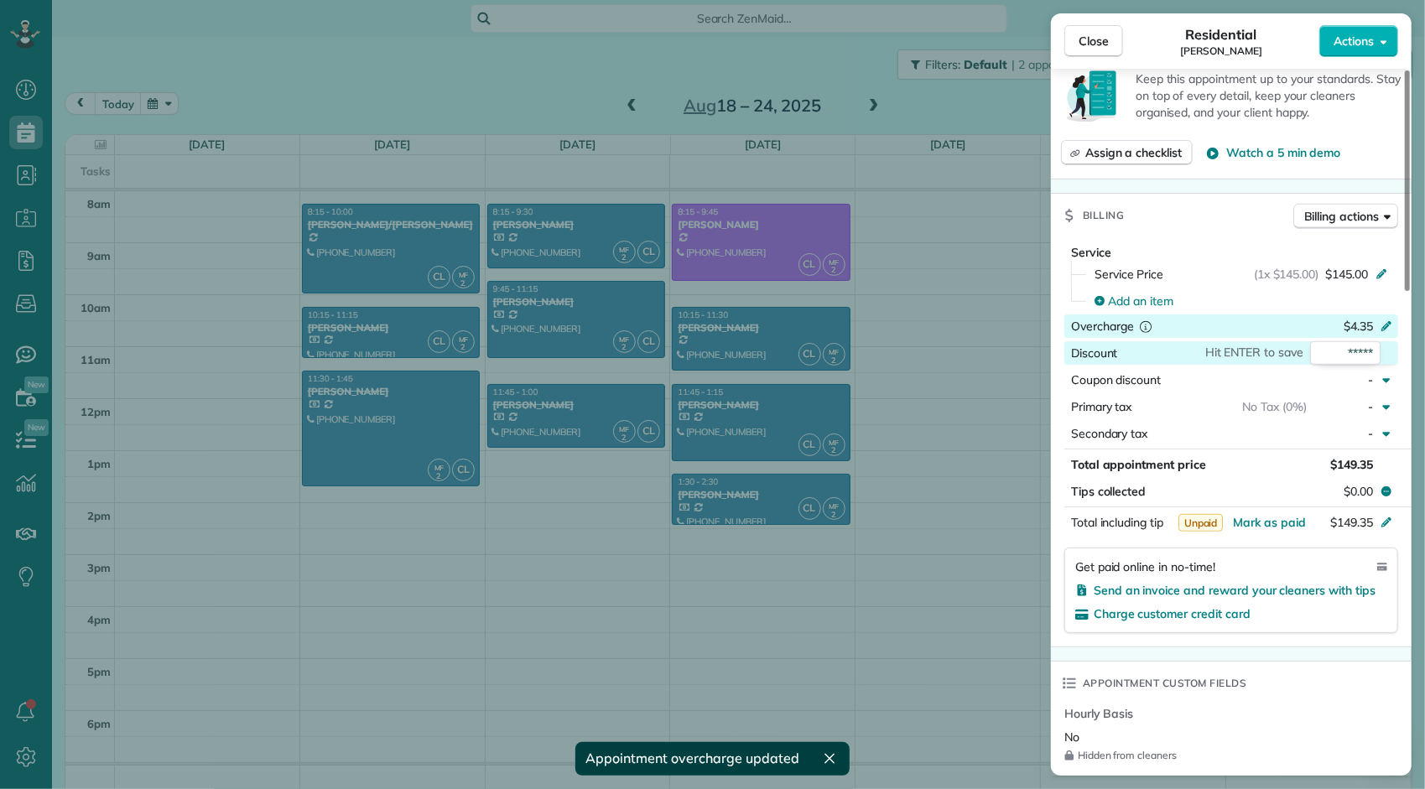
scroll to position [676, 0]
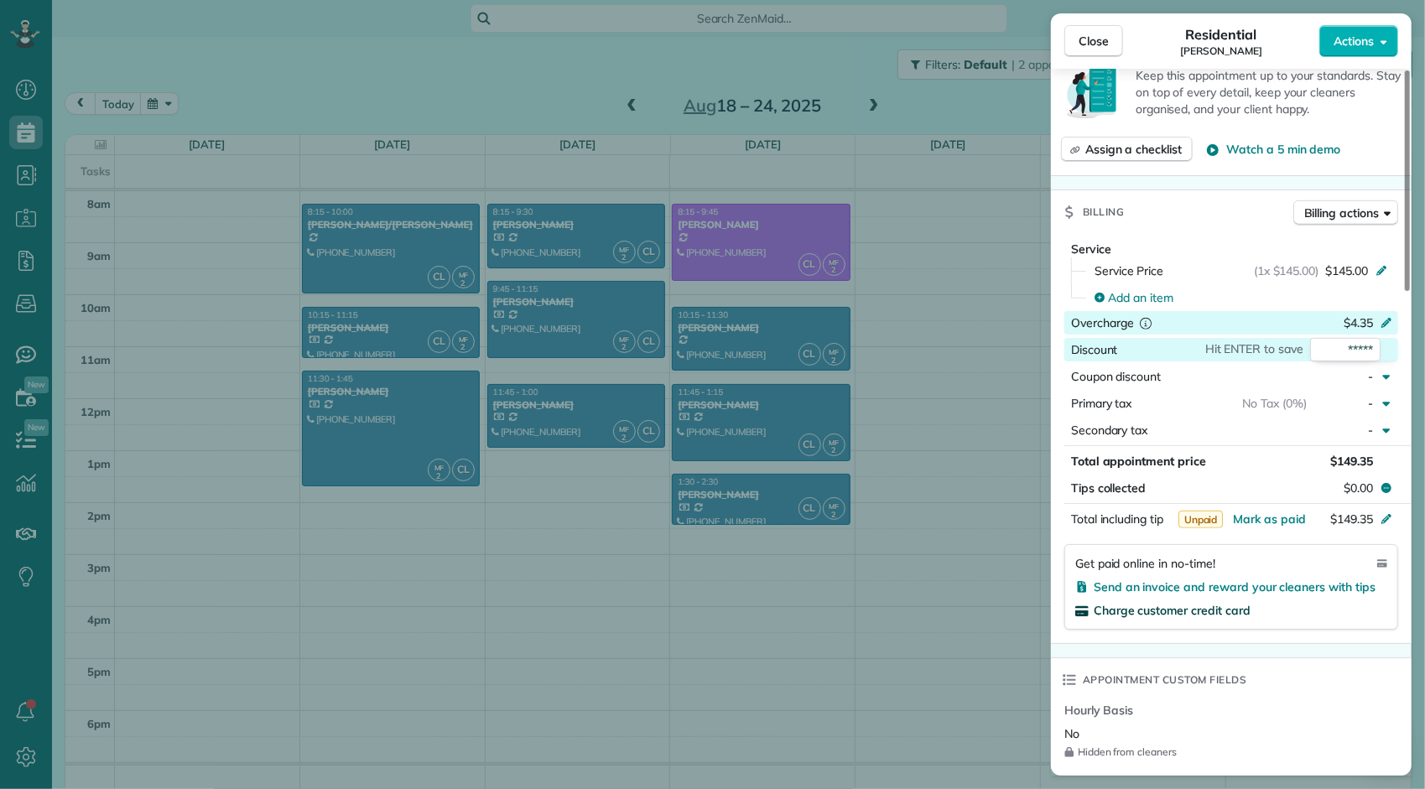
click at [1140, 609] on span "Charge customer credit card" at bounding box center [1171, 610] width 157 height 15
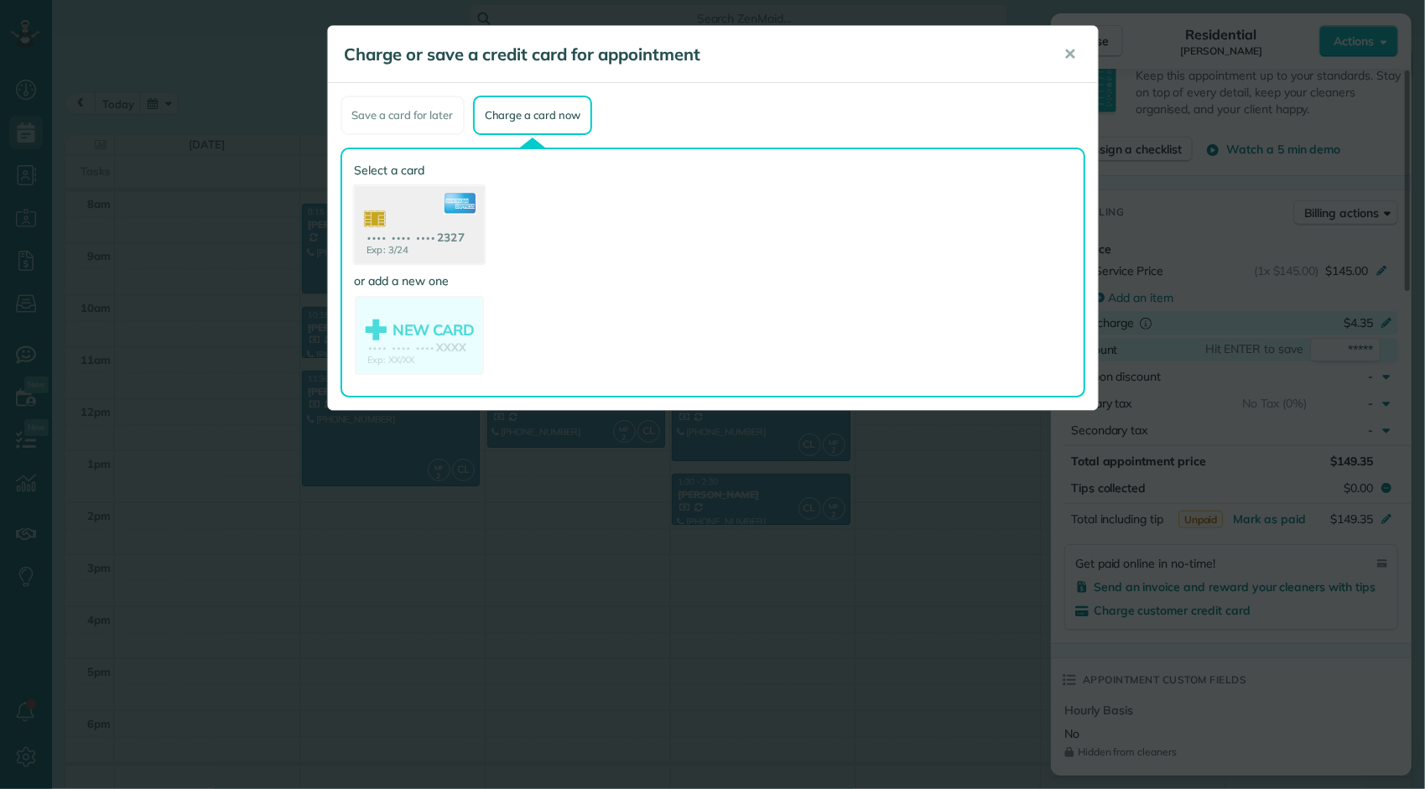
click at [447, 252] on use at bounding box center [418, 226] width 129 height 81
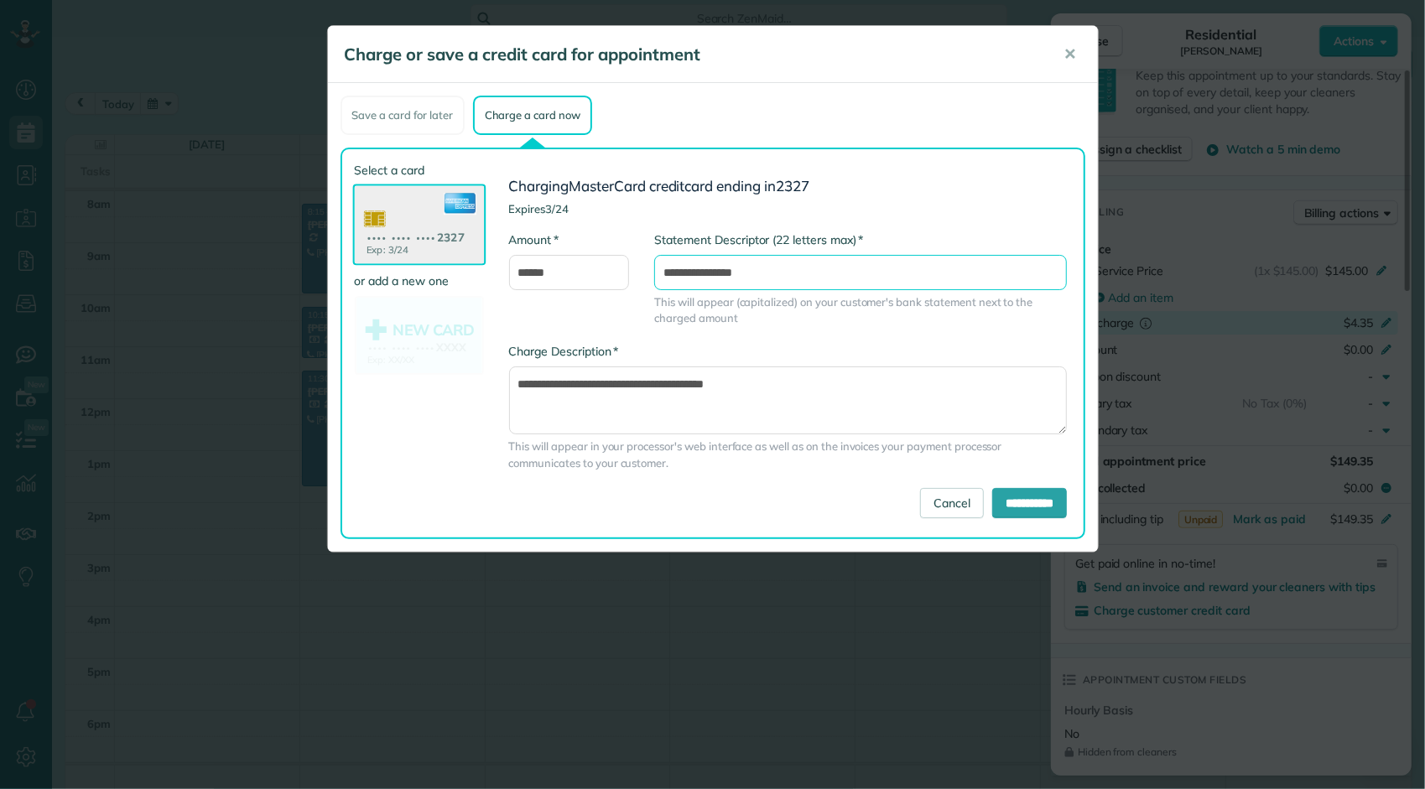
click at [849, 271] on input "**********" at bounding box center [860, 272] width 413 height 35
type input "**********"
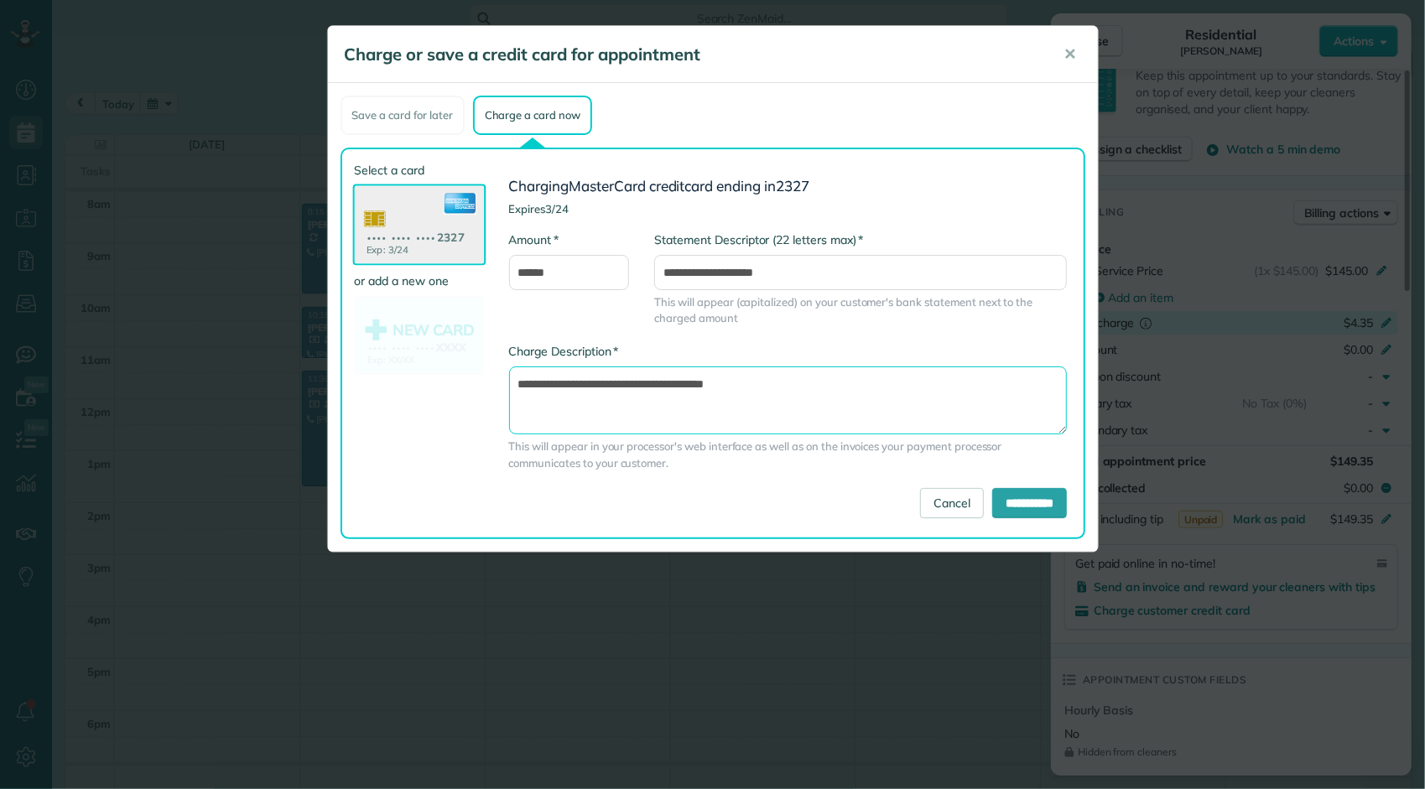
click at [828, 387] on textarea "**********" at bounding box center [788, 400] width 558 height 68
type textarea "**********"
click at [1034, 500] on input "**********" at bounding box center [1029, 503] width 75 height 30
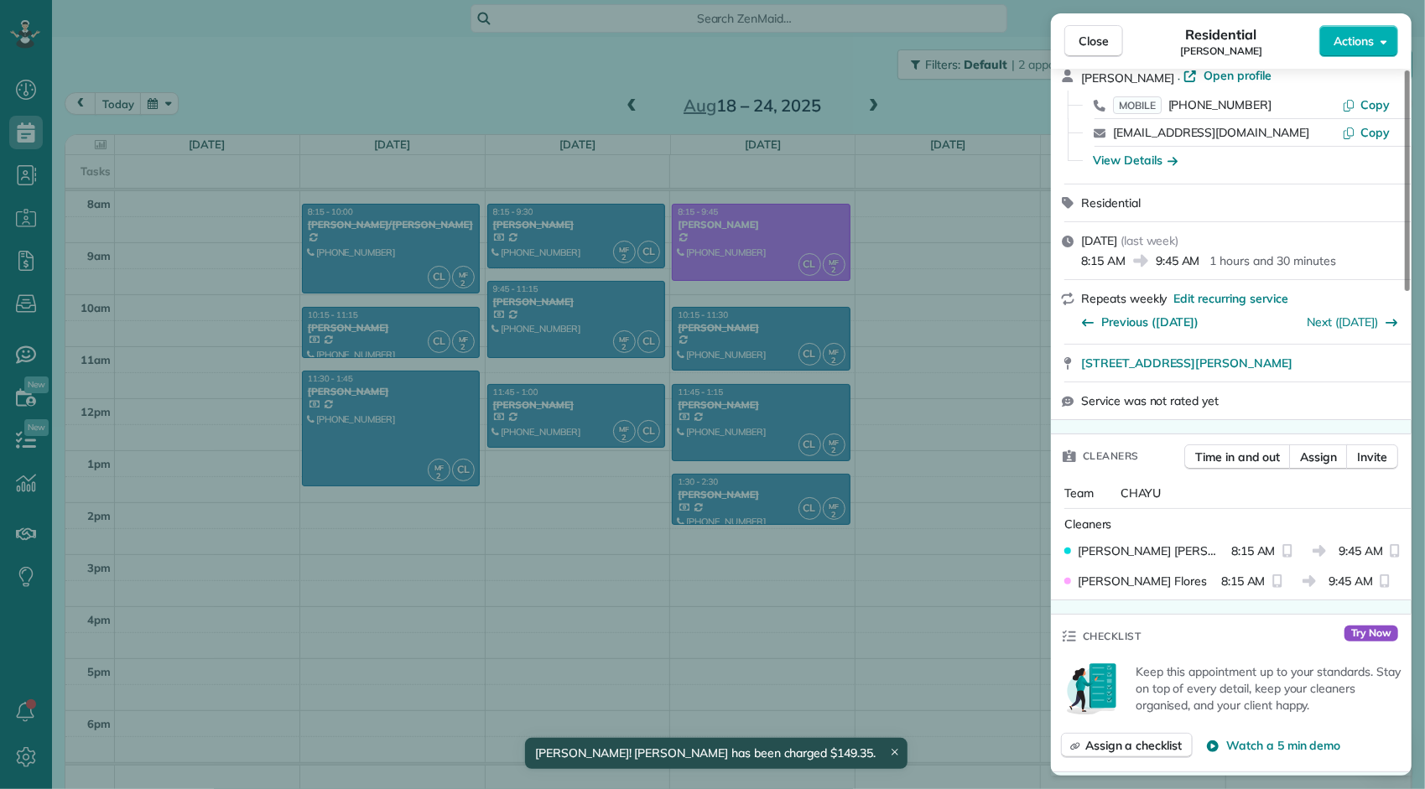
scroll to position [0, 0]
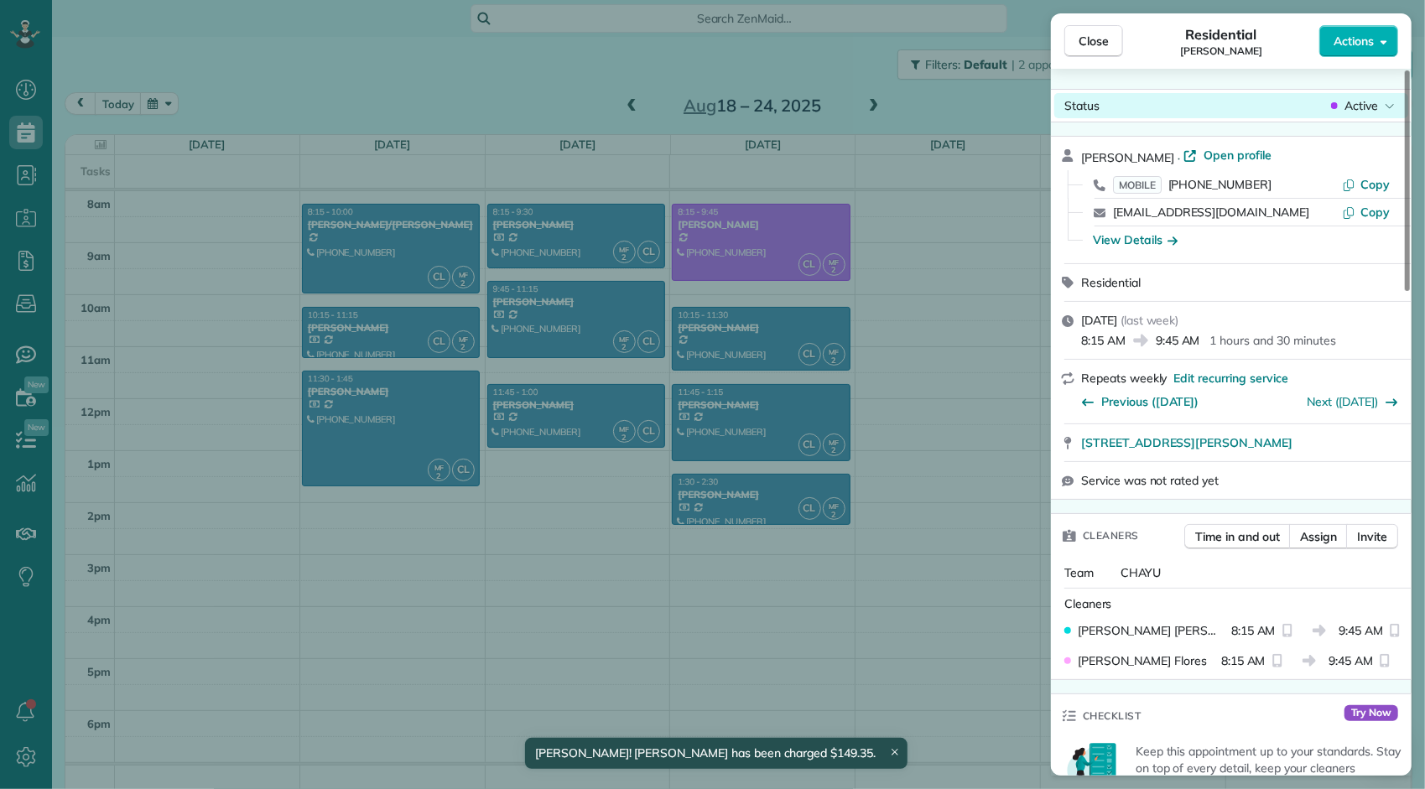
click at [1357, 106] on span "Active" at bounding box center [1361, 105] width 34 height 17
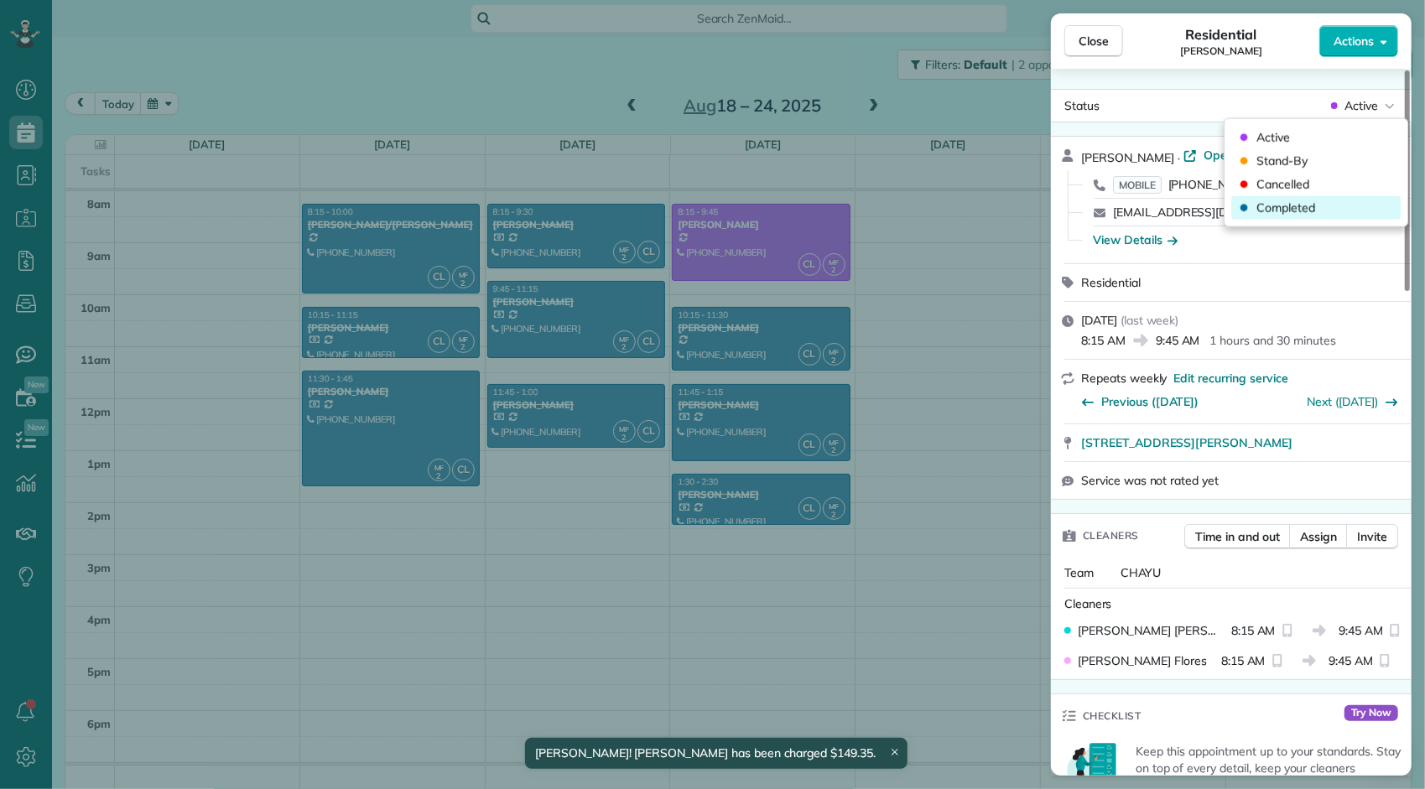
click at [1321, 209] on div "Completed" at bounding box center [1315, 207] width 169 height 23
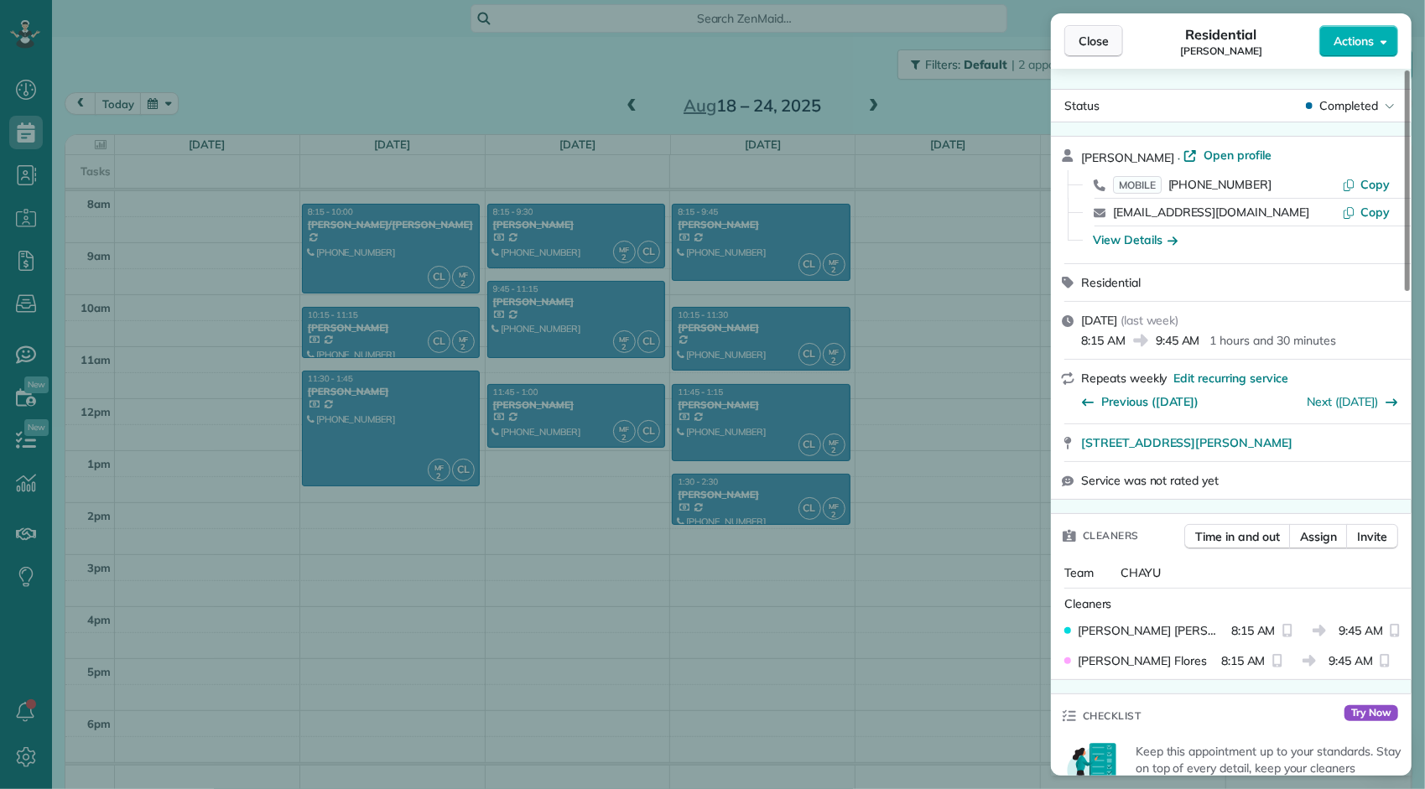
click at [1107, 40] on span "Close" at bounding box center [1093, 41] width 30 height 17
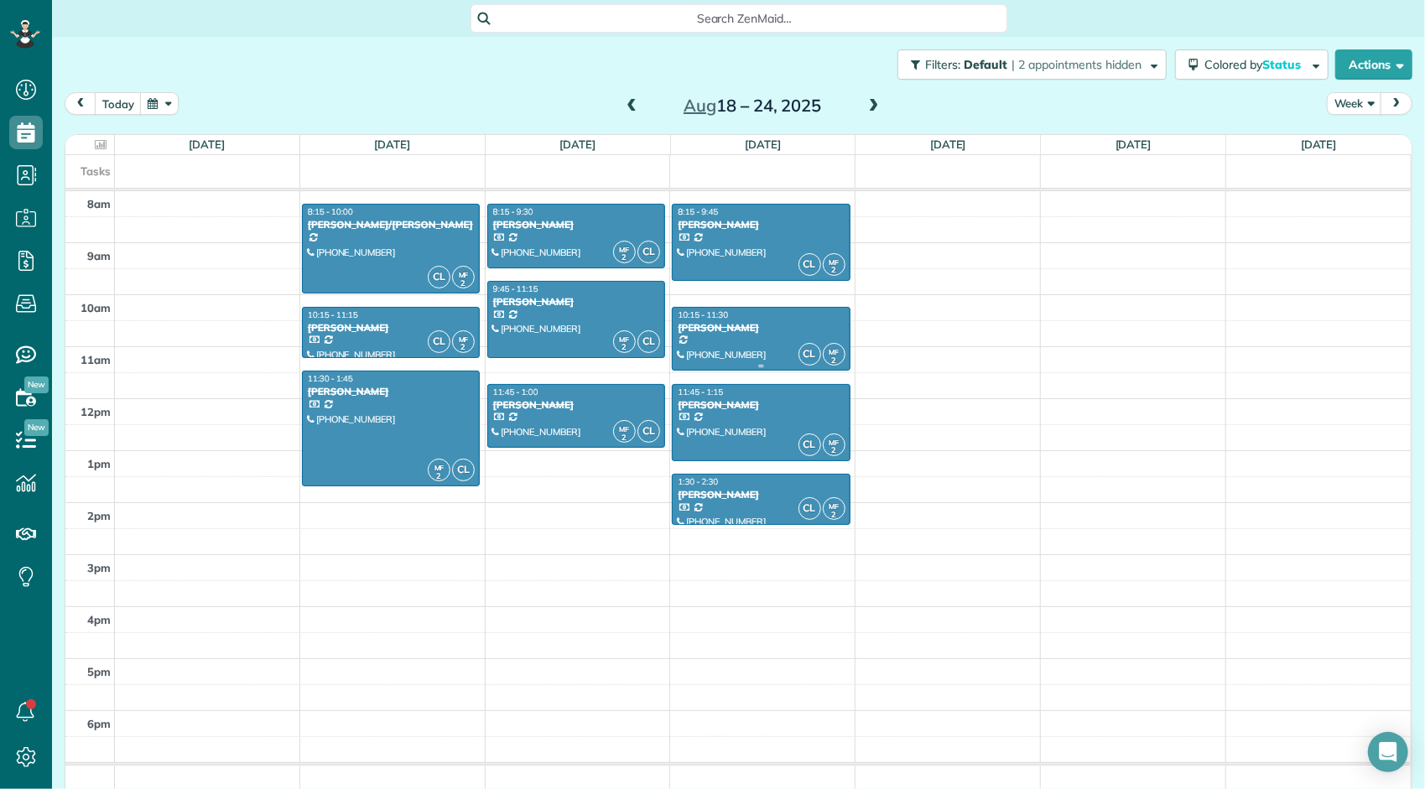
click at [756, 342] on div at bounding box center [761, 339] width 176 height 63
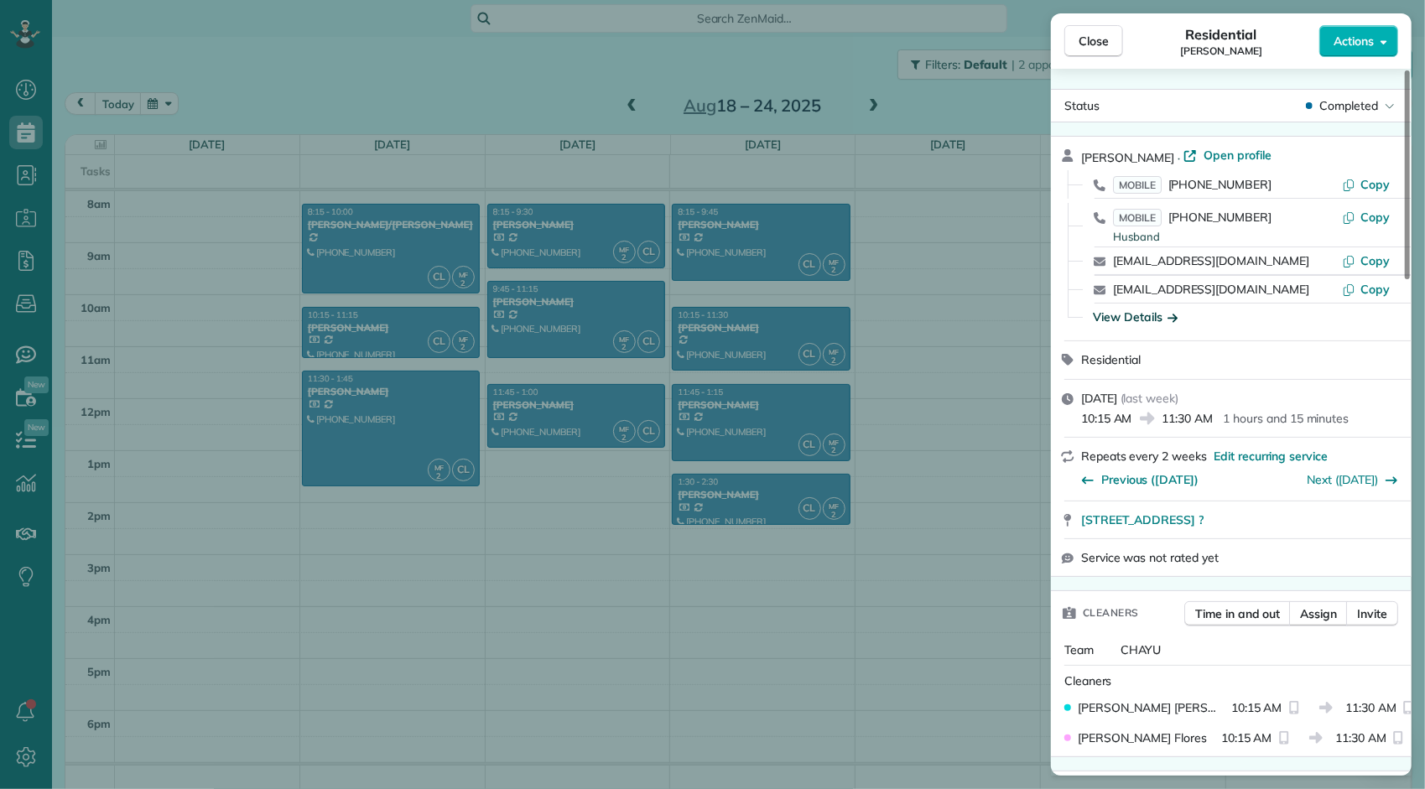
click at [1135, 315] on div "View Details" at bounding box center [1135, 317] width 85 height 17
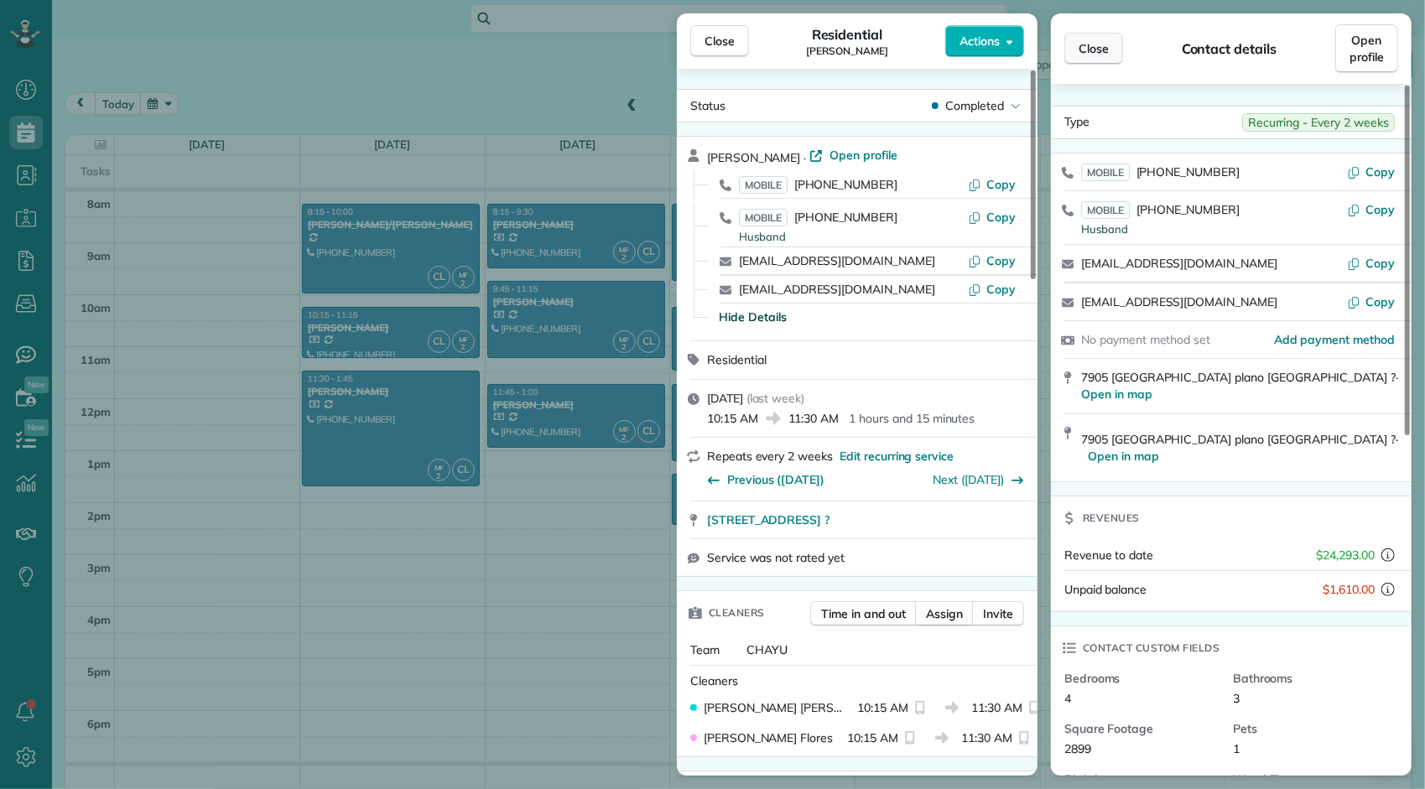
click at [1093, 55] on span "Close" at bounding box center [1093, 48] width 30 height 17
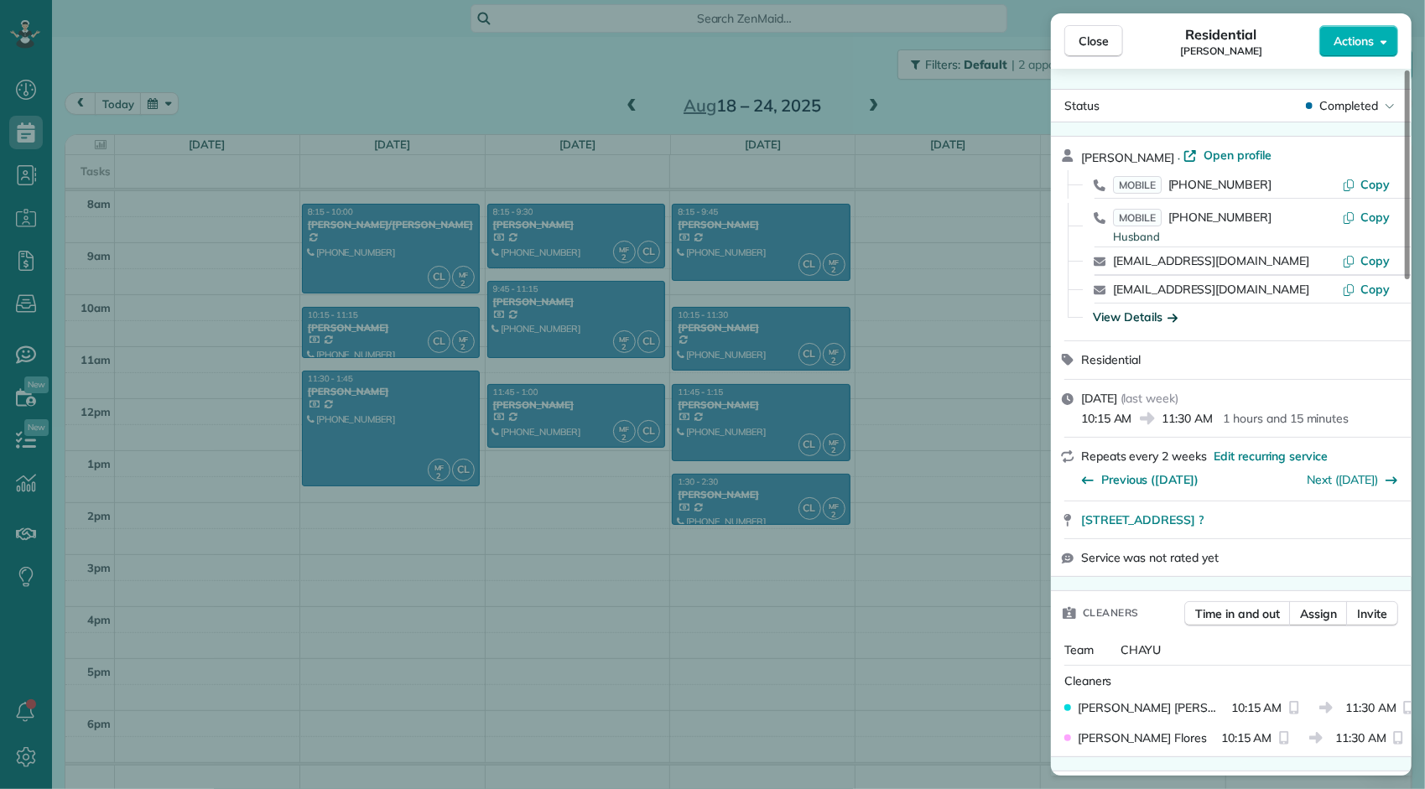
click at [1128, 313] on div "View Details" at bounding box center [1135, 317] width 85 height 17
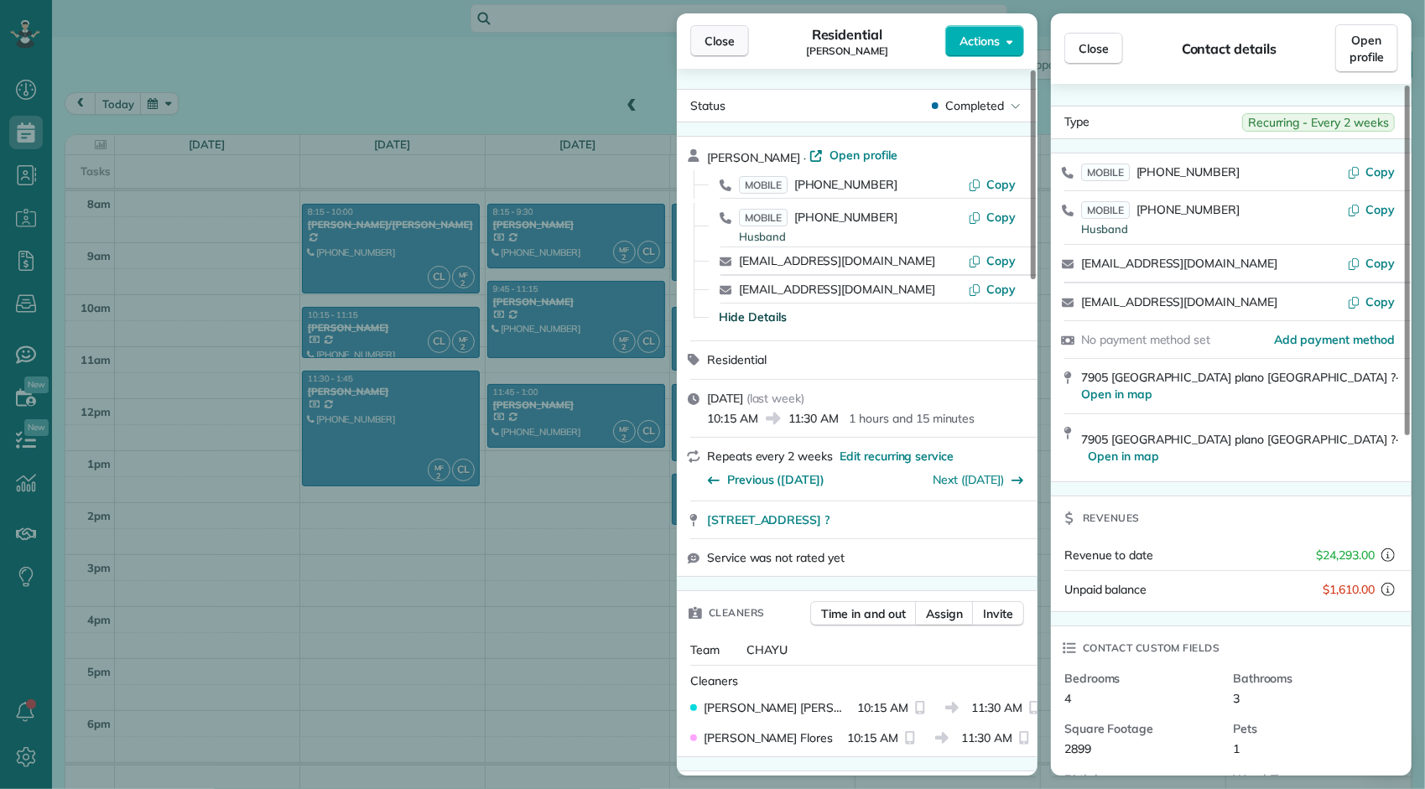
click at [732, 45] on span "Close" at bounding box center [719, 41] width 30 height 17
